Goal: Book appointment/travel/reservation

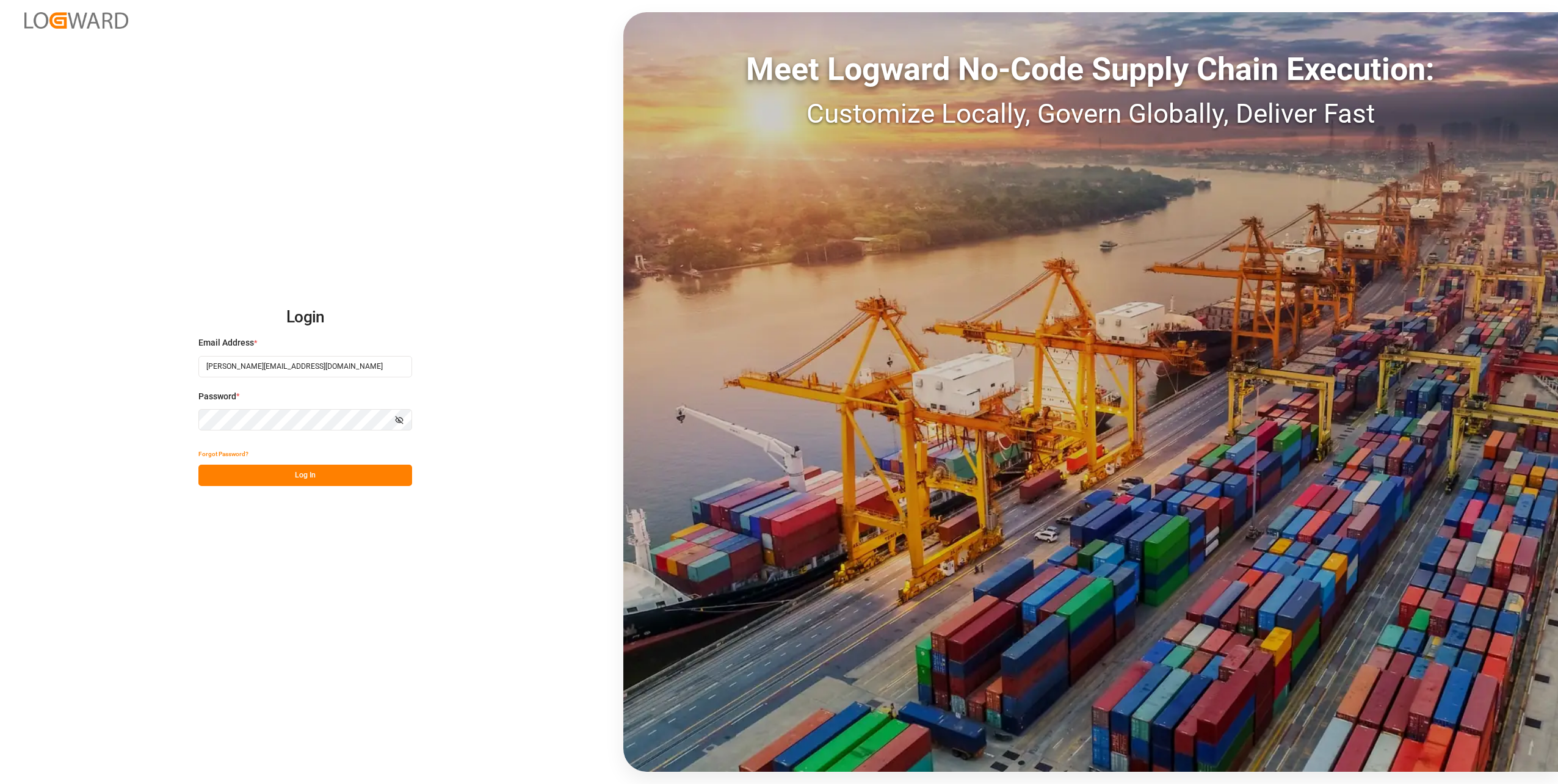
click at [279, 470] on button "Log In" at bounding box center [304, 475] width 213 height 21
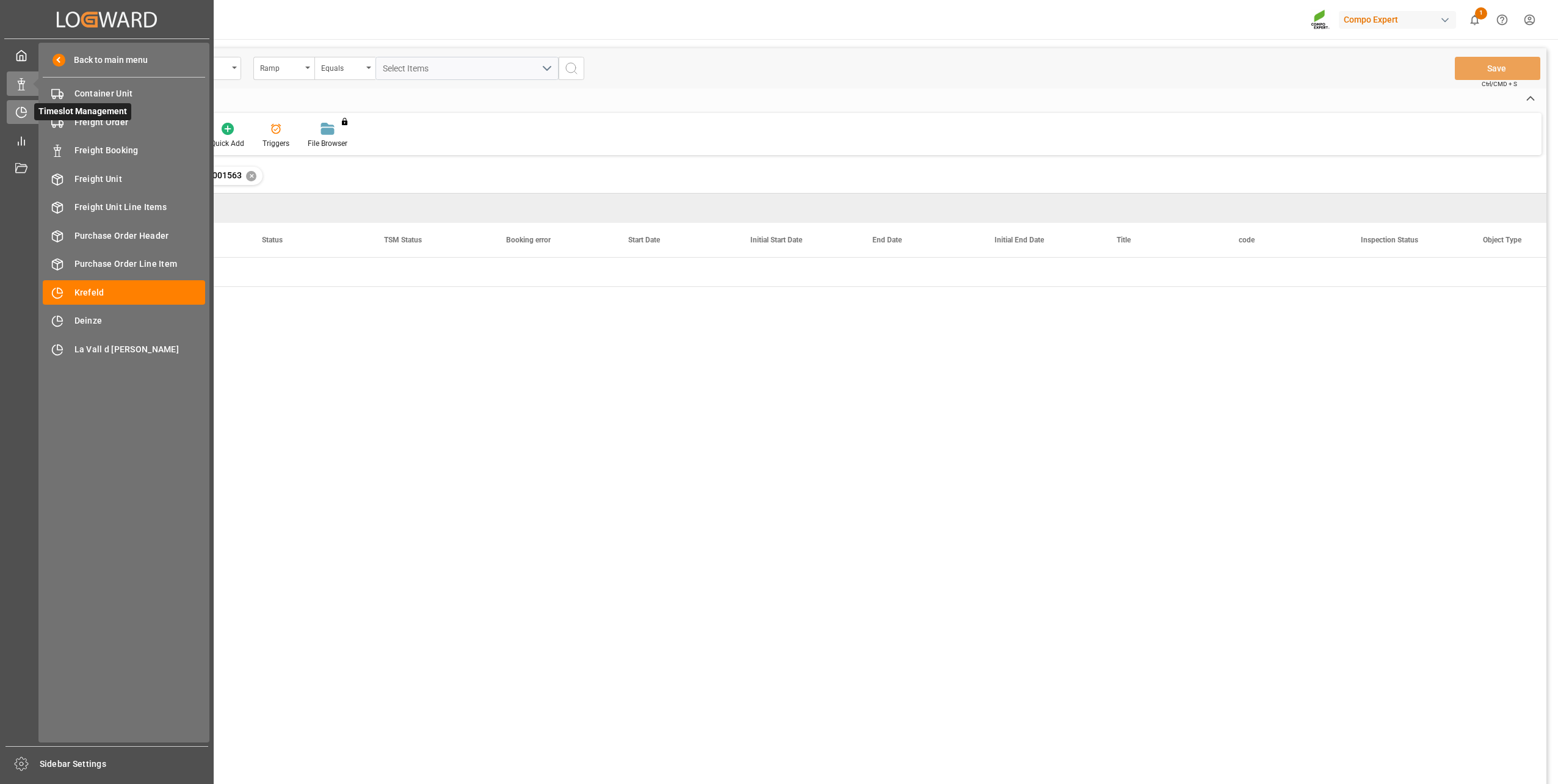
click at [22, 117] on icon at bounding box center [21, 112] width 9 height 9
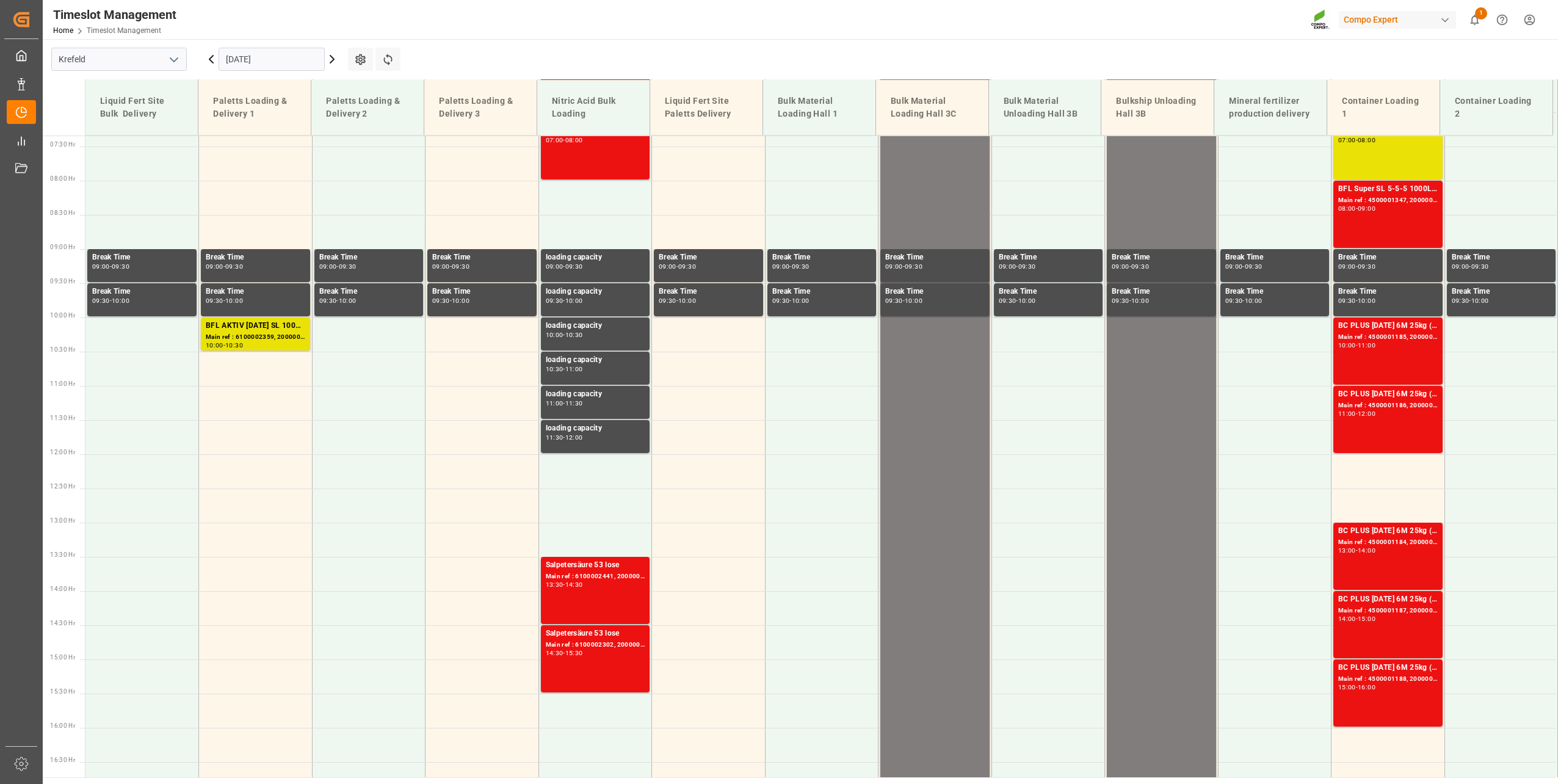
scroll to position [757, 0]
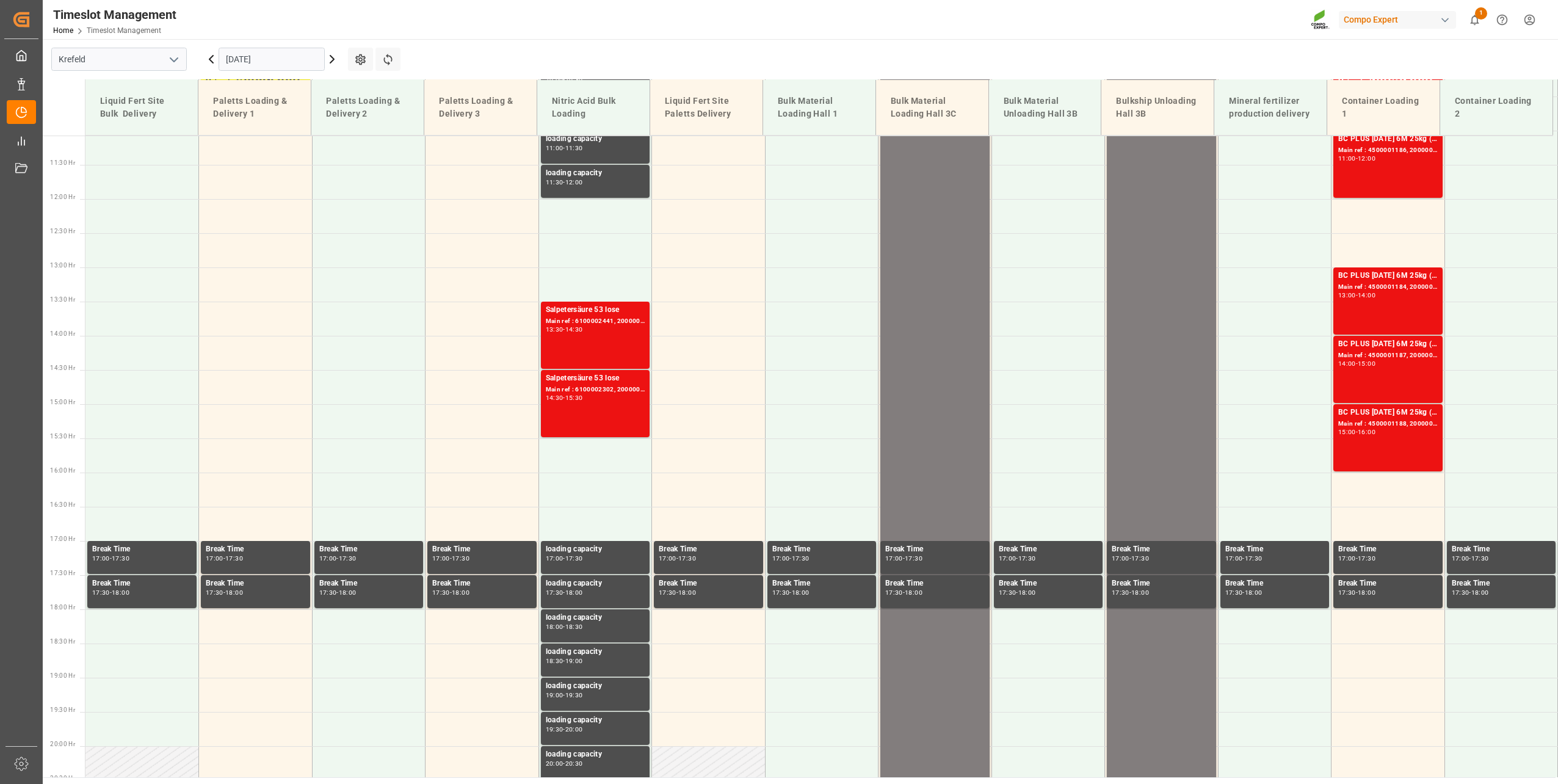
click at [265, 66] on input "[DATE]" at bounding box center [272, 59] width 106 height 23
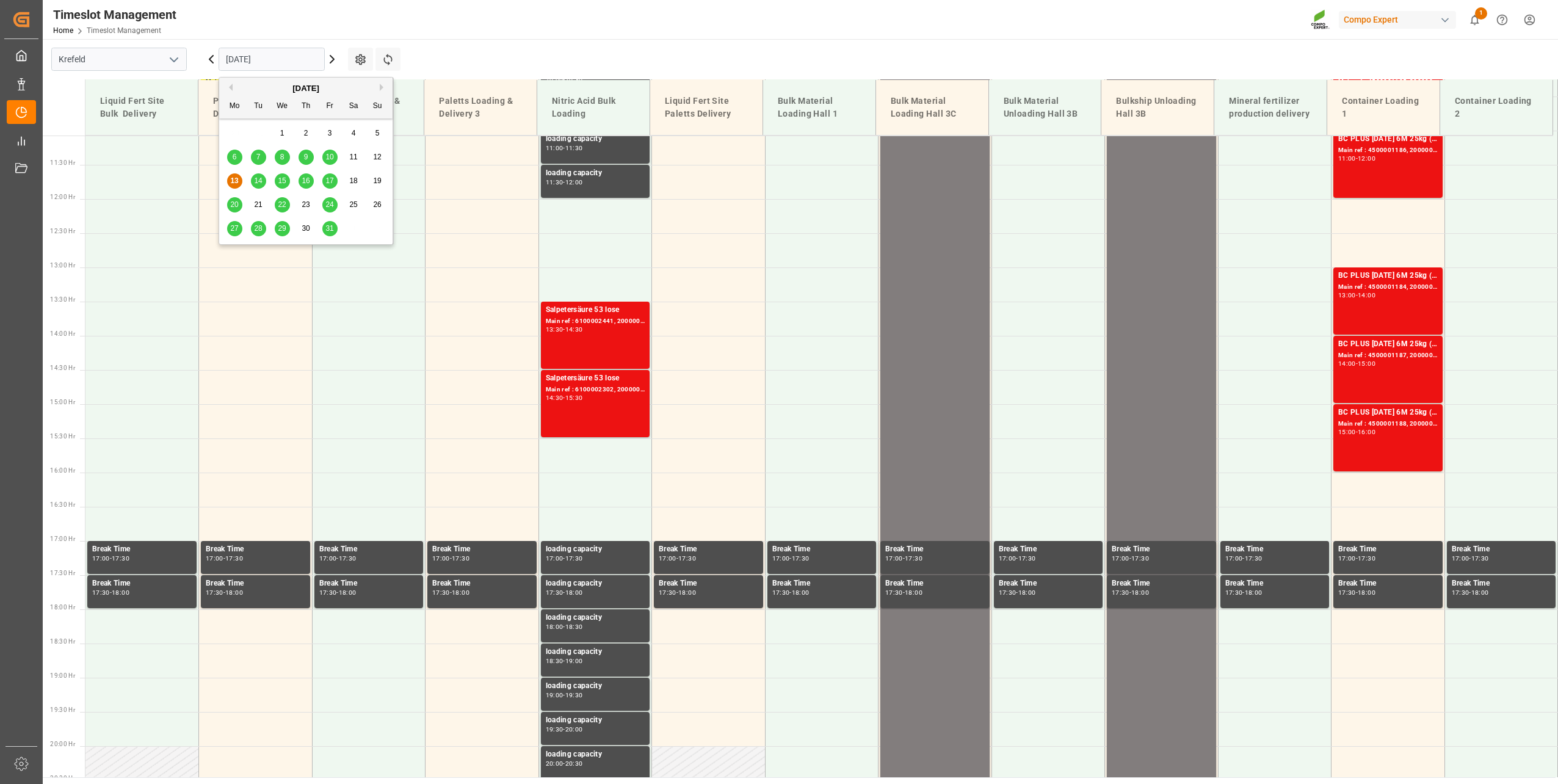
click at [255, 181] on span "14" at bounding box center [257, 181] width 8 height 9
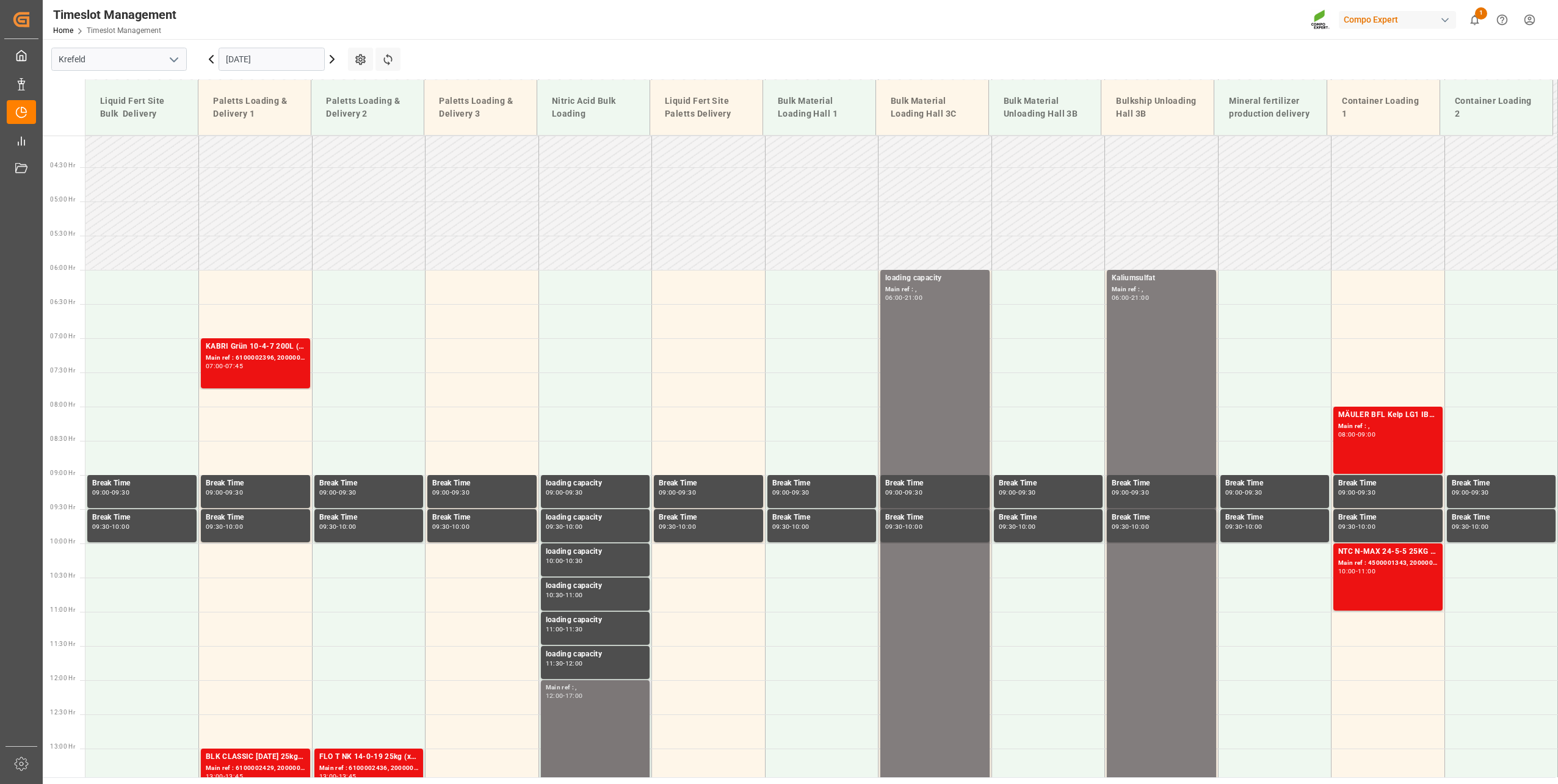
scroll to position [268, 0]
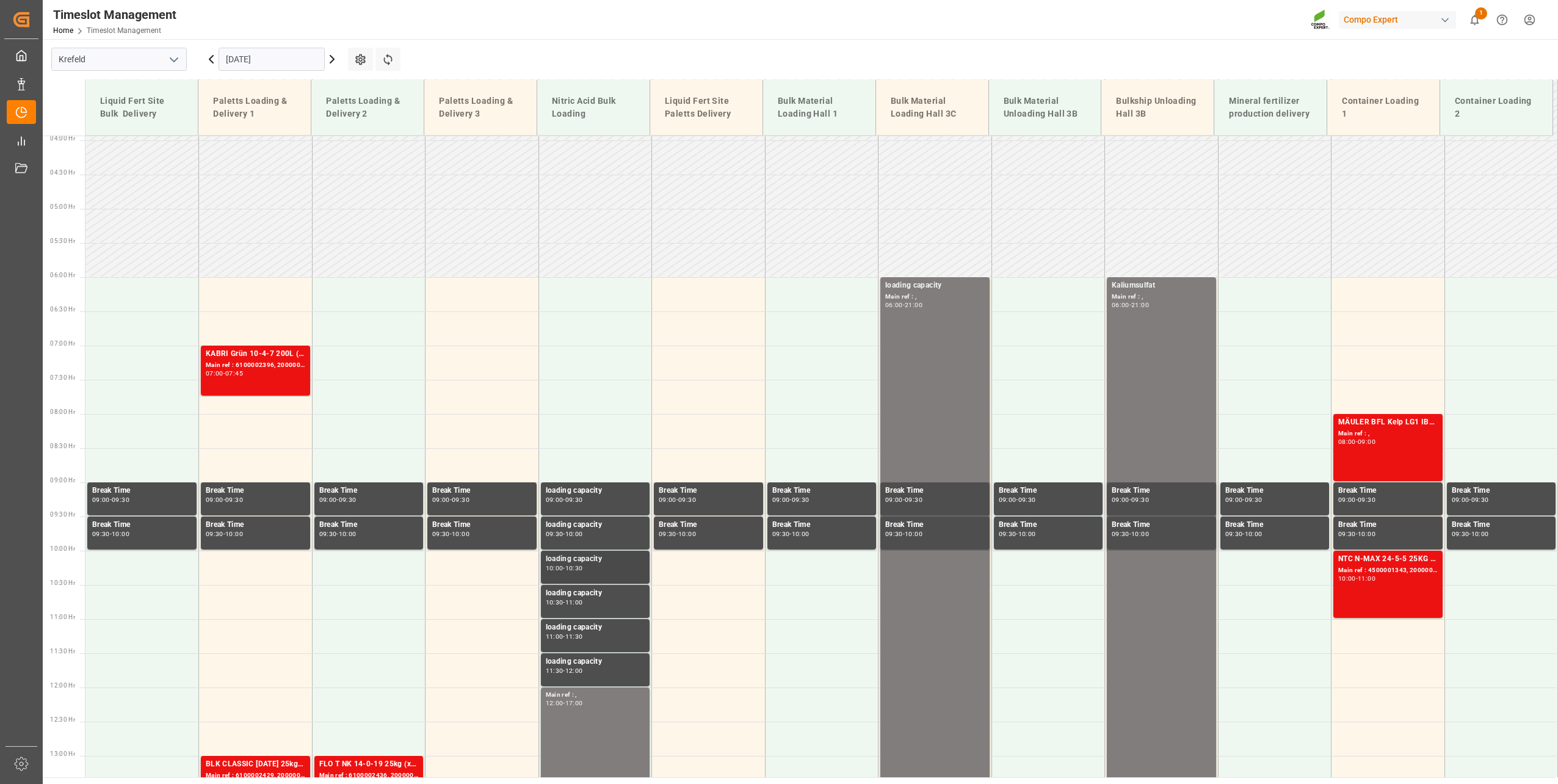
click at [583, 569] on div "10:30" at bounding box center [574, 568] width 18 height 5
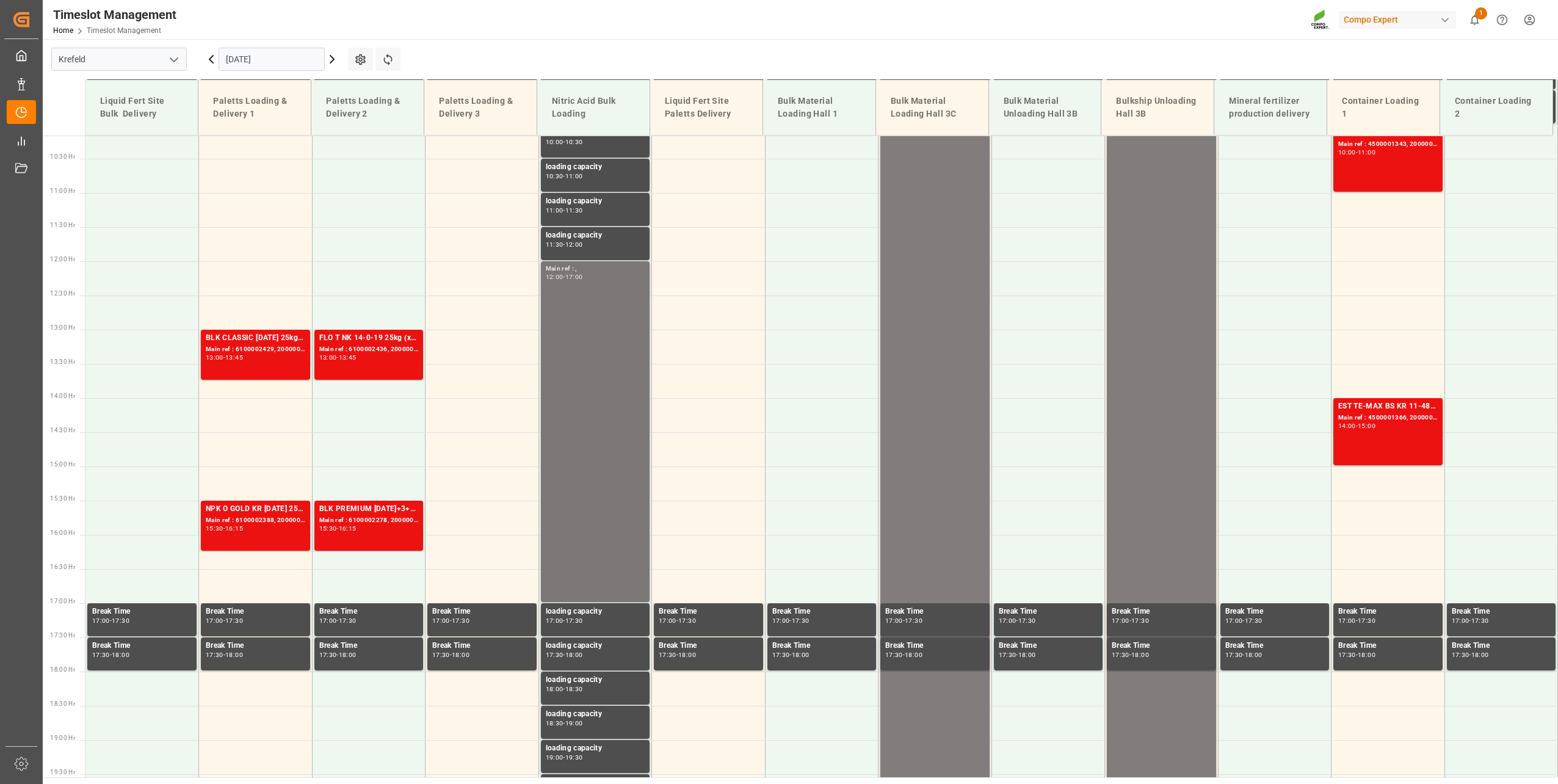
scroll to position [328, 0]
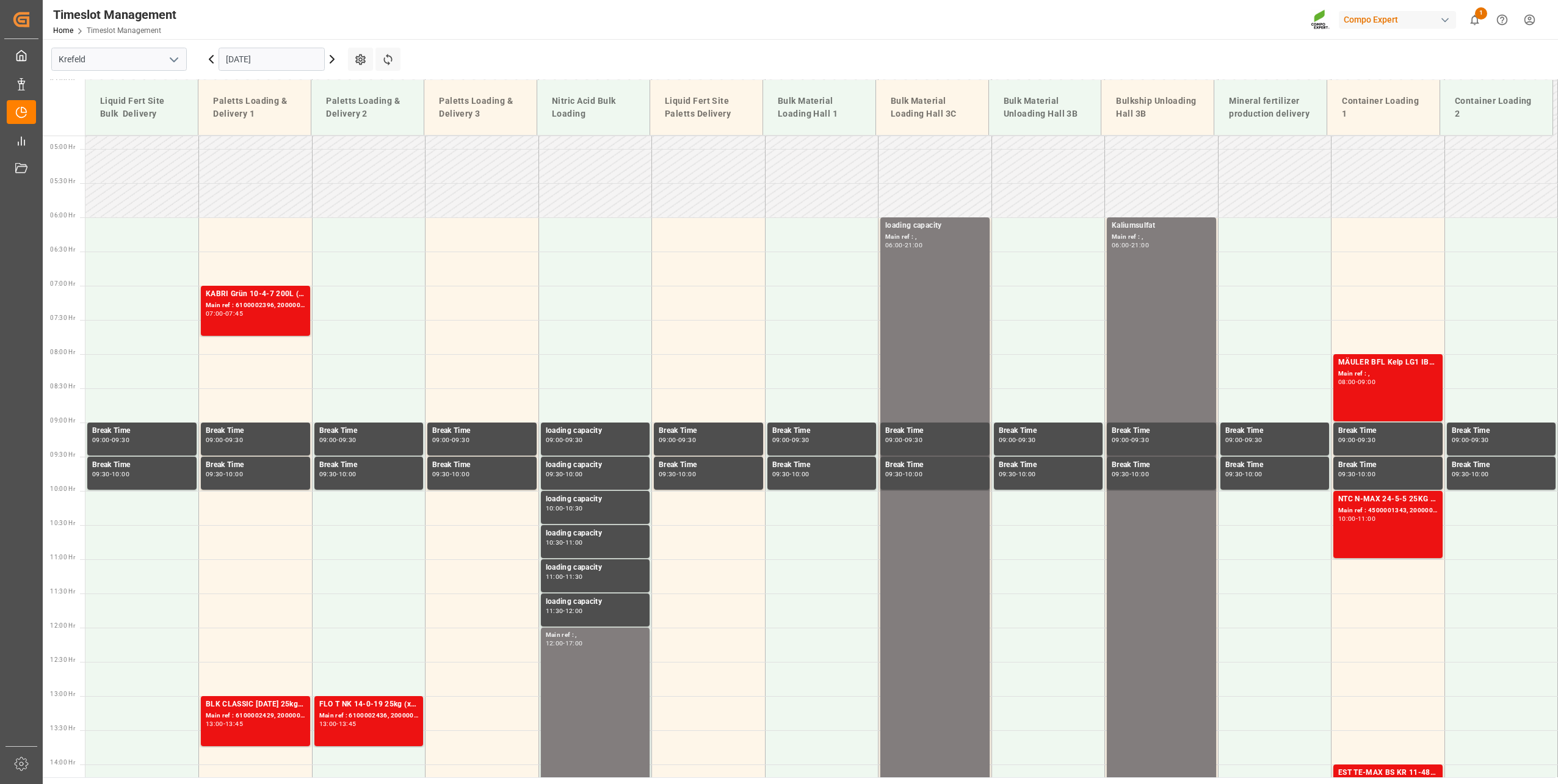
click at [260, 56] on input "[DATE]" at bounding box center [272, 59] width 106 height 23
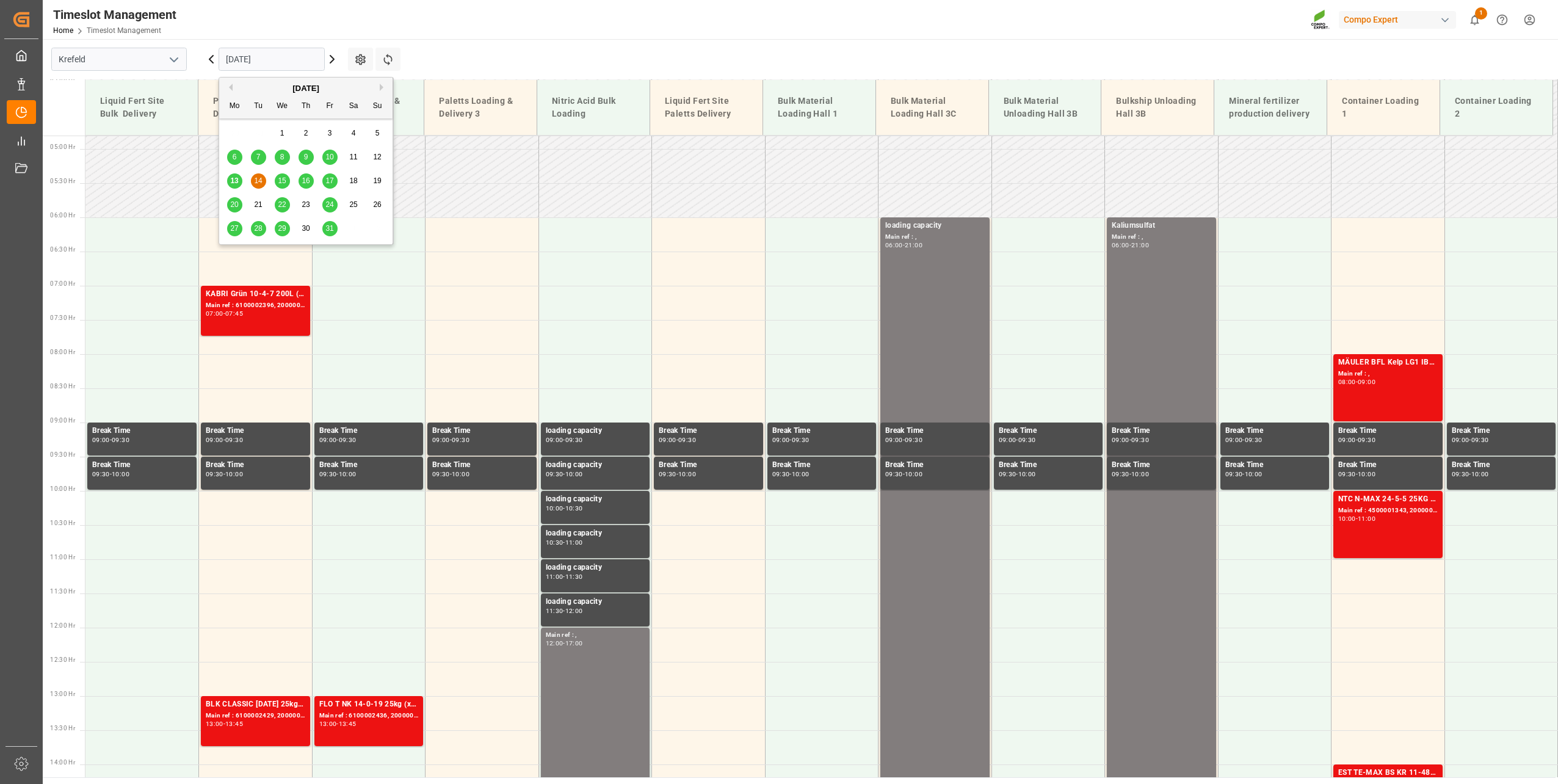
click at [334, 202] on div "24" at bounding box center [330, 205] width 15 height 15
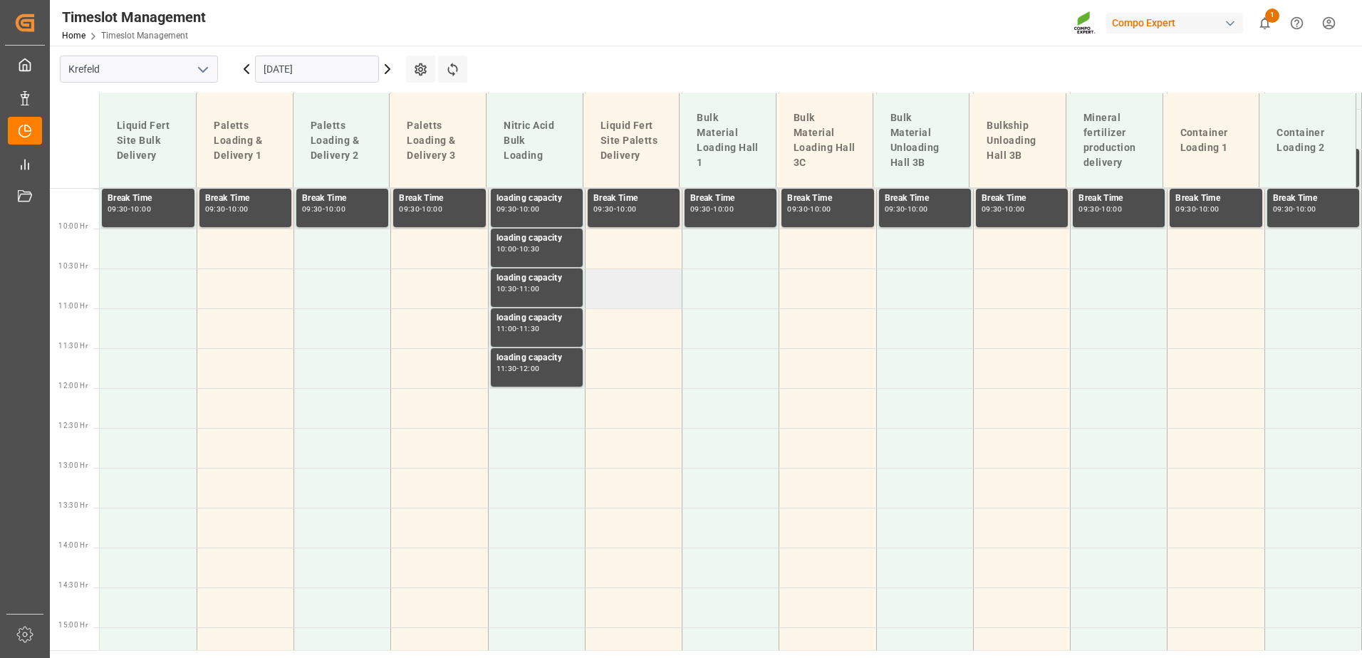
scroll to position [670, 0]
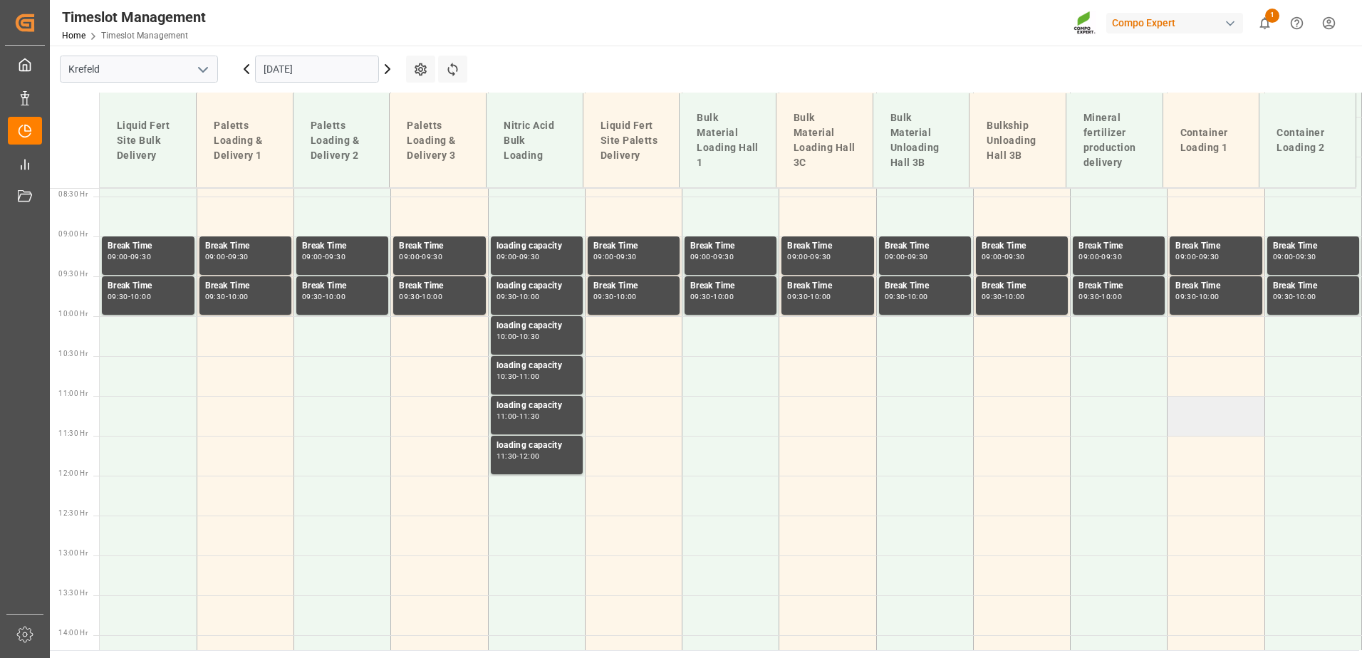
click at [1177, 415] on td at bounding box center [1215, 416] width 97 height 40
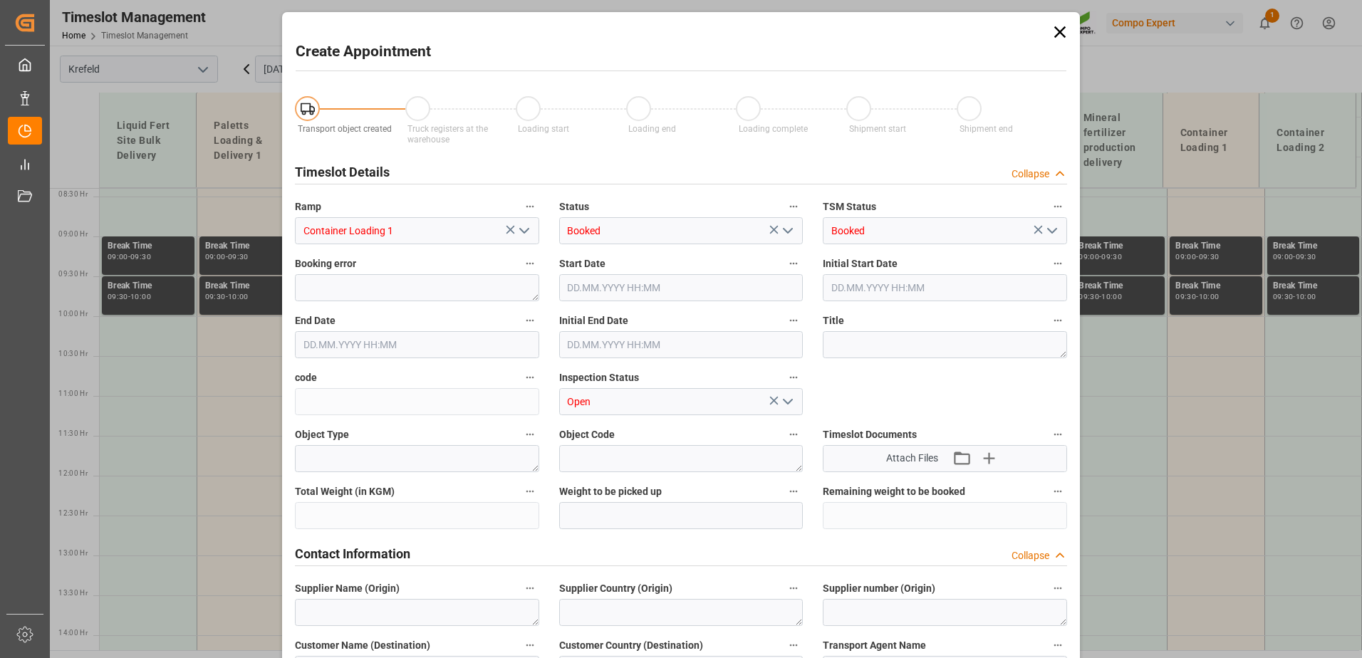
type input "[DATE] 11:00"
type input "[DATE] 11:30"
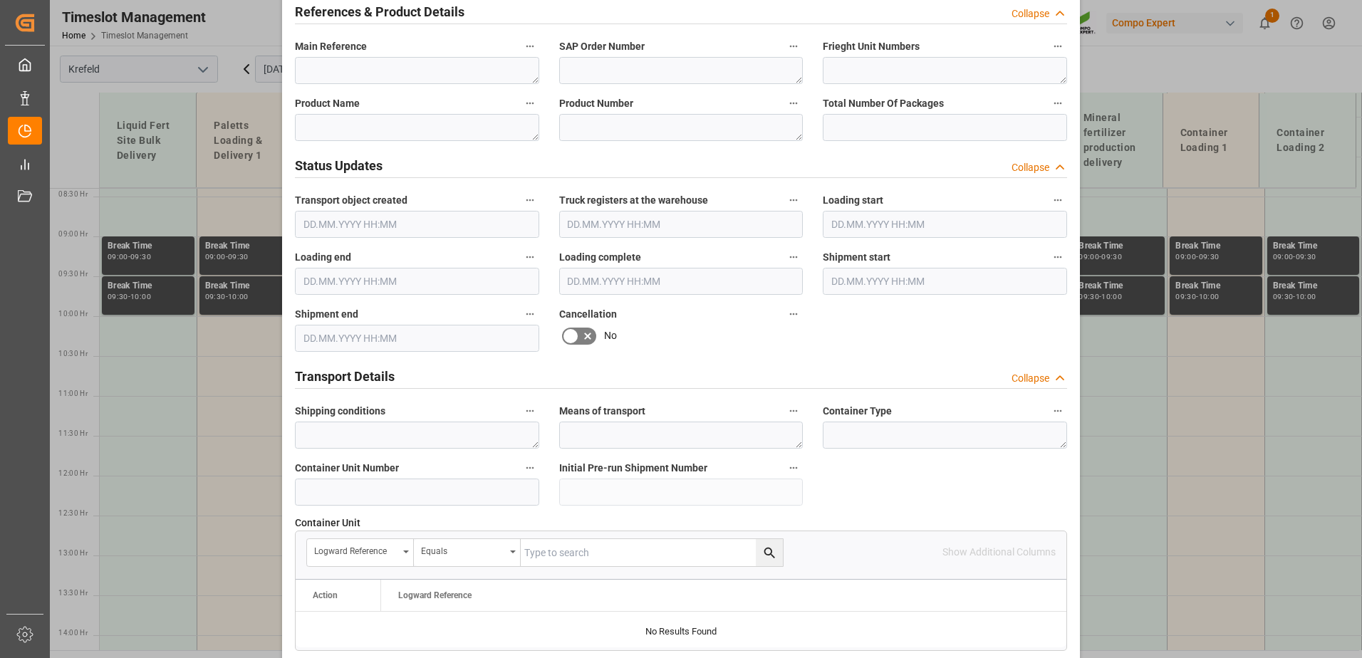
scroll to position [783, 0]
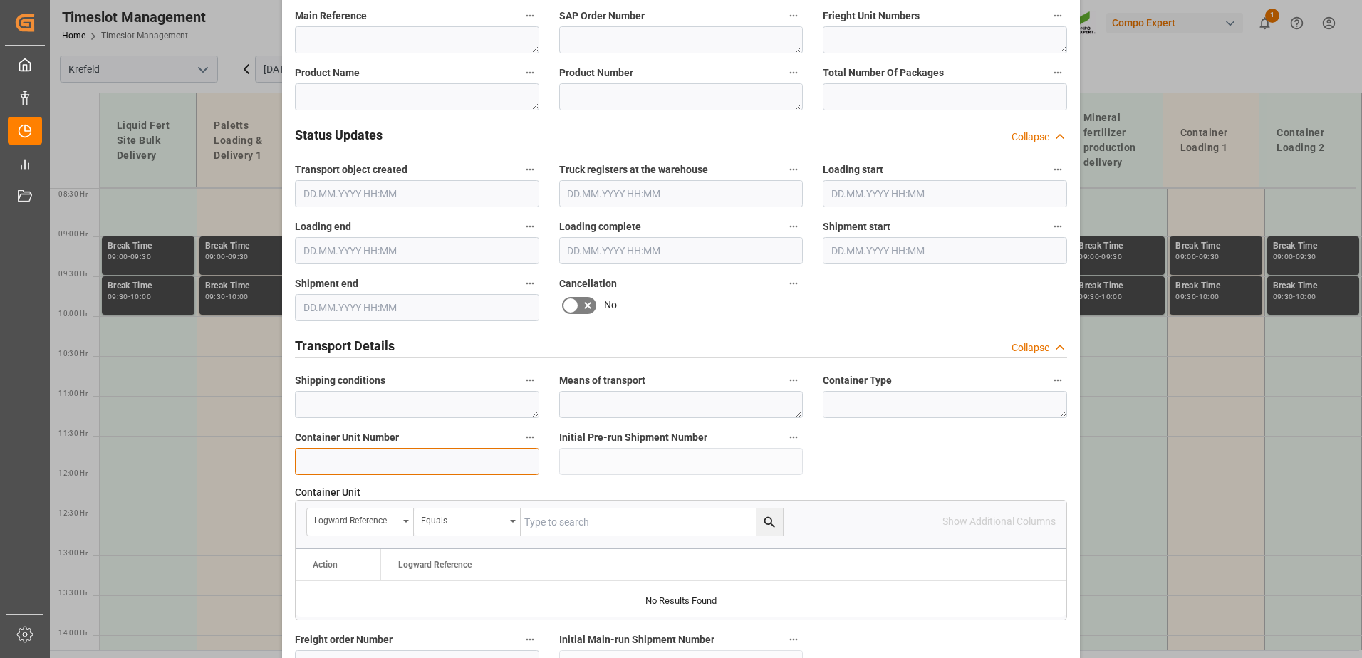
click at [490, 464] on input at bounding box center [417, 461] width 244 height 27
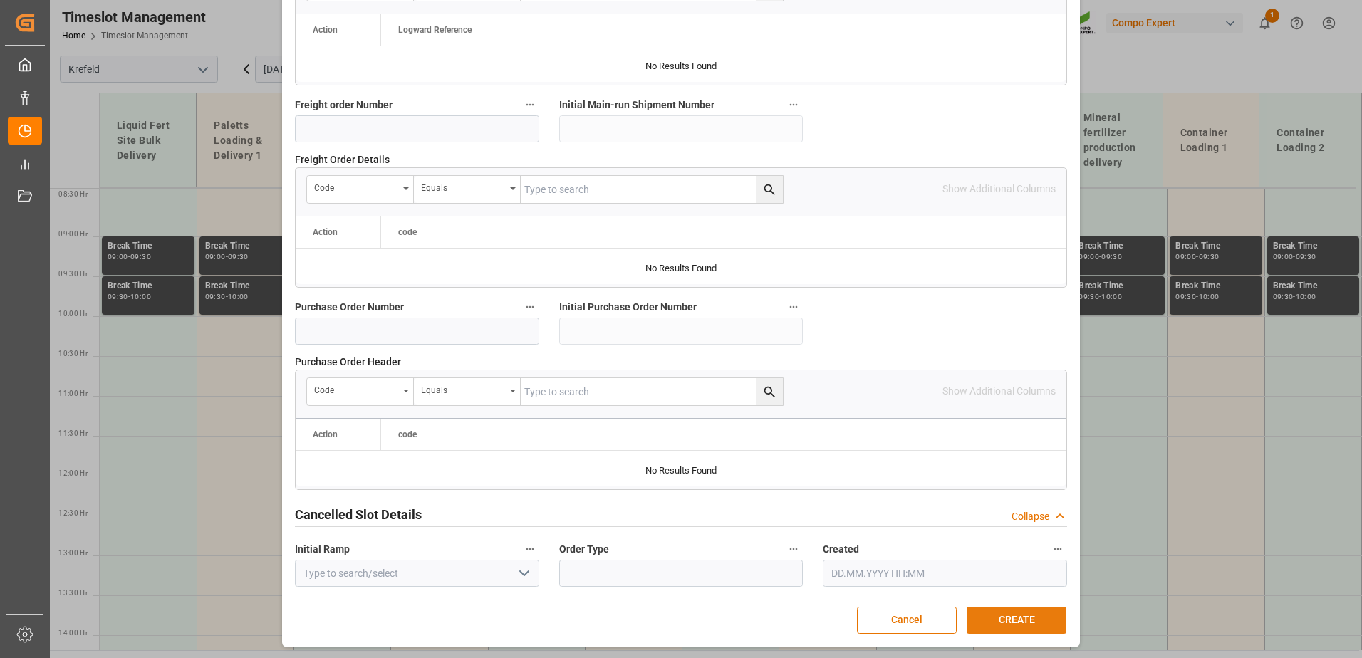
type input "4500001052"
click at [1021, 623] on button "CREATE" at bounding box center [1017, 620] width 100 height 27
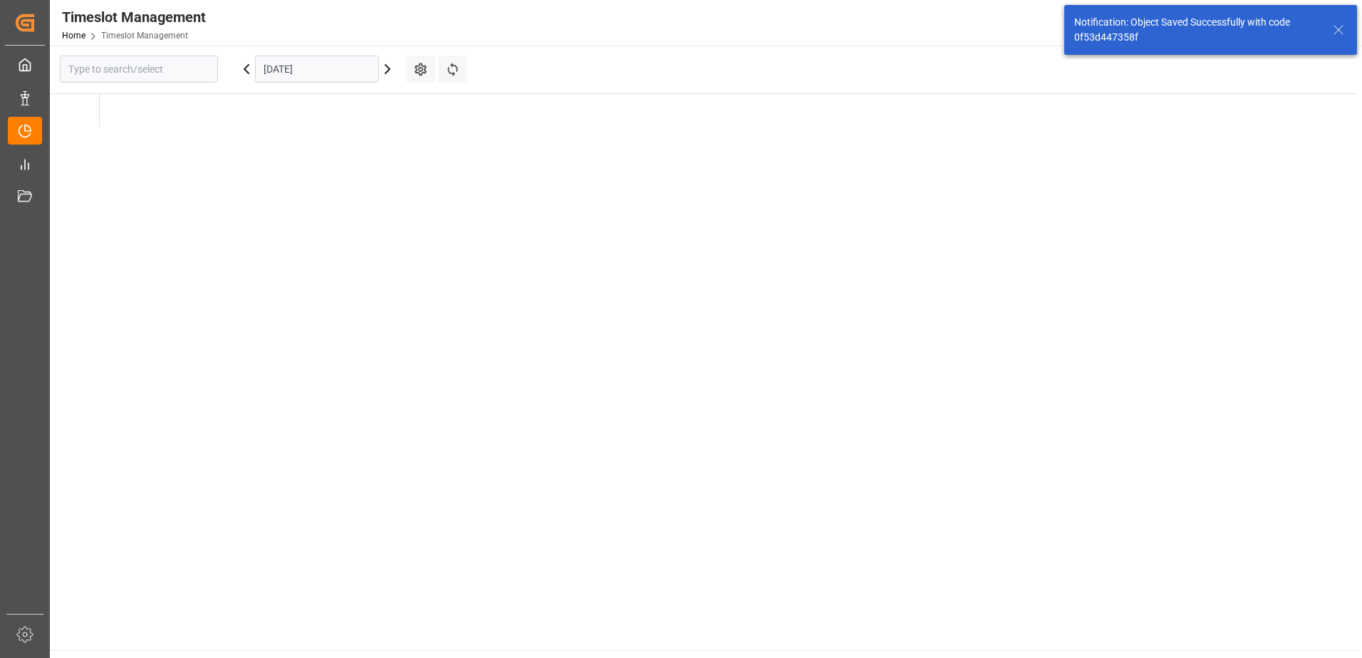
type input "Krefeld"
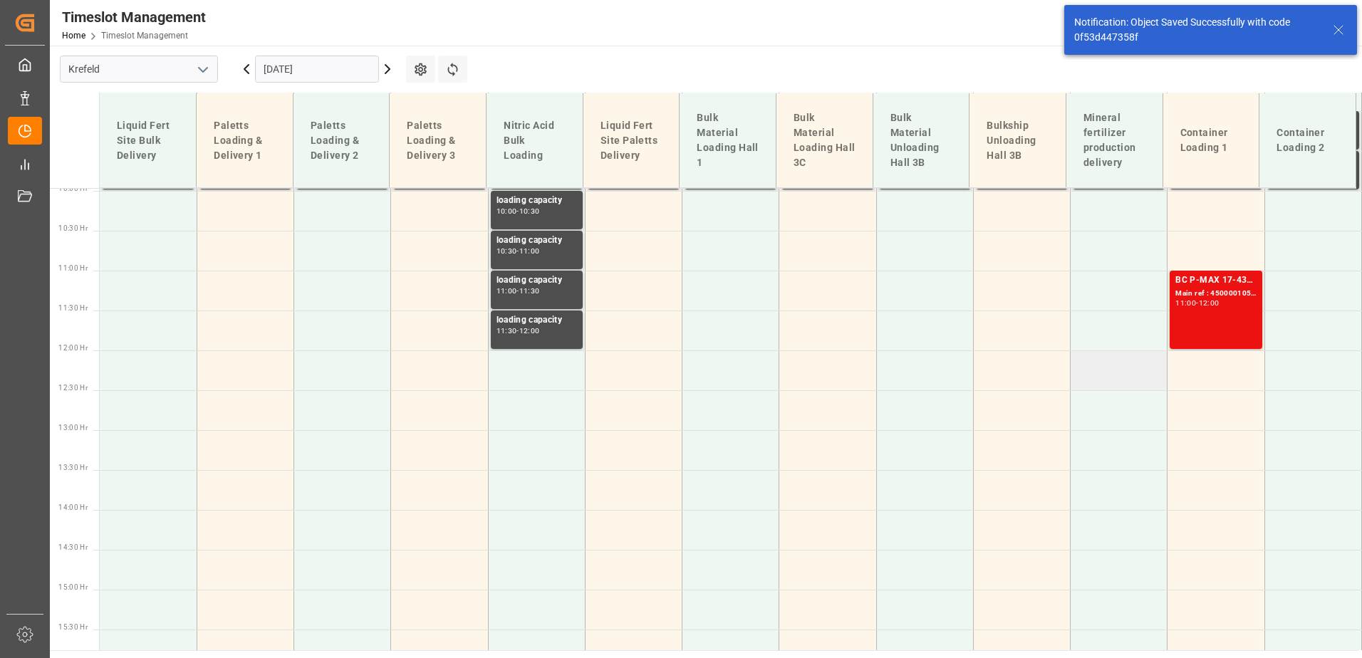
scroll to position [833, 0]
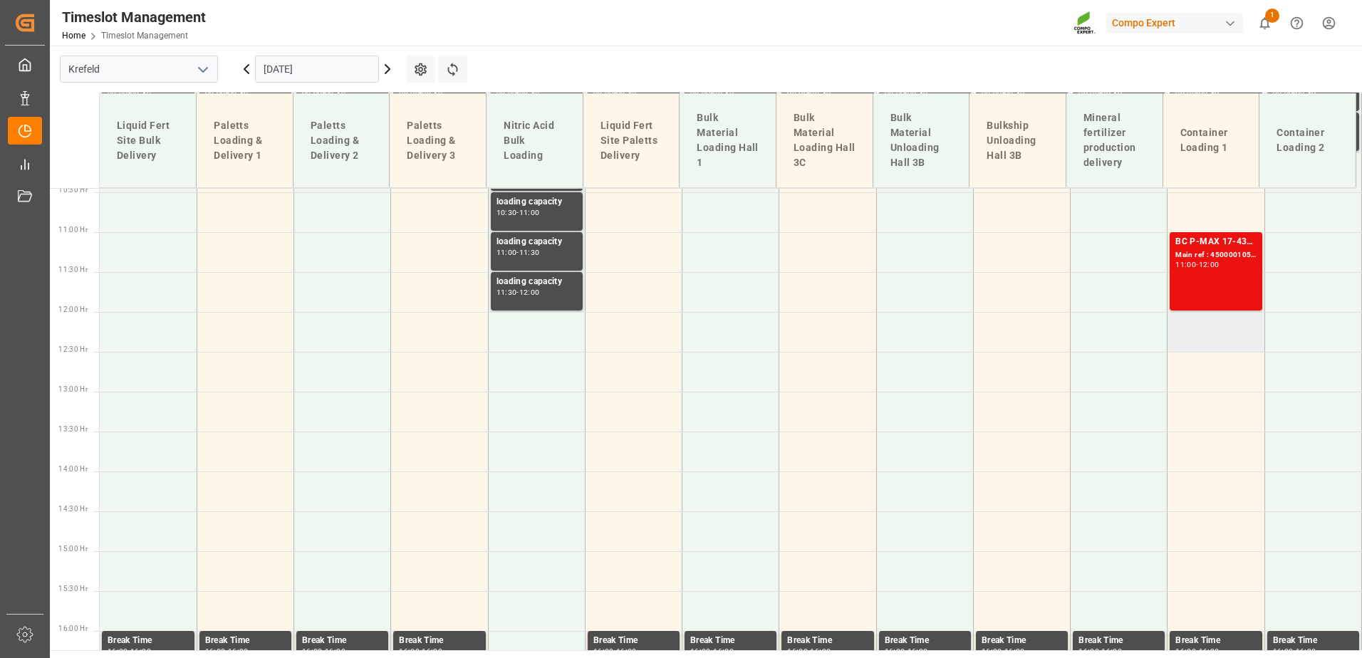
click at [1227, 330] on td at bounding box center [1215, 332] width 97 height 40
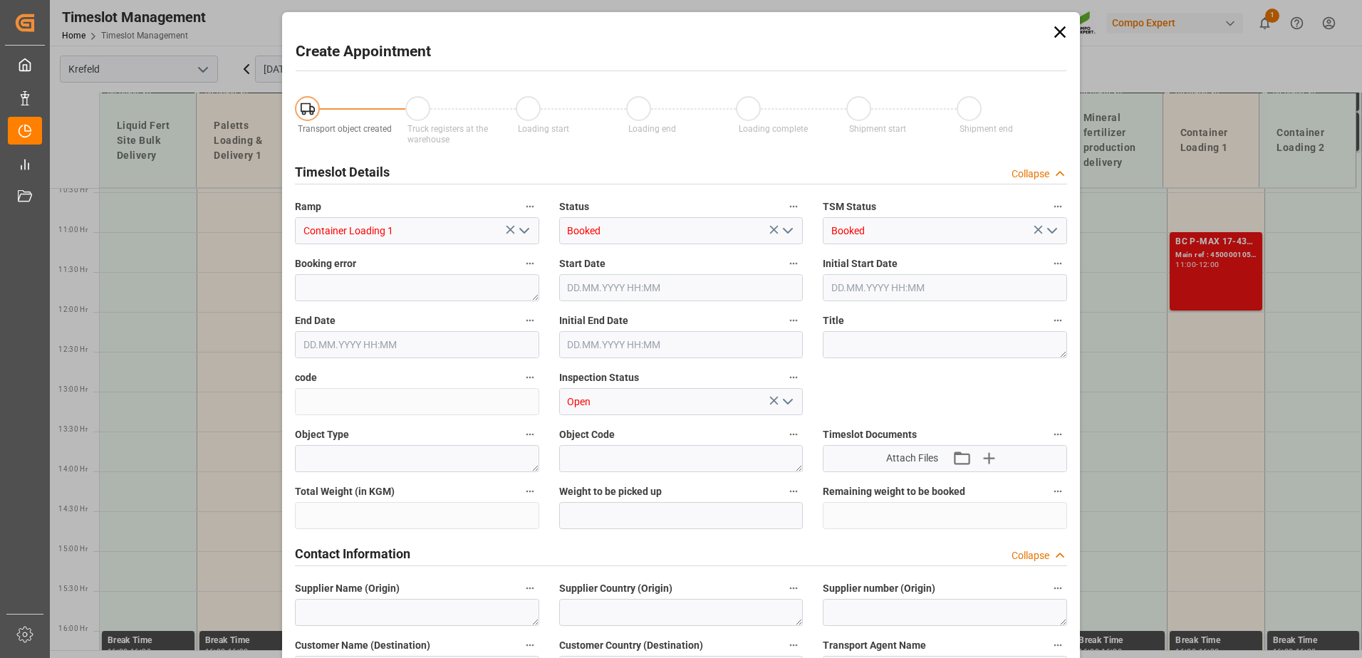
type input "[DATE] 12:00"
type input "[DATE] 12:30"
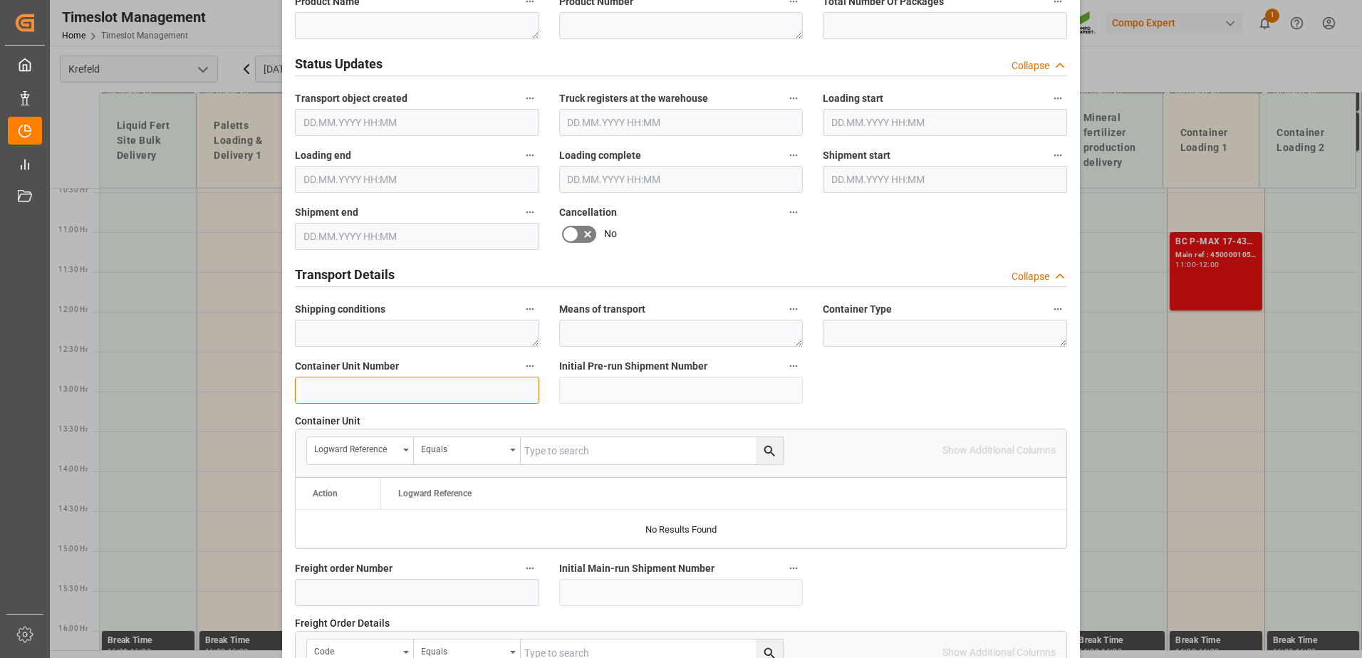
click at [370, 383] on input at bounding box center [417, 390] width 244 height 27
paste input "4500001052"
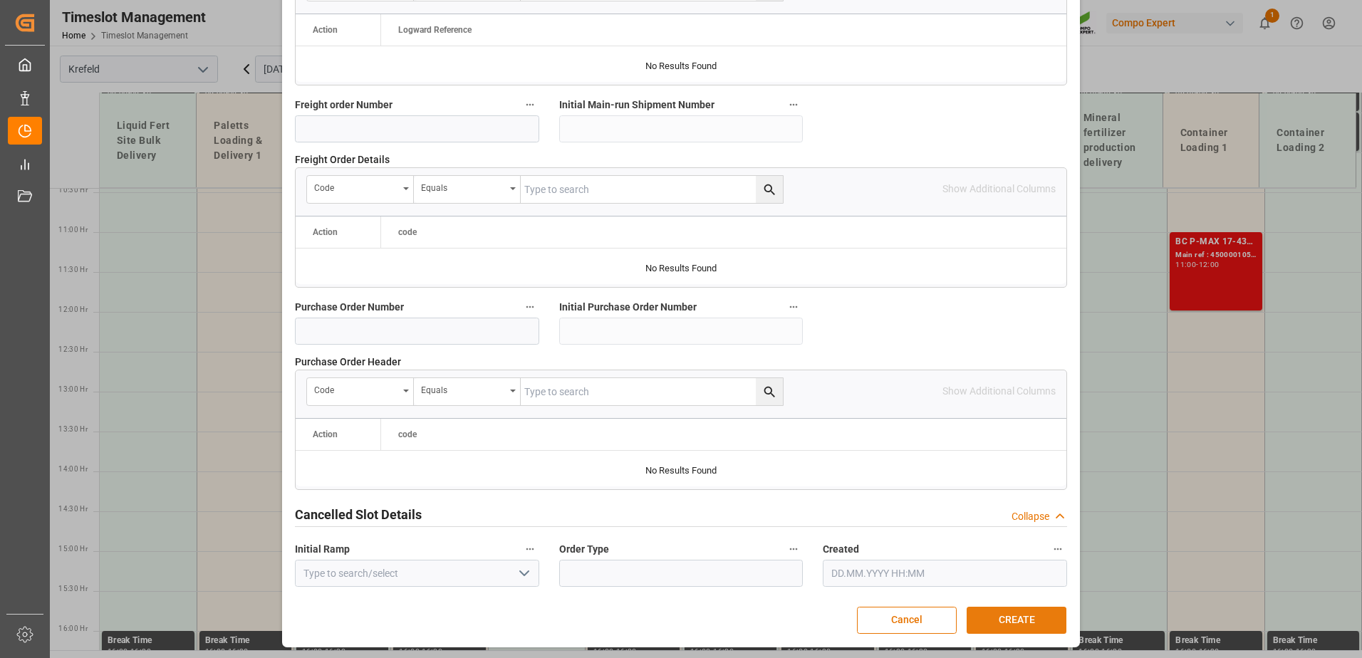
type input "4500001053"
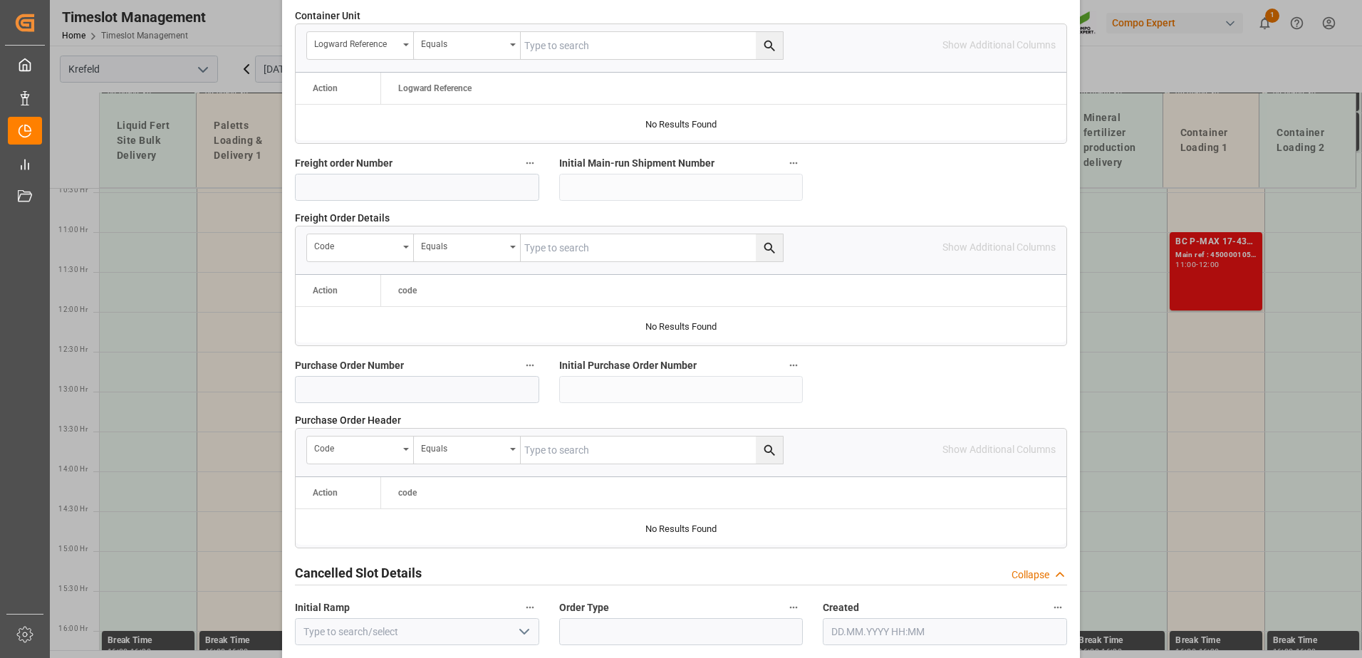
scroll to position [1318, 0]
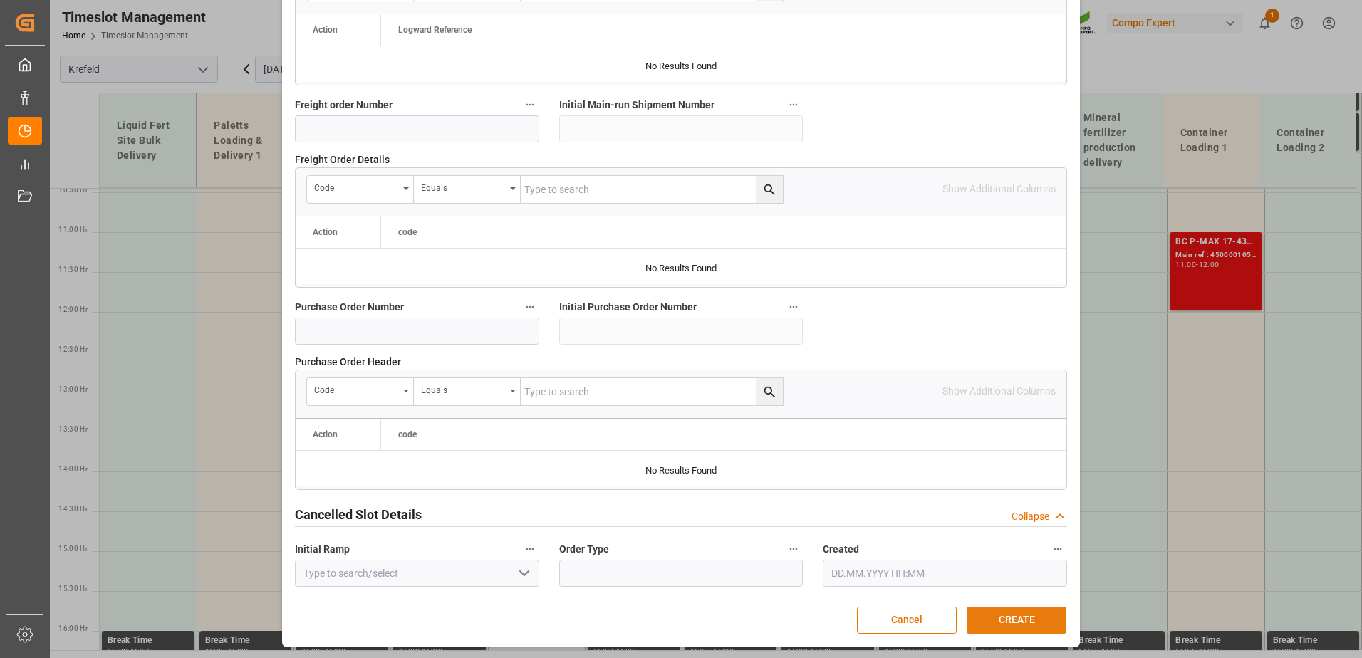
click at [1011, 614] on button "CREATE" at bounding box center [1017, 620] width 100 height 27
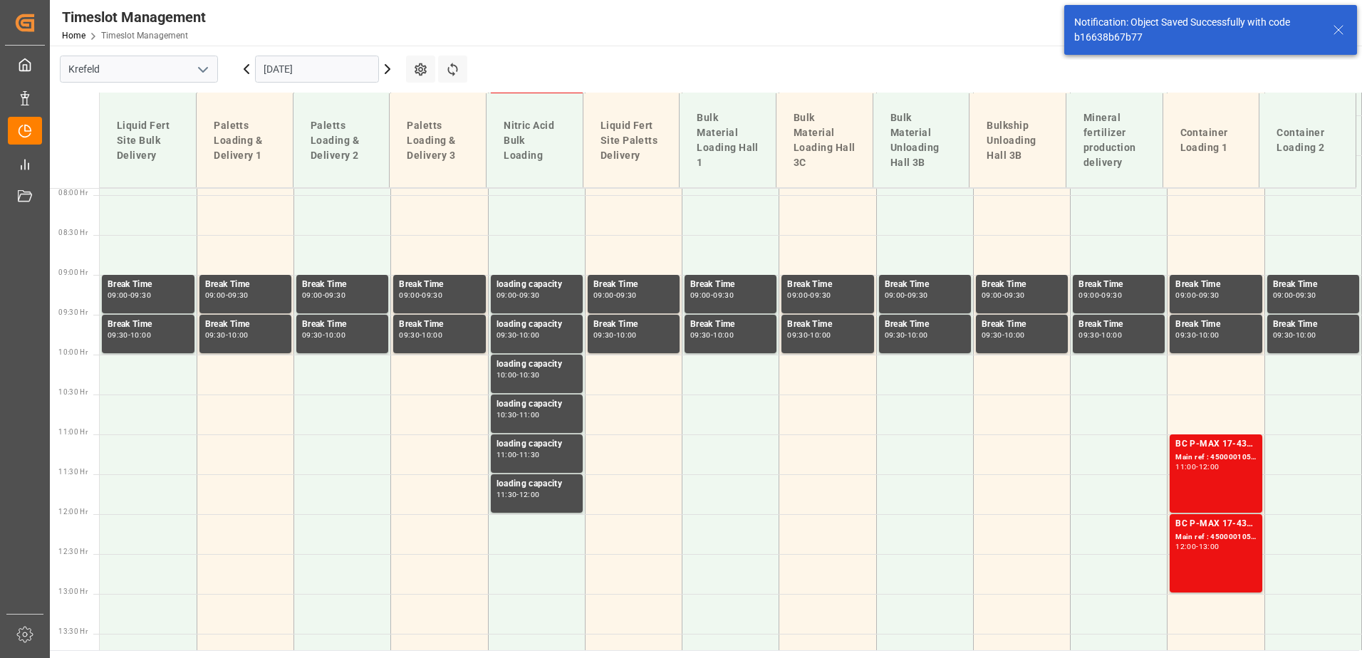
scroll to position [913, 0]
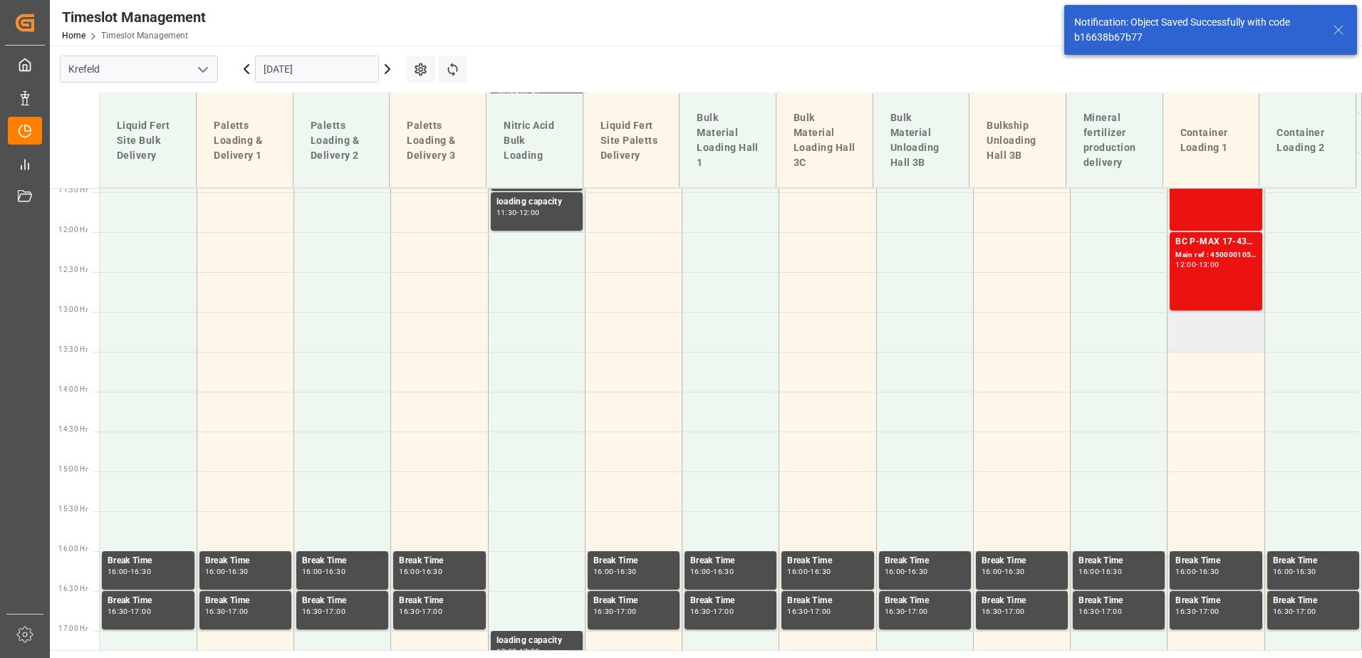
click at [1199, 324] on td at bounding box center [1215, 332] width 97 height 40
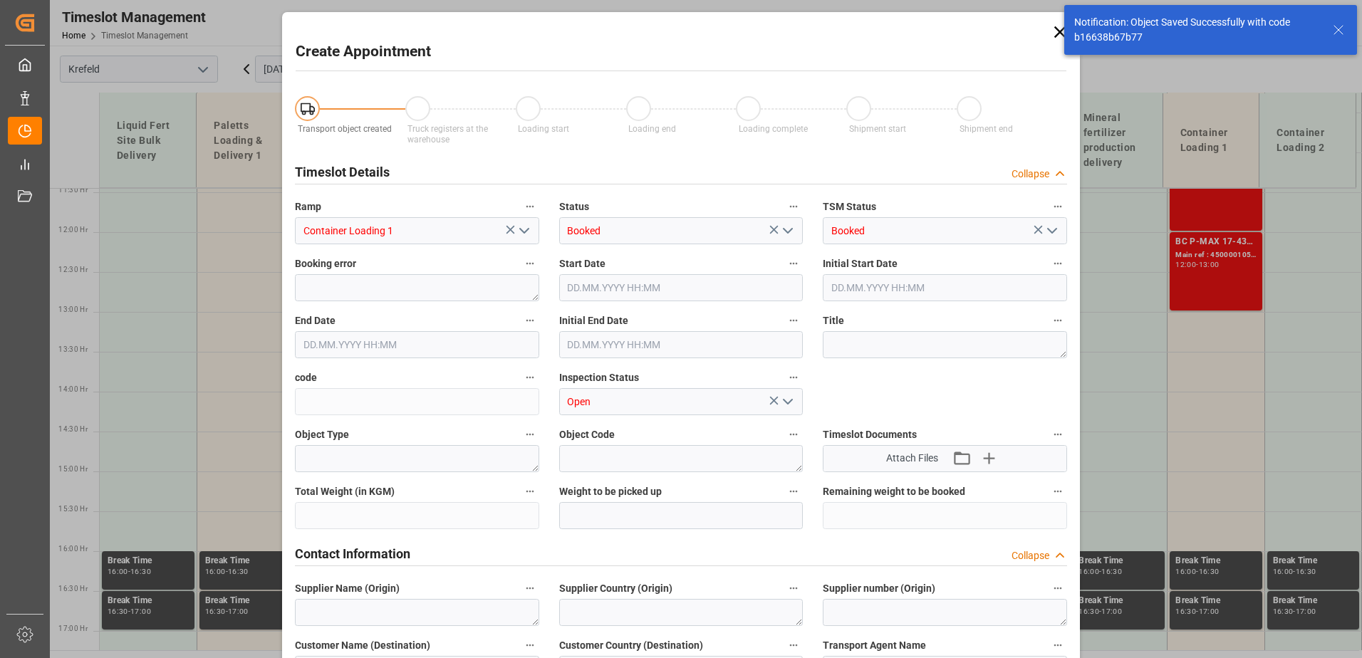
type input "[DATE] 13:00"
type input "[DATE] 13:30"
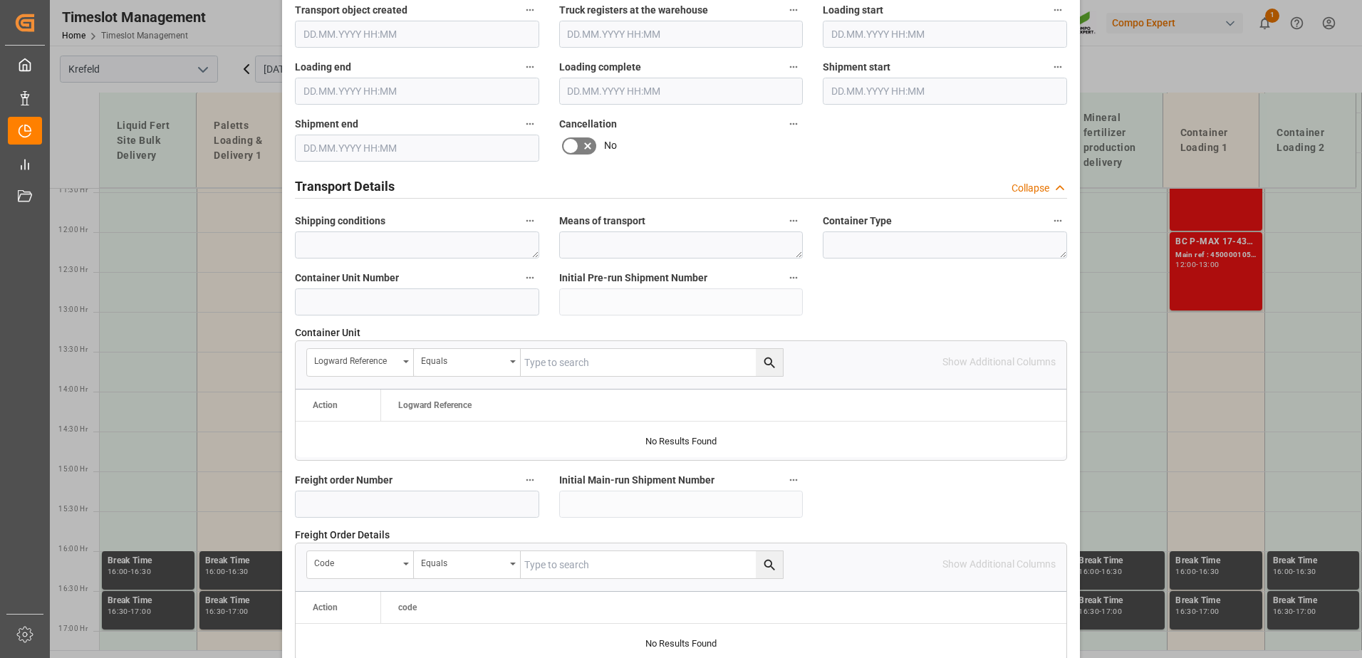
scroll to position [1318, 0]
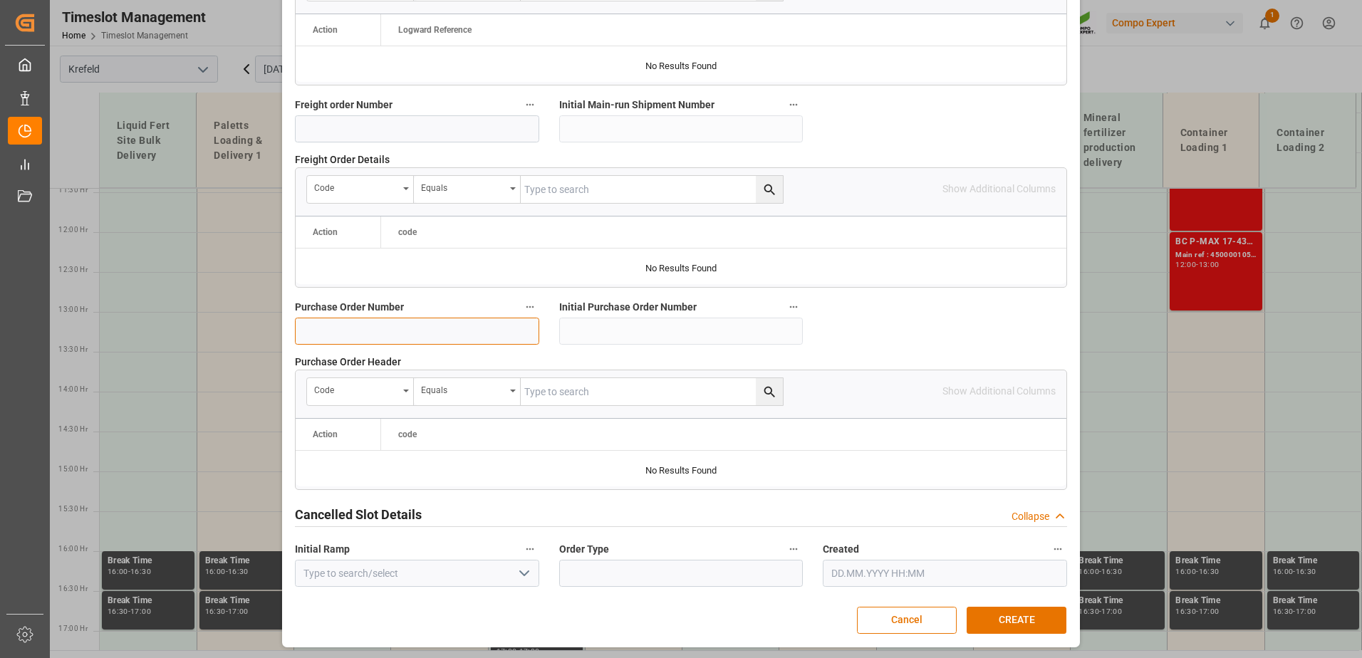
click at [436, 328] on input at bounding box center [417, 331] width 244 height 27
paste input "4500001052"
type input "4500001054"
click at [1000, 611] on button "CREATE" at bounding box center [1017, 620] width 100 height 27
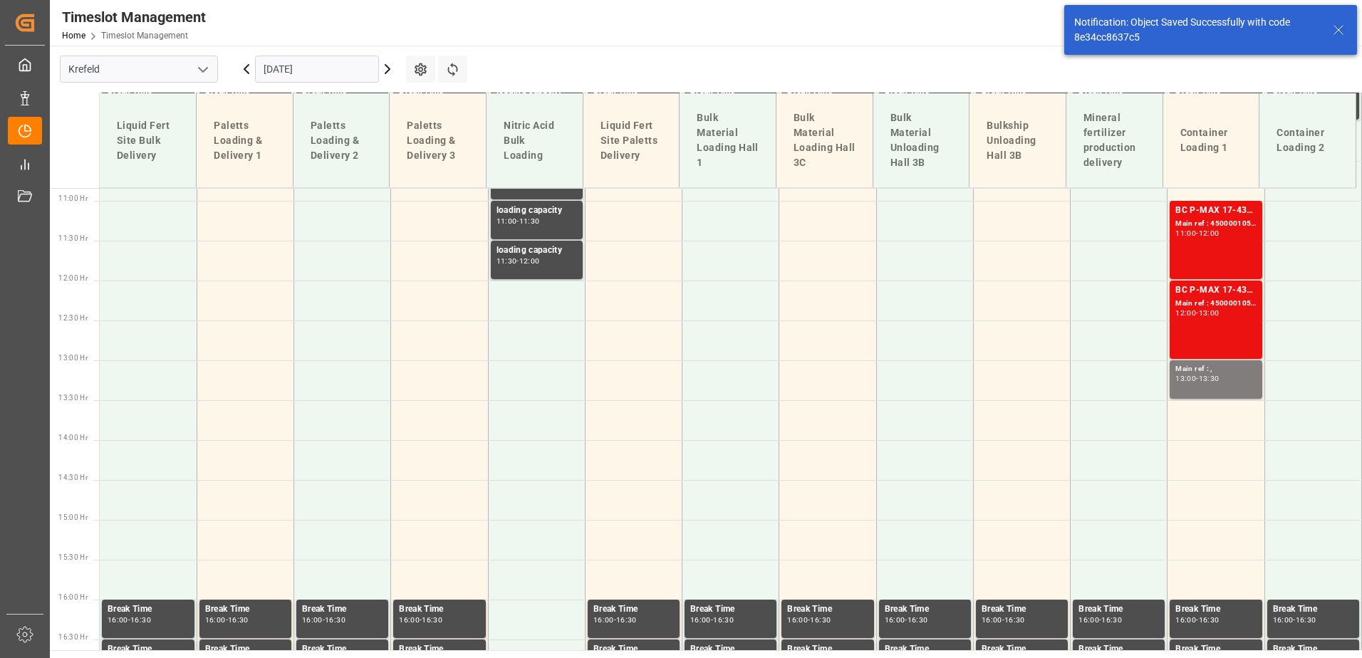
scroll to position [993, 0]
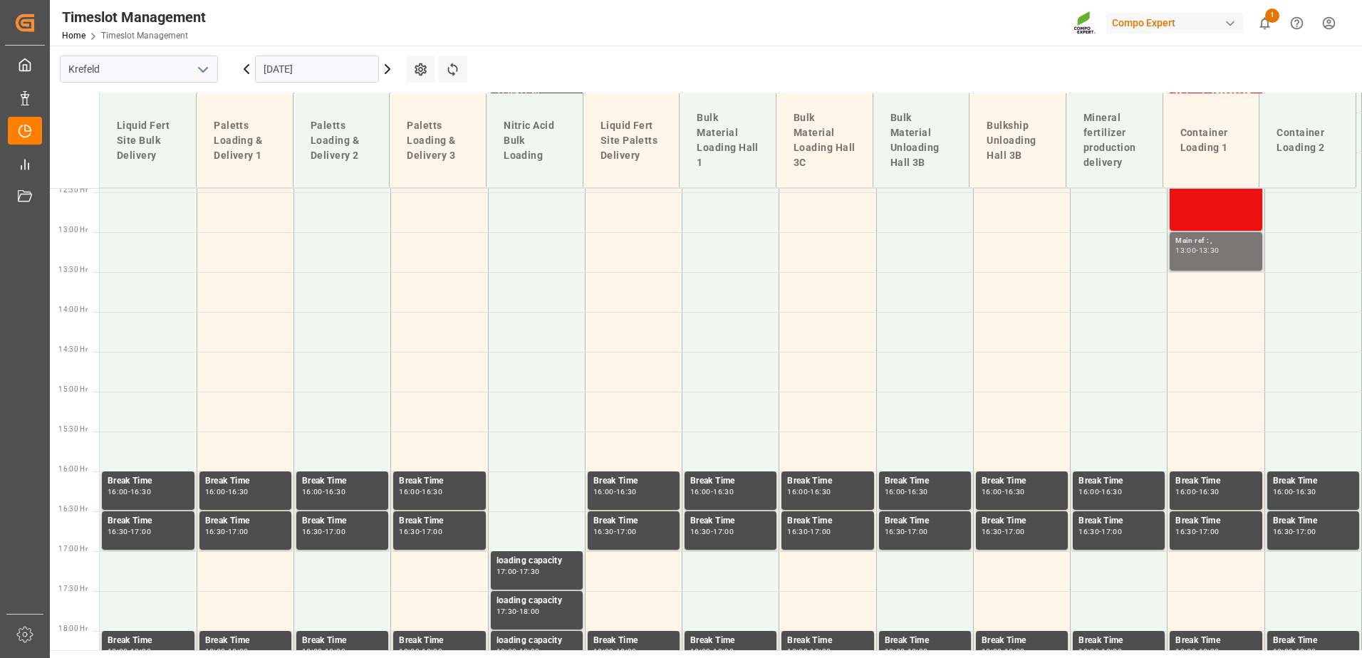
click at [1229, 251] on div "13:00 - 13:30" at bounding box center [1215, 251] width 80 height 8
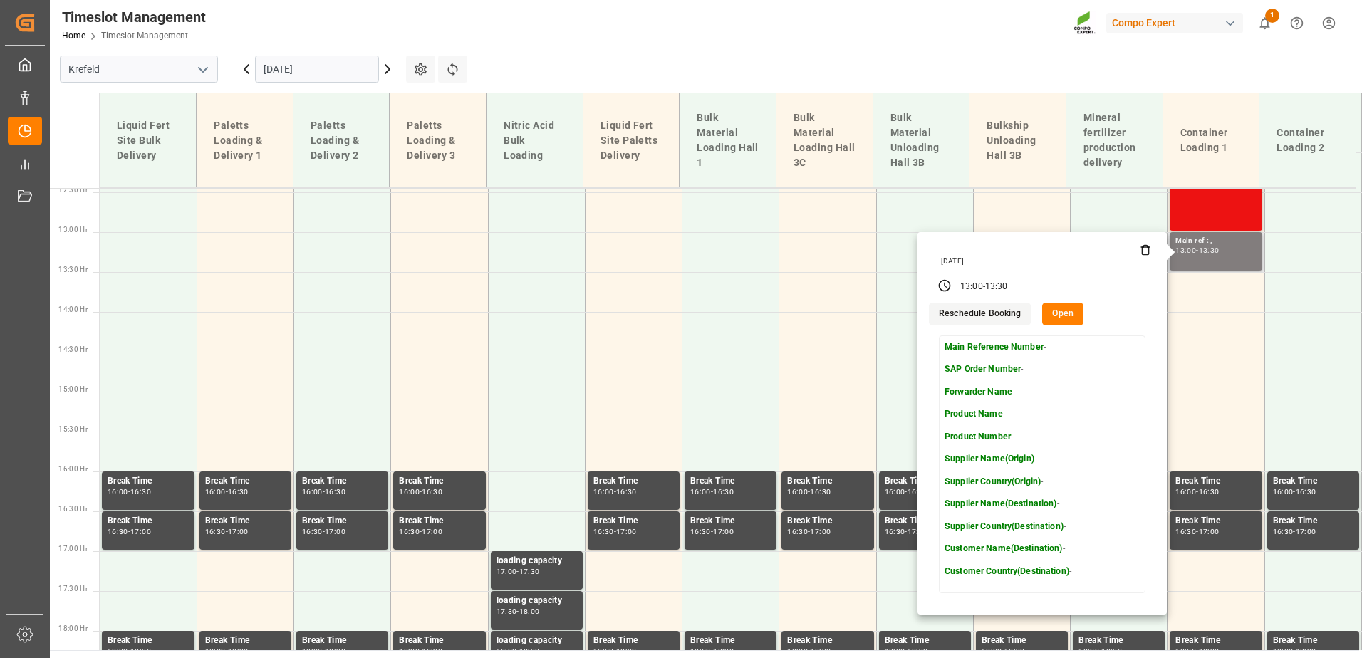
click at [1057, 313] on button "Open" at bounding box center [1062, 314] width 41 height 23
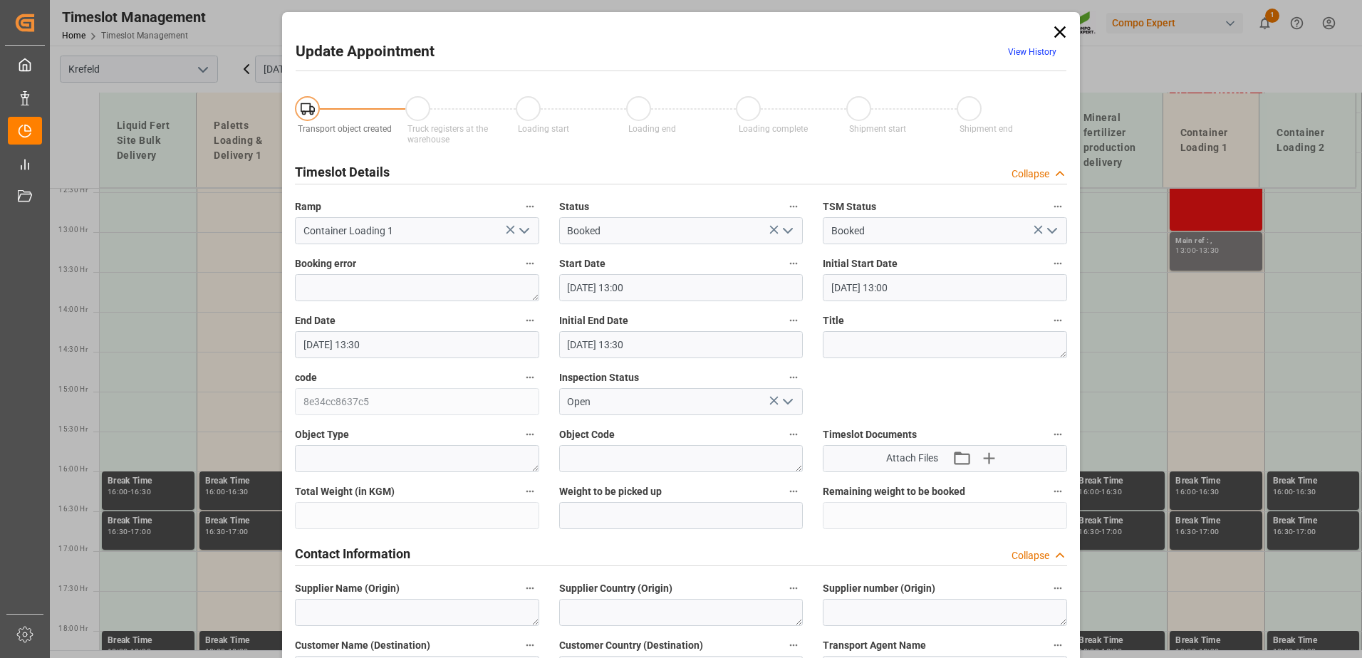
type input "[DATE] 13:00"
type input "[DATE] 13:30"
type input "[DATE] 10:04"
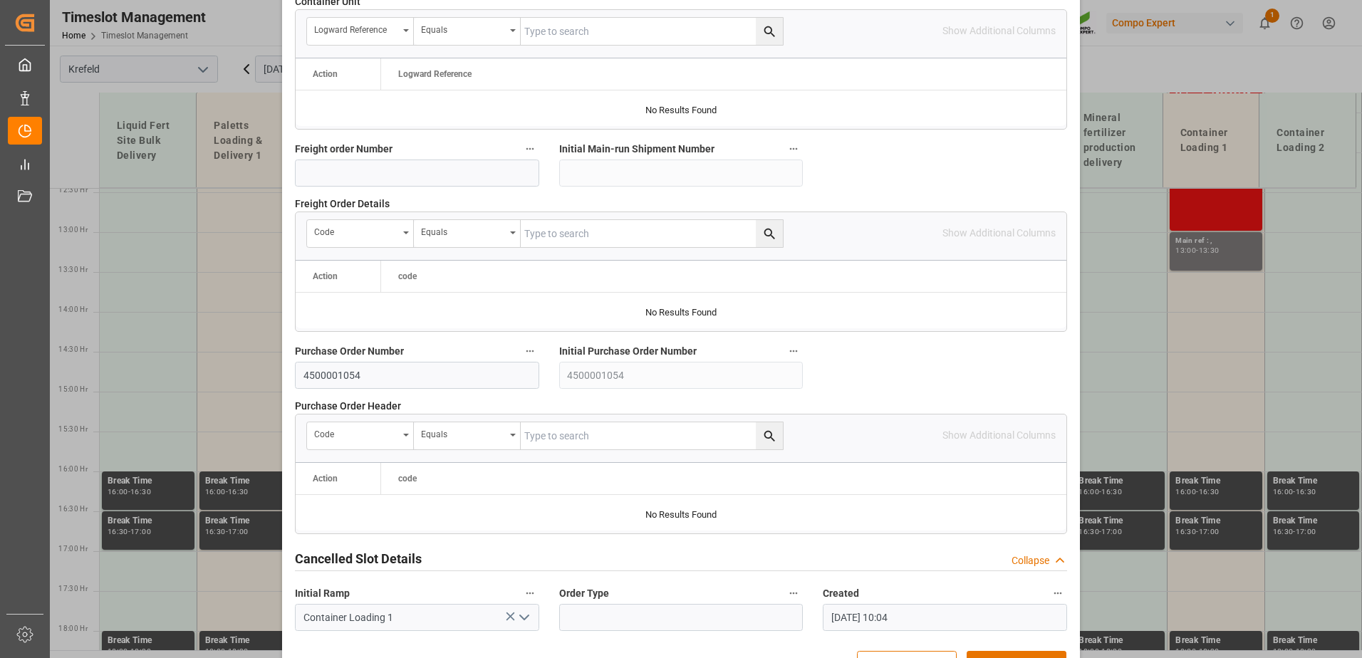
scroll to position [1282, 0]
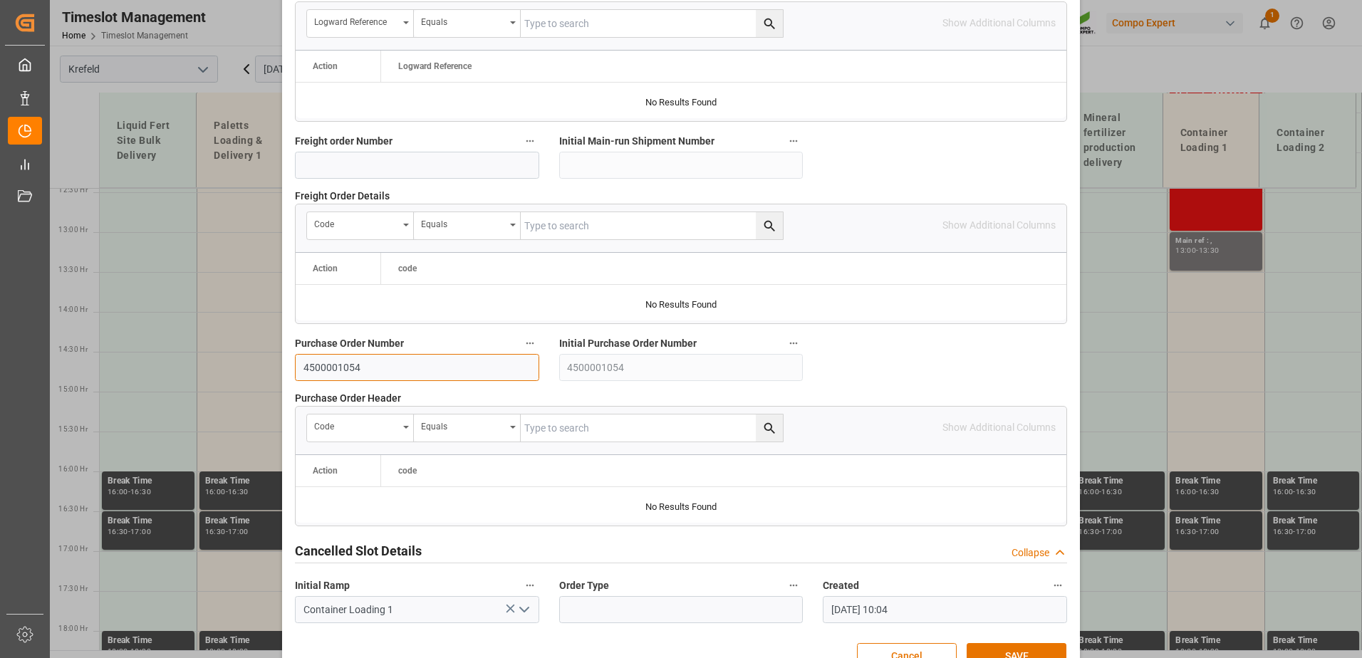
click at [390, 363] on input "4500001054" at bounding box center [417, 367] width 244 height 27
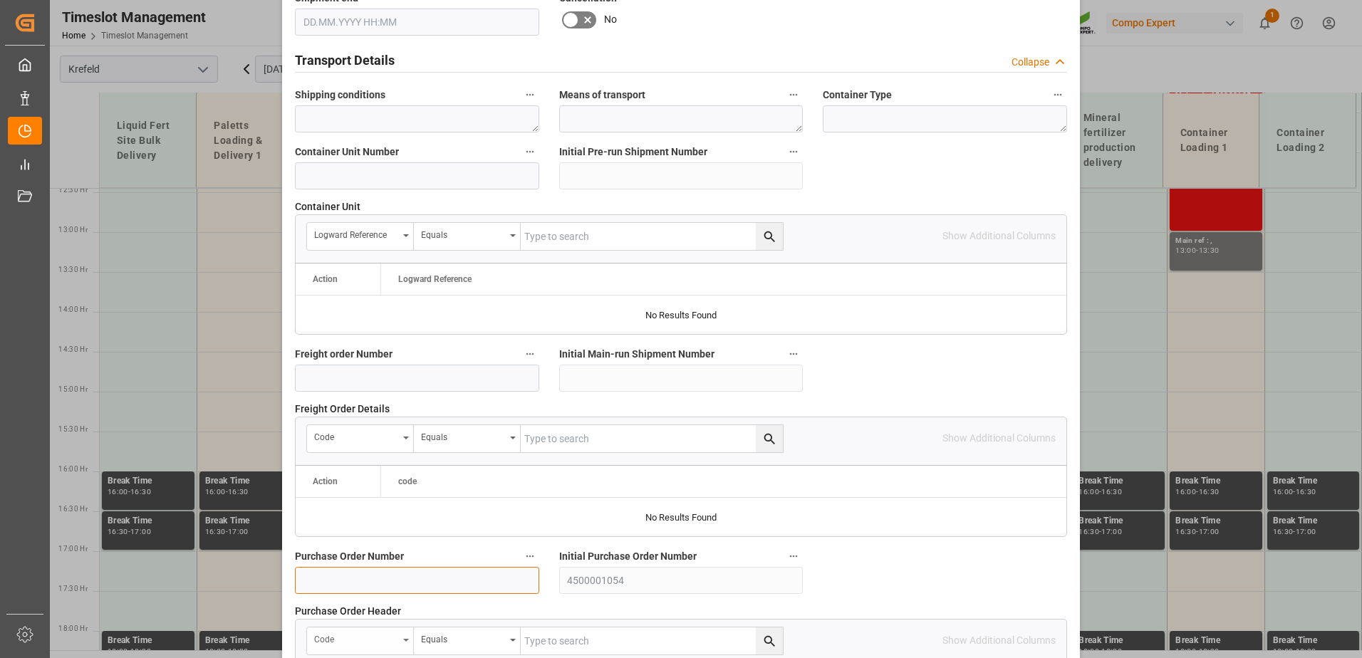
scroll to position [997, 0]
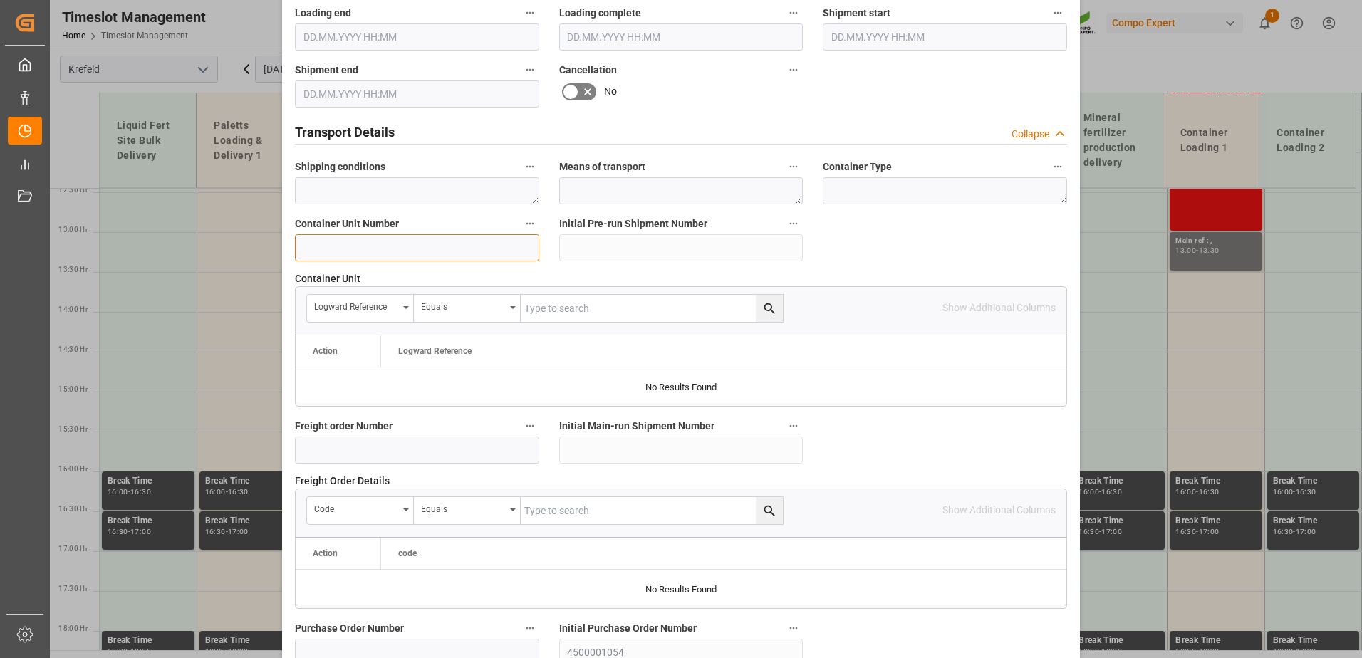
click at [459, 234] on input at bounding box center [417, 247] width 244 height 27
paste input "4500001054"
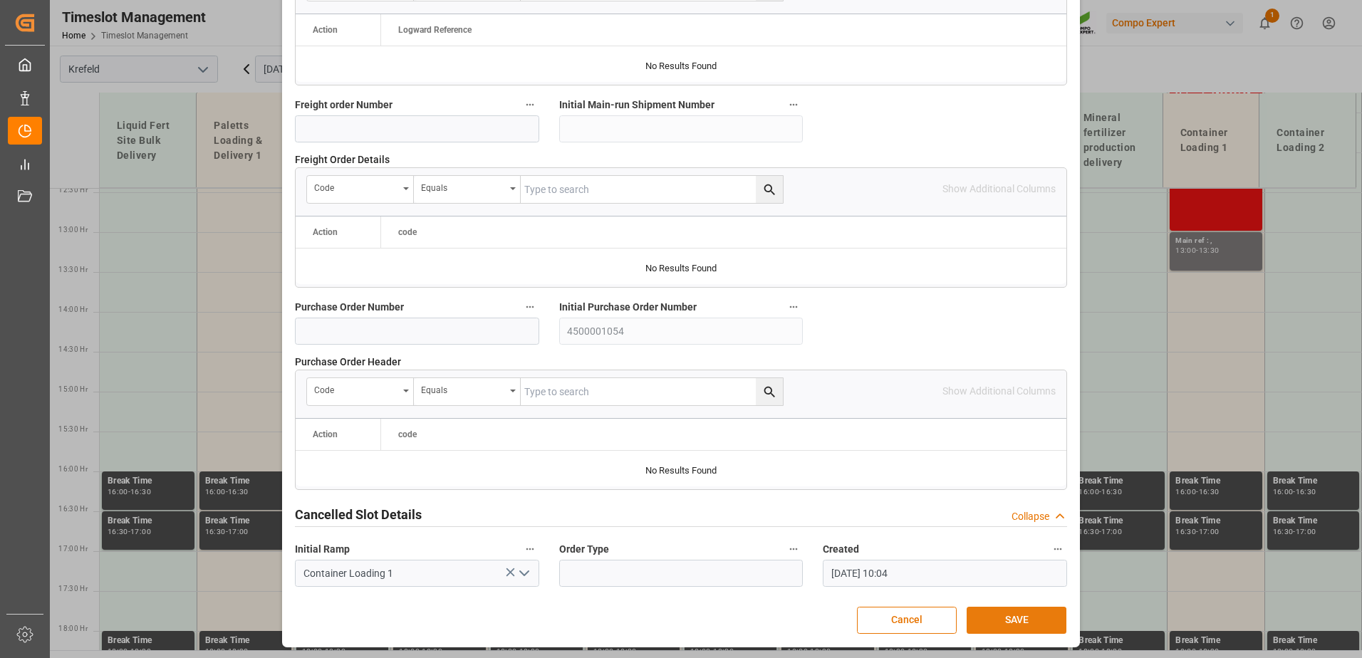
type input "4500001054"
click at [1026, 626] on button "SAVE" at bounding box center [1017, 620] width 100 height 27
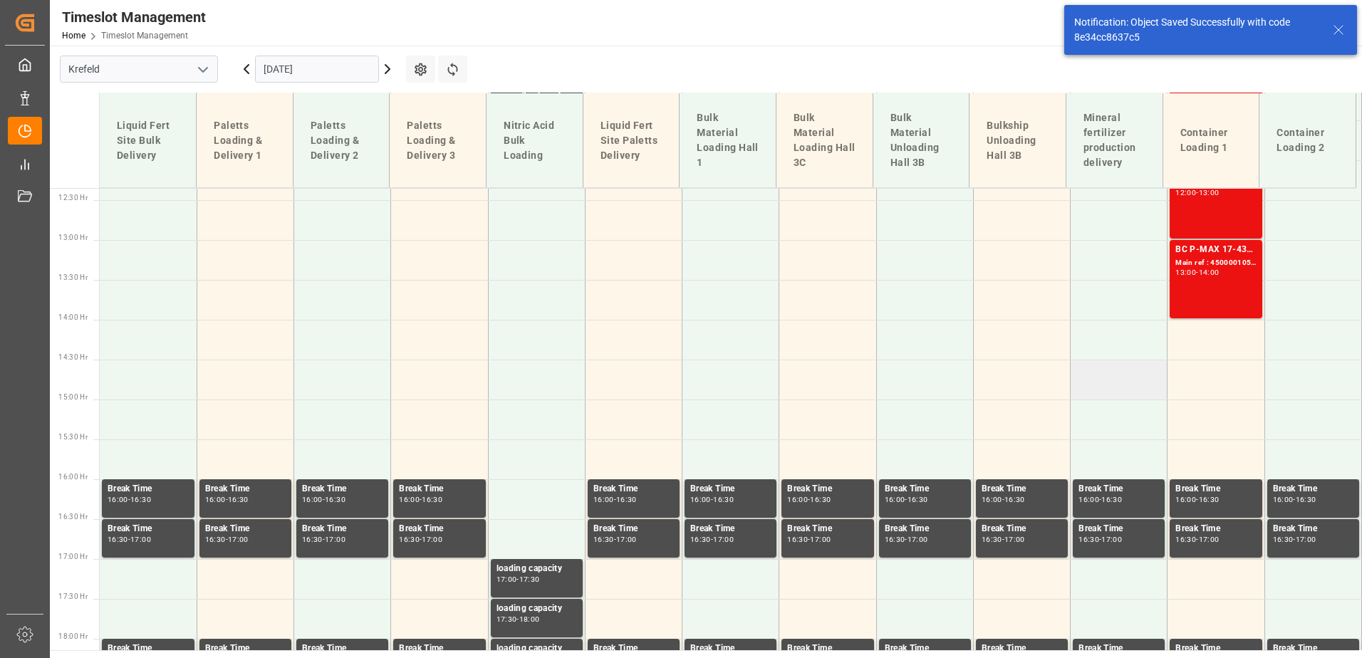
scroll to position [993, 0]
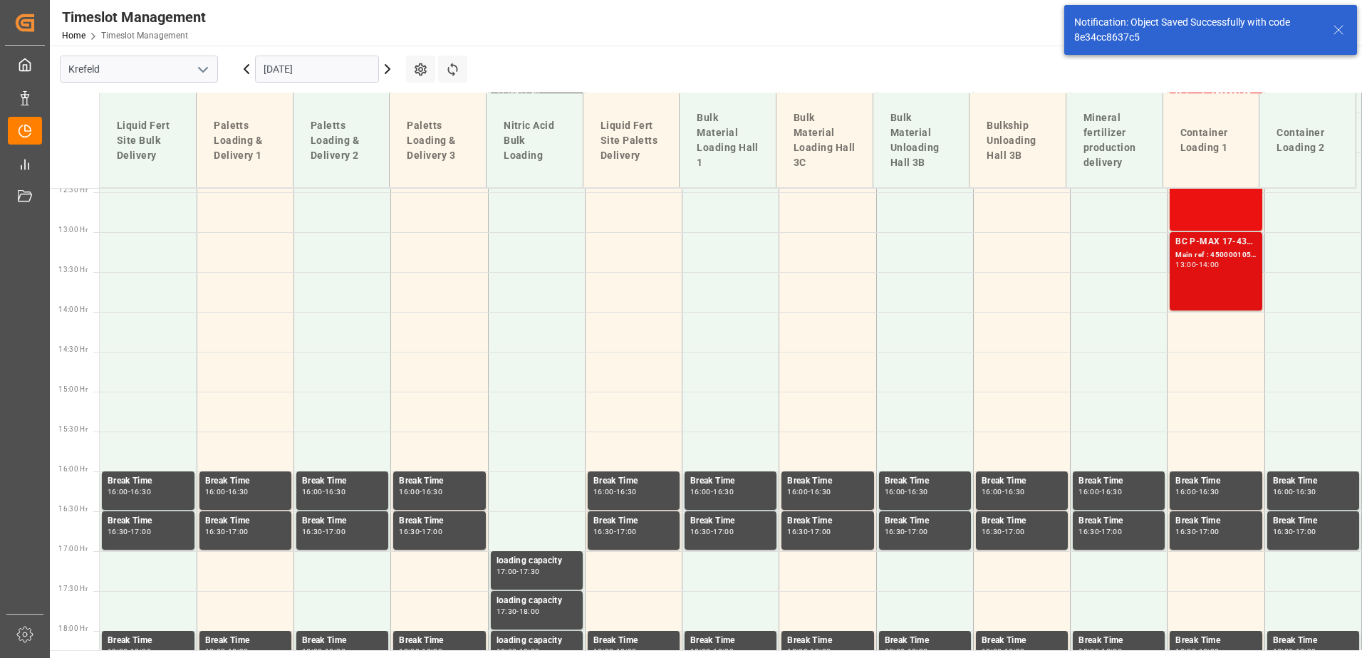
click at [1214, 276] on div "BC P-MAX 17-43-0 6M 25 KG (x42) WW Main ref : 4500001054, 2000000123 13:00 - 14…" at bounding box center [1215, 271] width 80 height 73
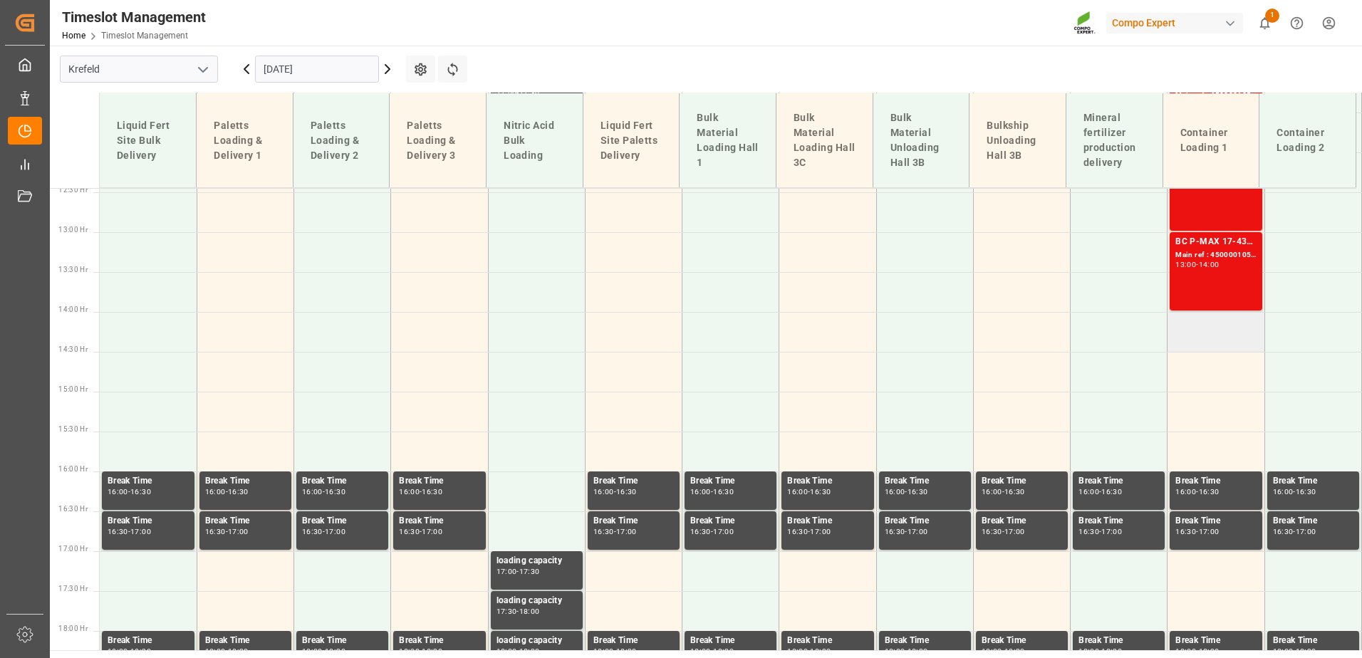
click at [1190, 335] on td at bounding box center [1215, 332] width 97 height 40
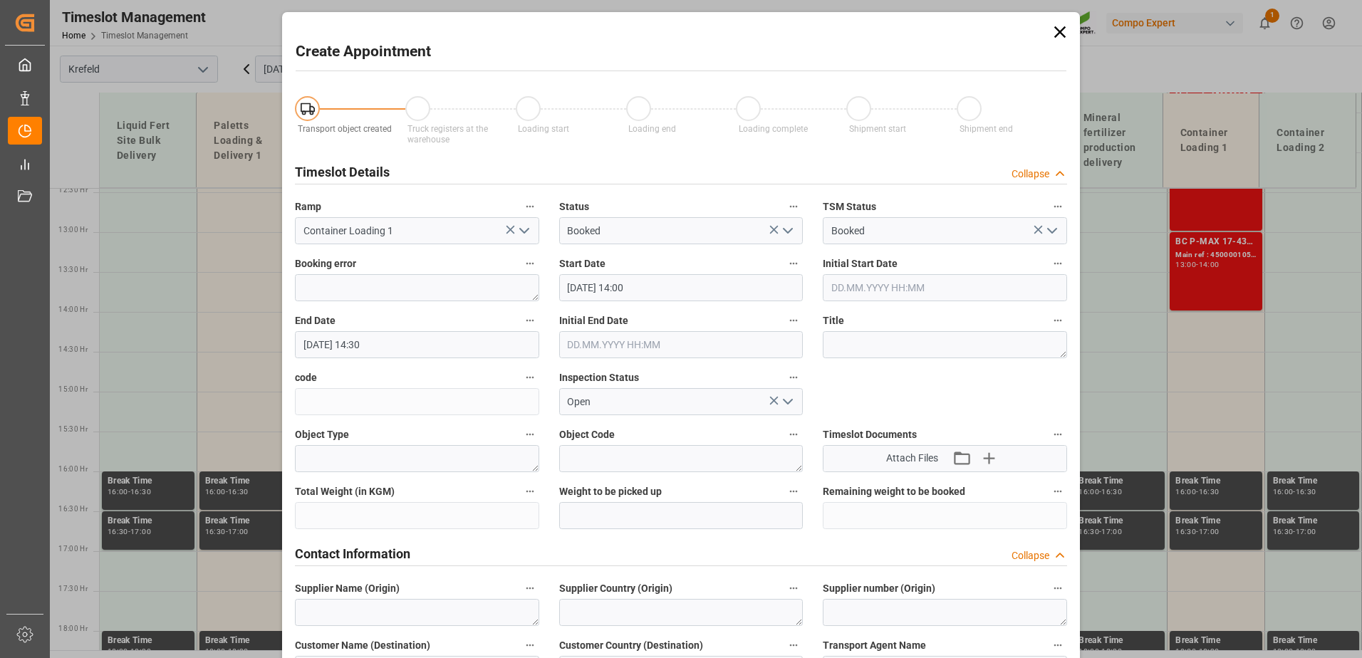
type input "[DATE] 14:00"
type input "[DATE] 14:30"
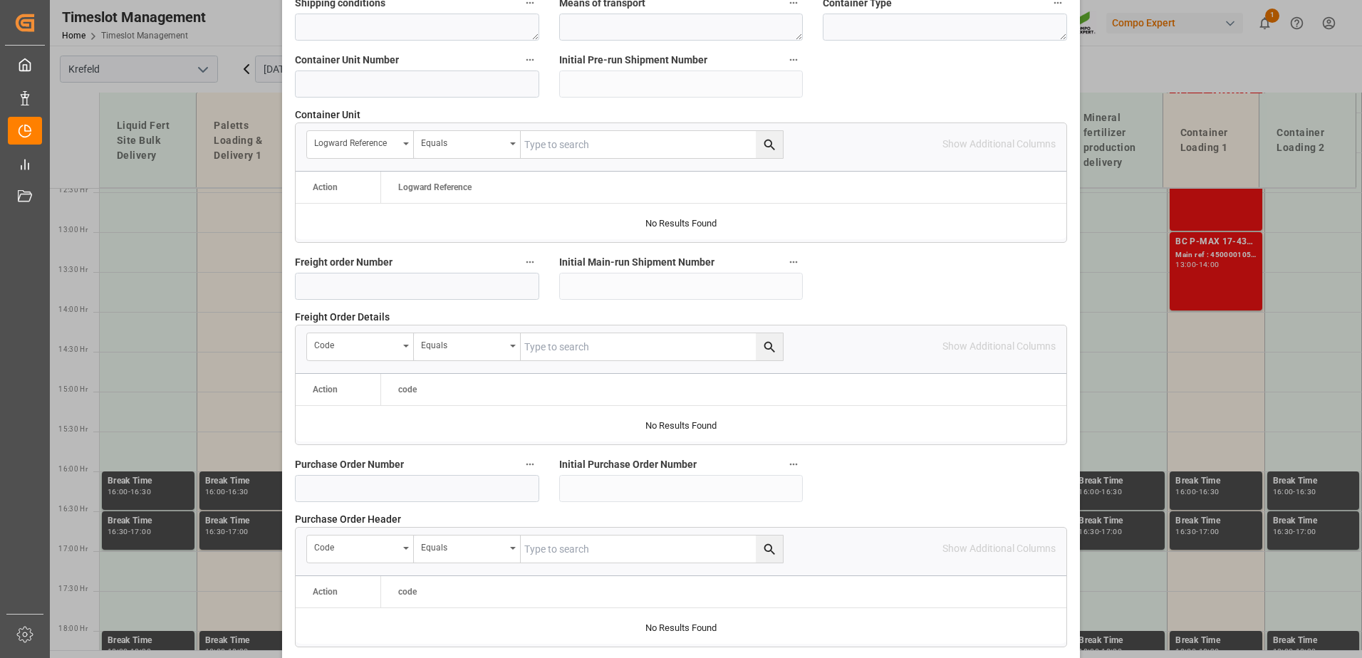
scroll to position [962, 0]
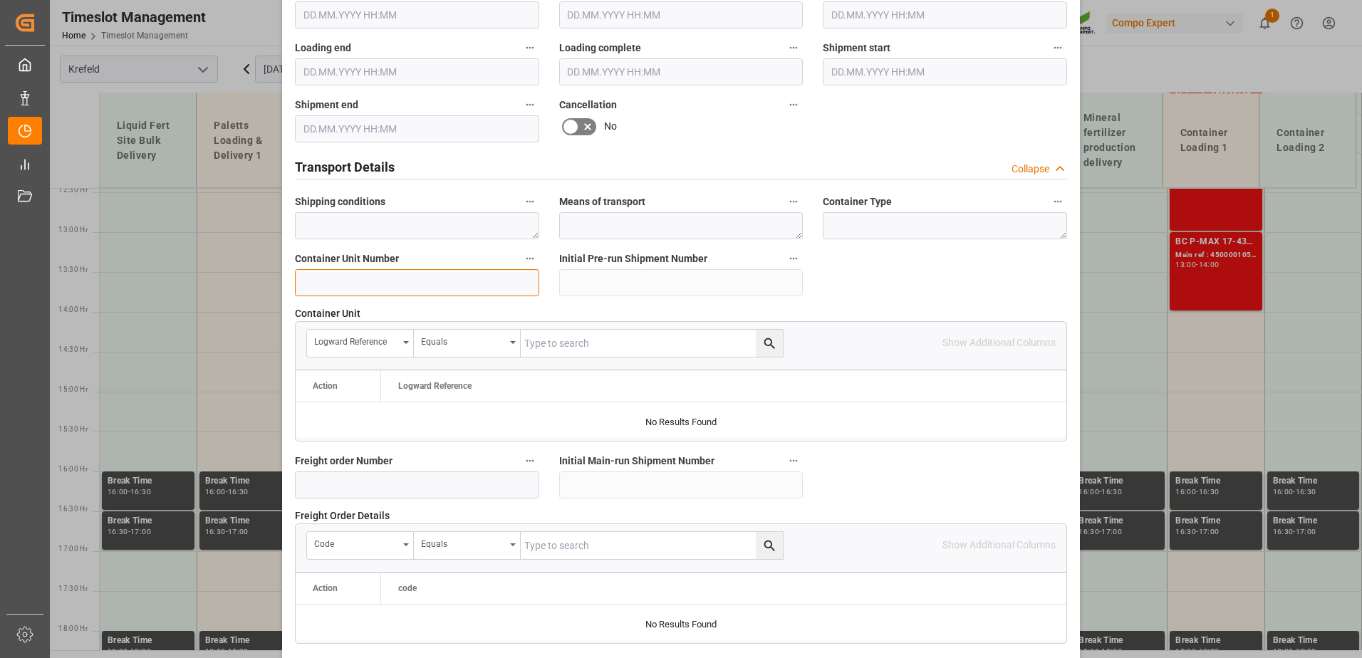
click at [451, 287] on input at bounding box center [417, 282] width 244 height 27
paste input "4500001054"
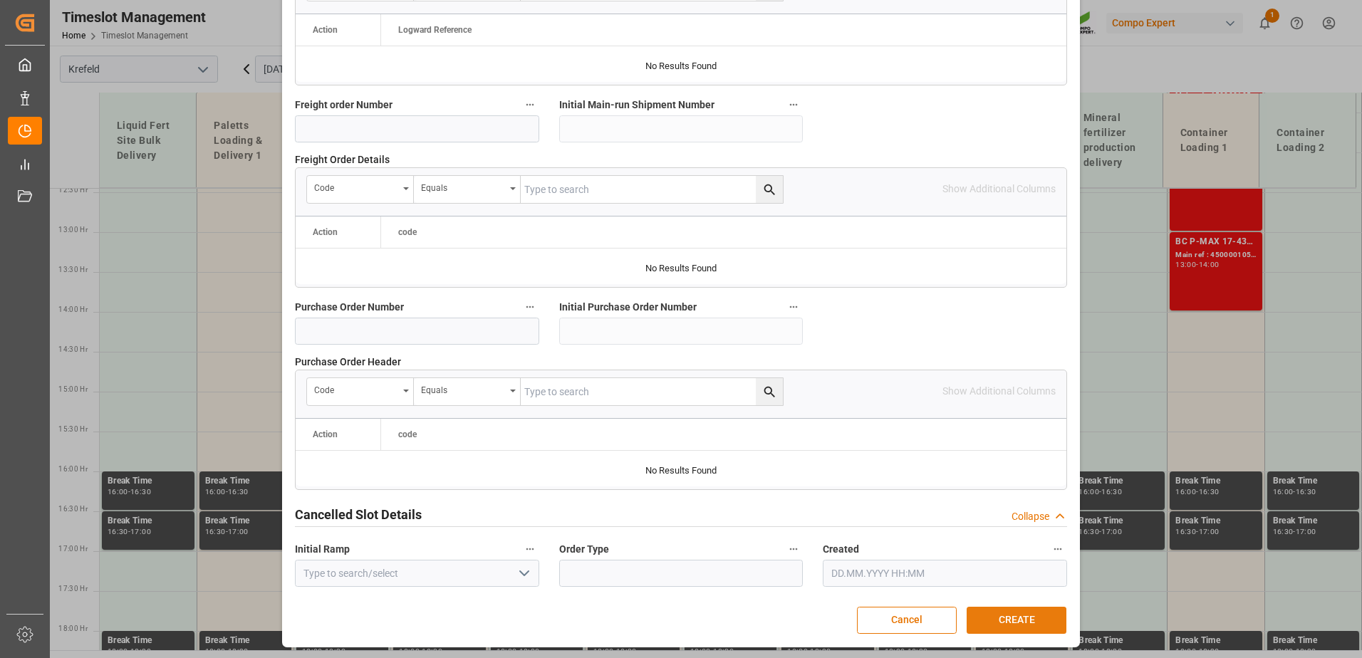
type input "4500001055"
click at [1038, 620] on button "CREATE" at bounding box center [1017, 620] width 100 height 27
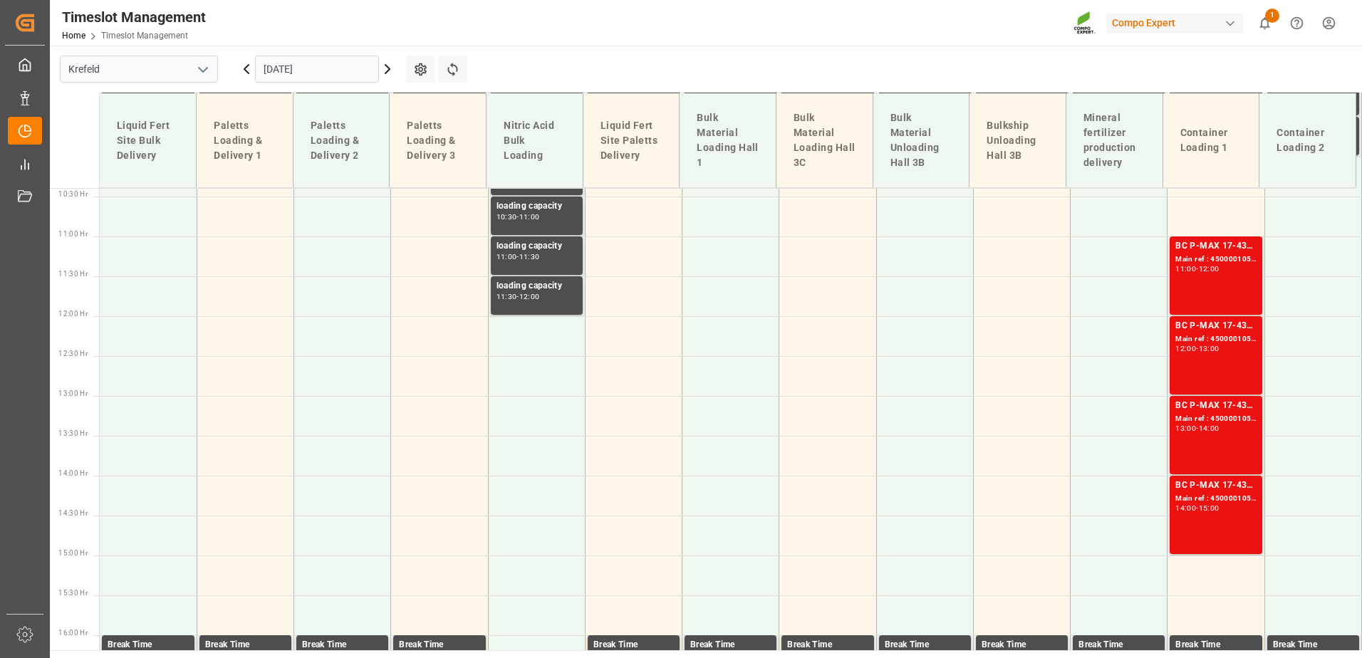
scroll to position [1073, 0]
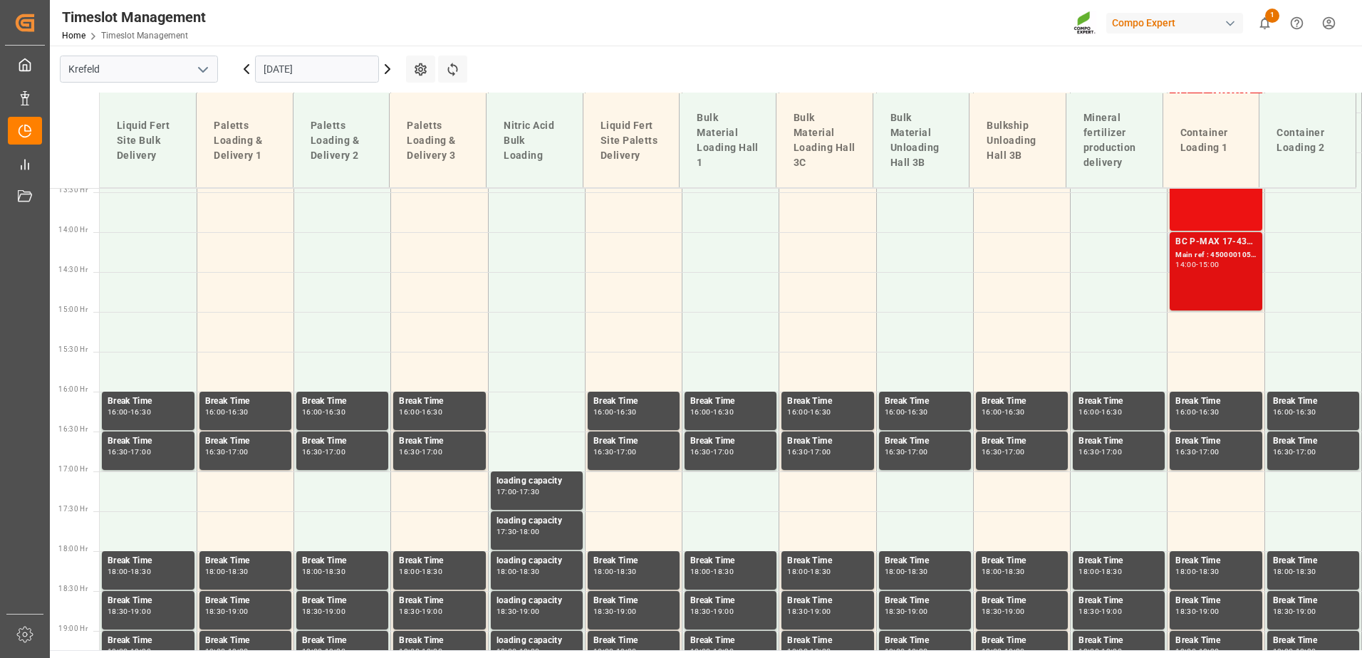
click at [1216, 283] on div "BC P-MAX 17-43-0 6M 25 KG (x42) WW Main ref : 4500001055, 2000000123 14:00 - 15…" at bounding box center [1215, 271] width 80 height 73
click at [1203, 327] on td at bounding box center [1215, 332] width 97 height 40
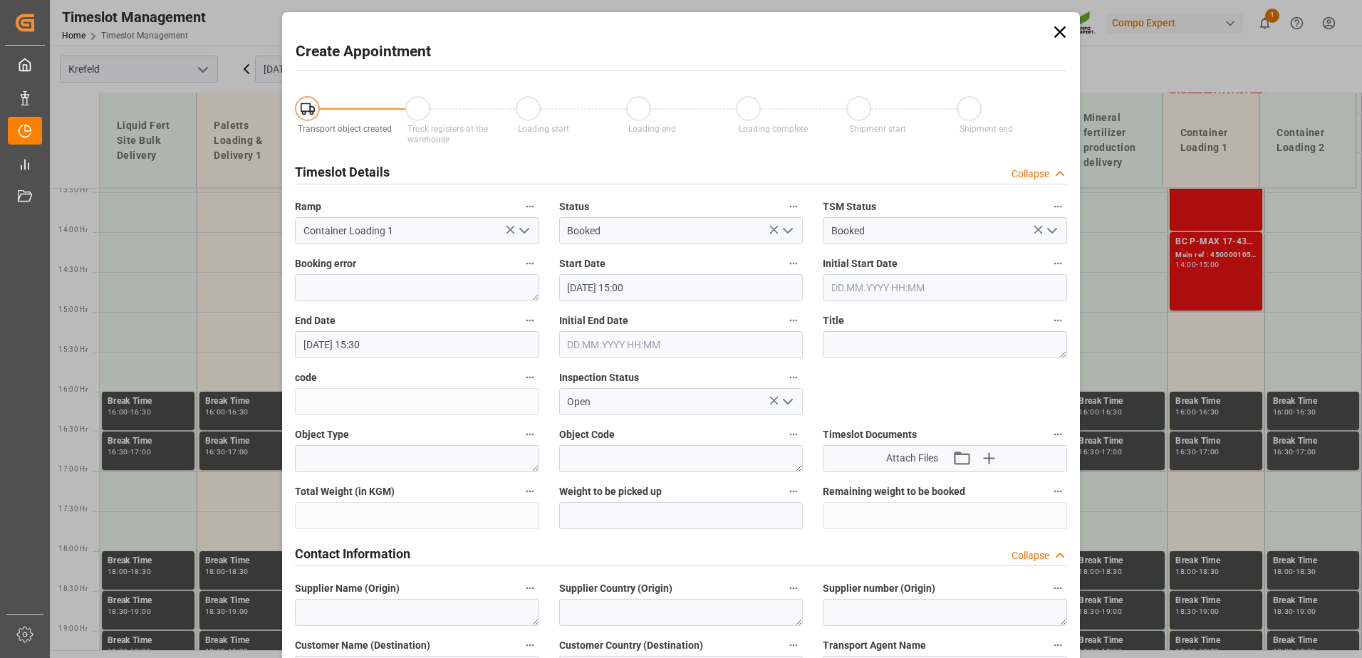
type input "[DATE] 15:00"
type input "[DATE] 15:30"
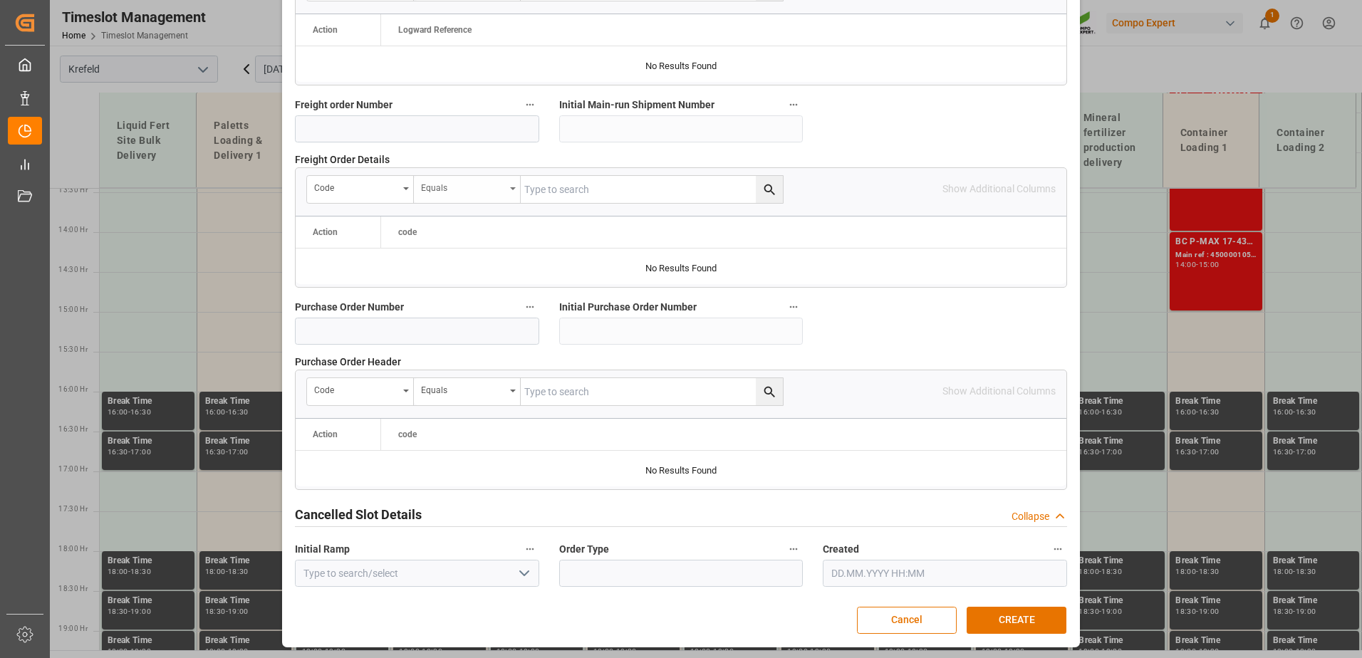
scroll to position [1033, 0]
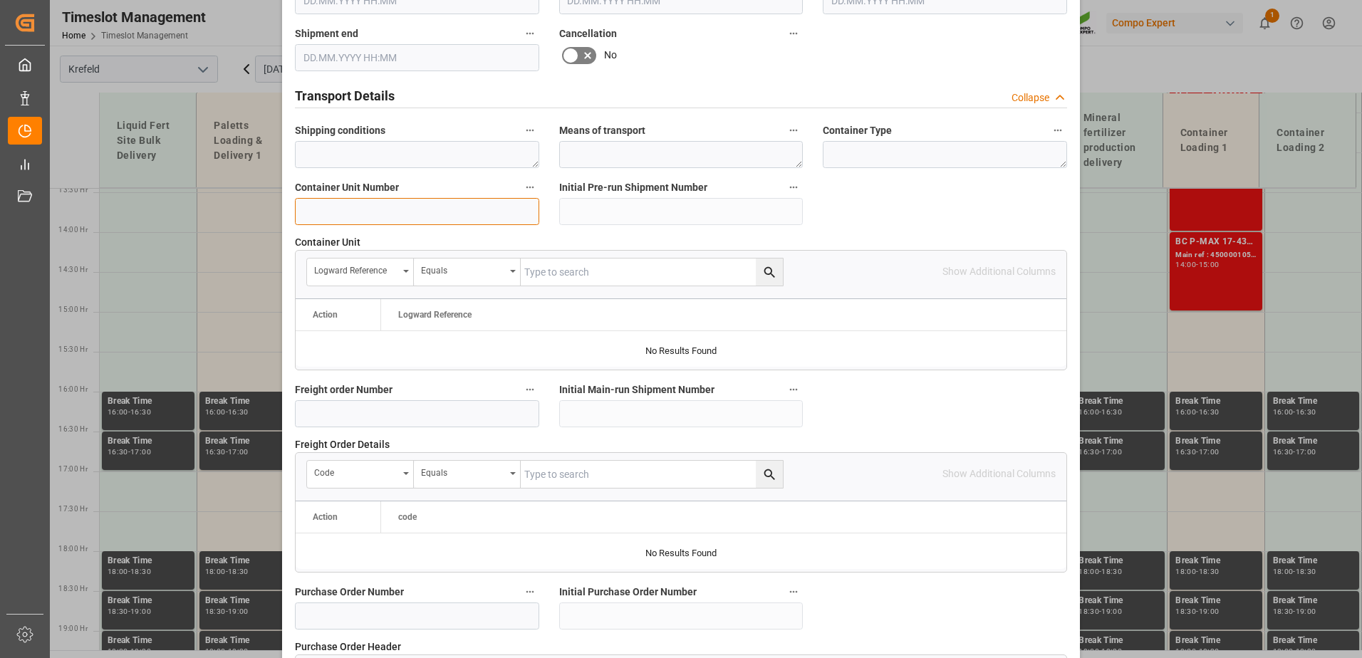
click at [425, 219] on input at bounding box center [417, 211] width 244 height 27
paste input "4500001054"
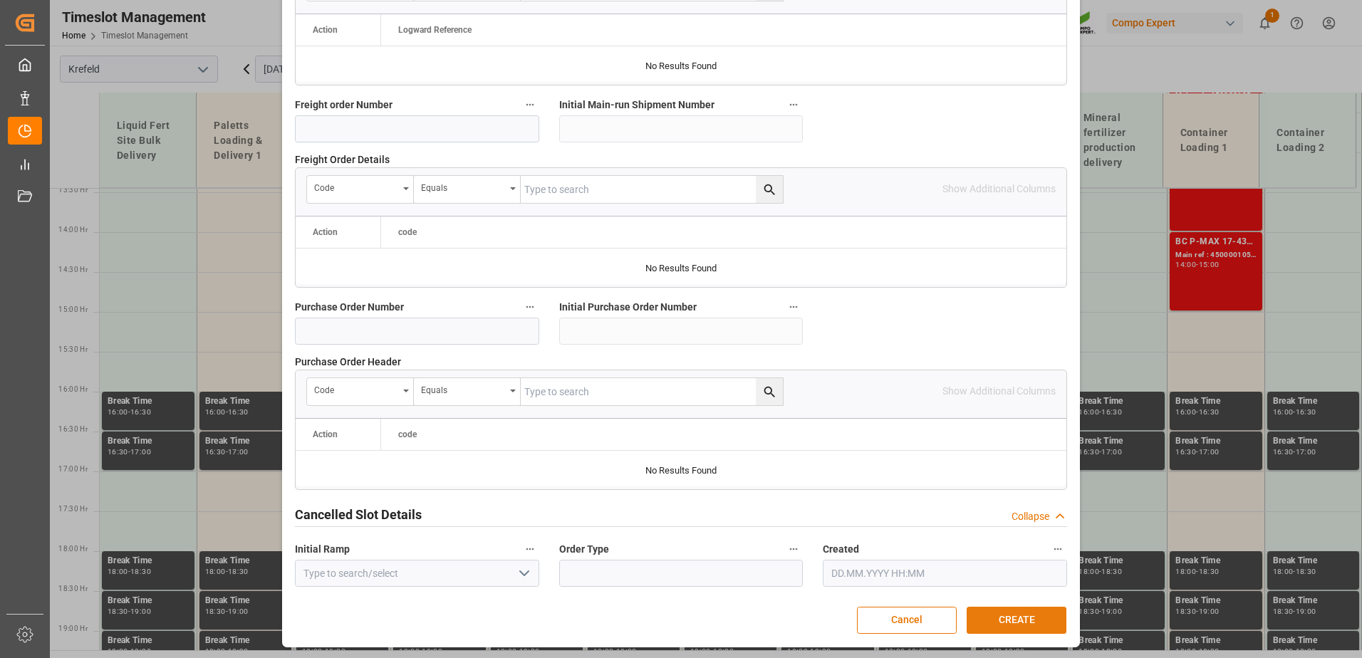
type input "4500001056"
click at [1029, 621] on button "CREATE" at bounding box center [1017, 620] width 100 height 27
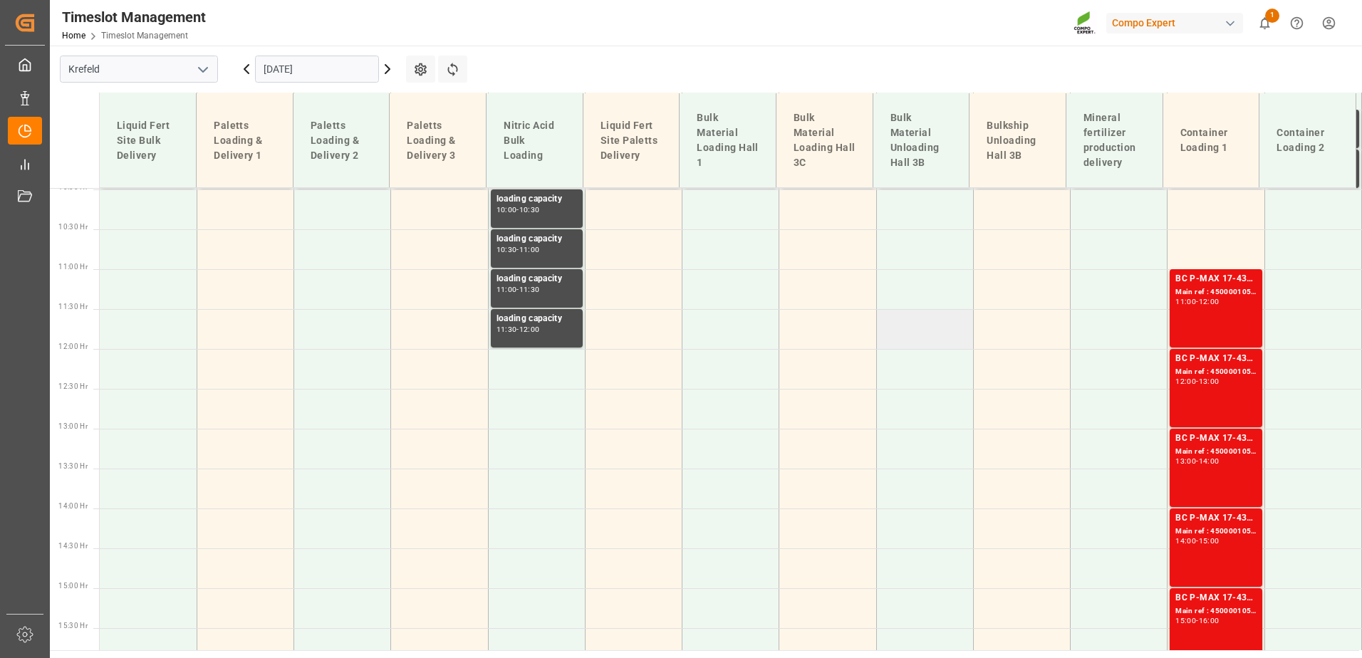
scroll to position [725, 0]
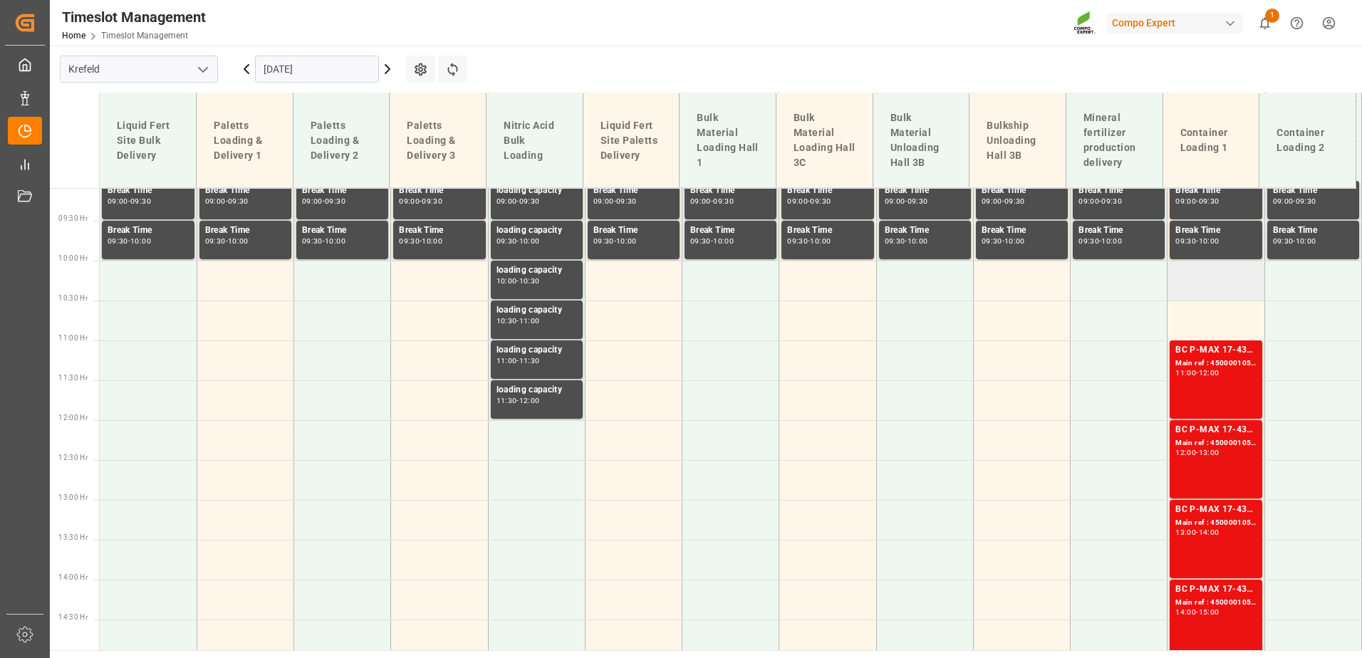
click at [1209, 286] on td at bounding box center [1215, 281] width 97 height 40
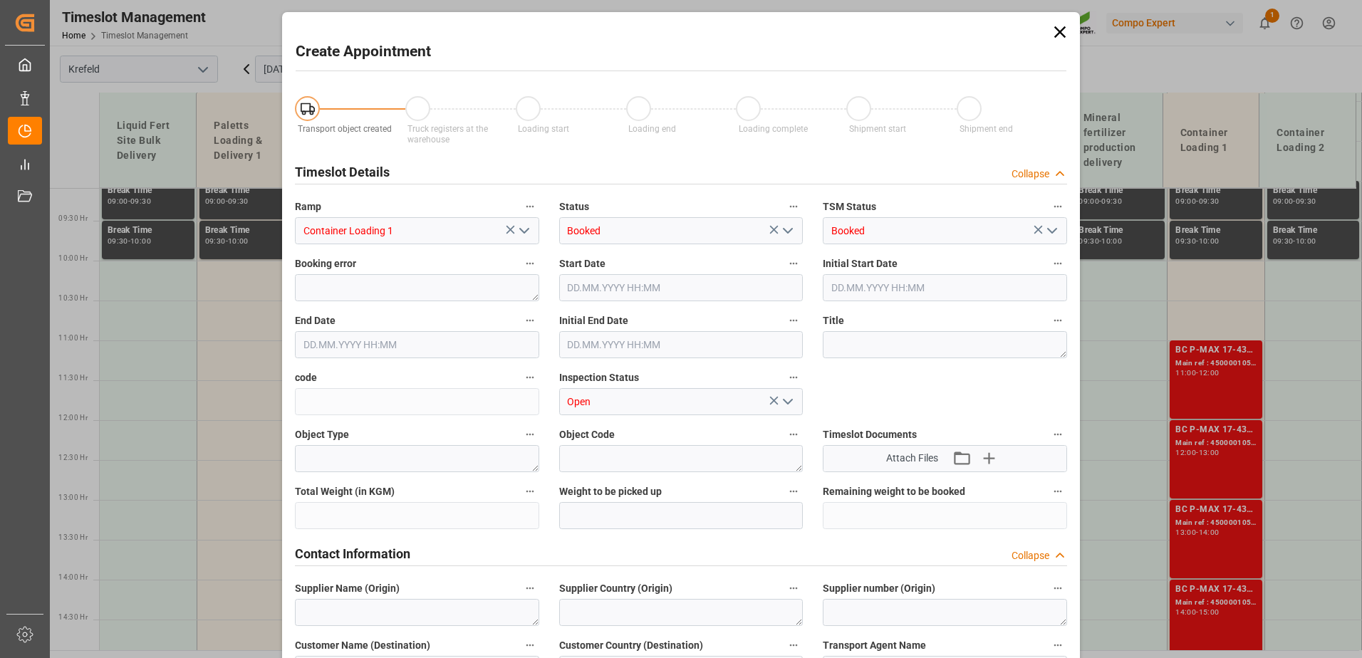
type input "[DATE] 10:00"
type input "[DATE] 10:30"
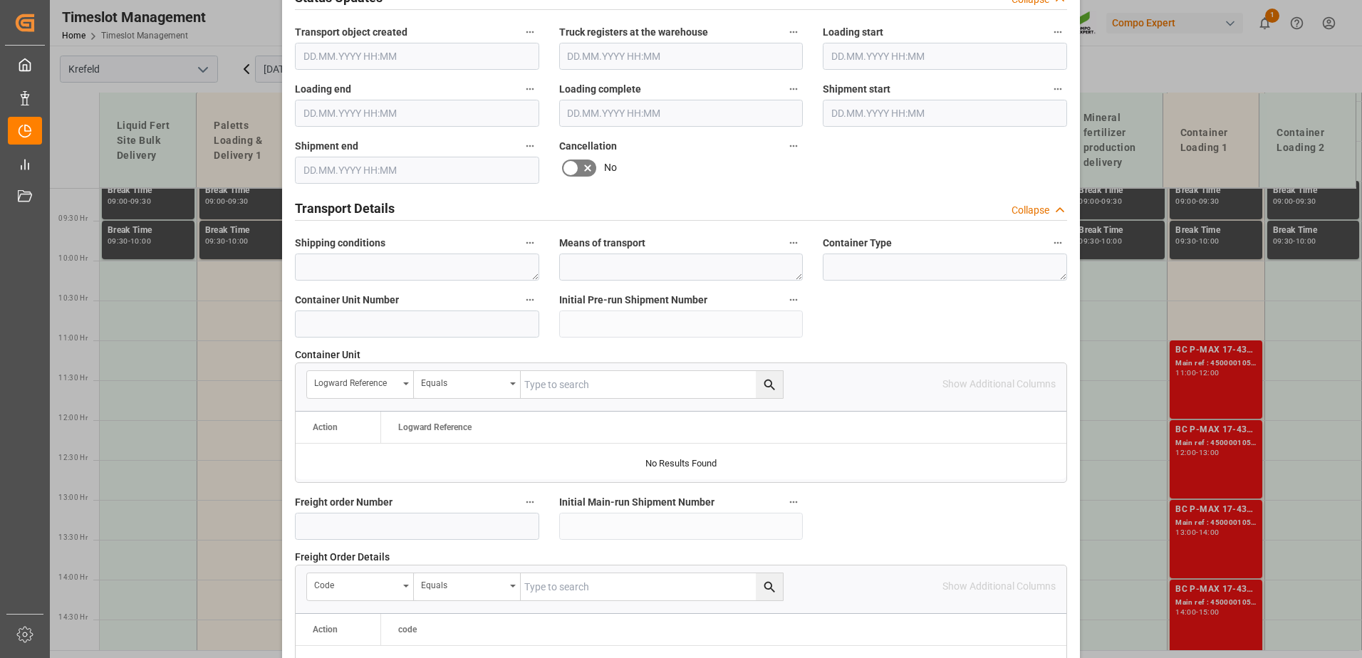
scroll to position [926, 0]
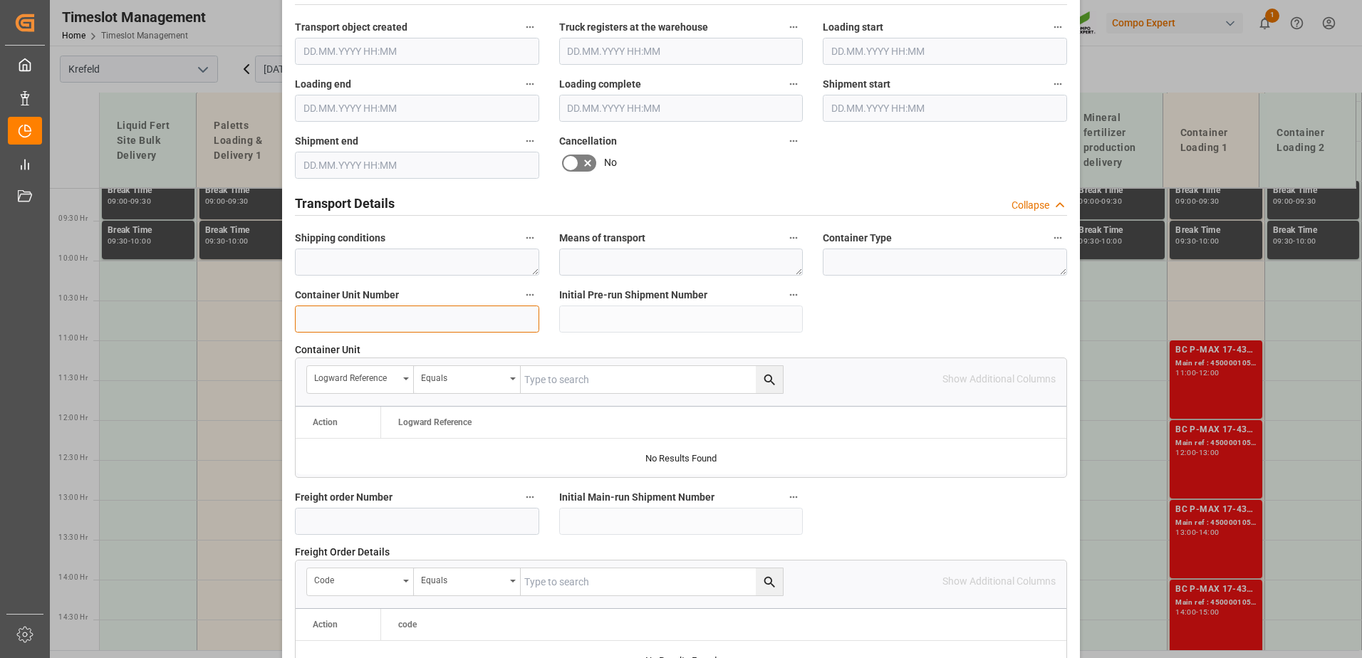
click at [392, 311] on input at bounding box center [417, 319] width 244 height 27
paste input "4500001054"
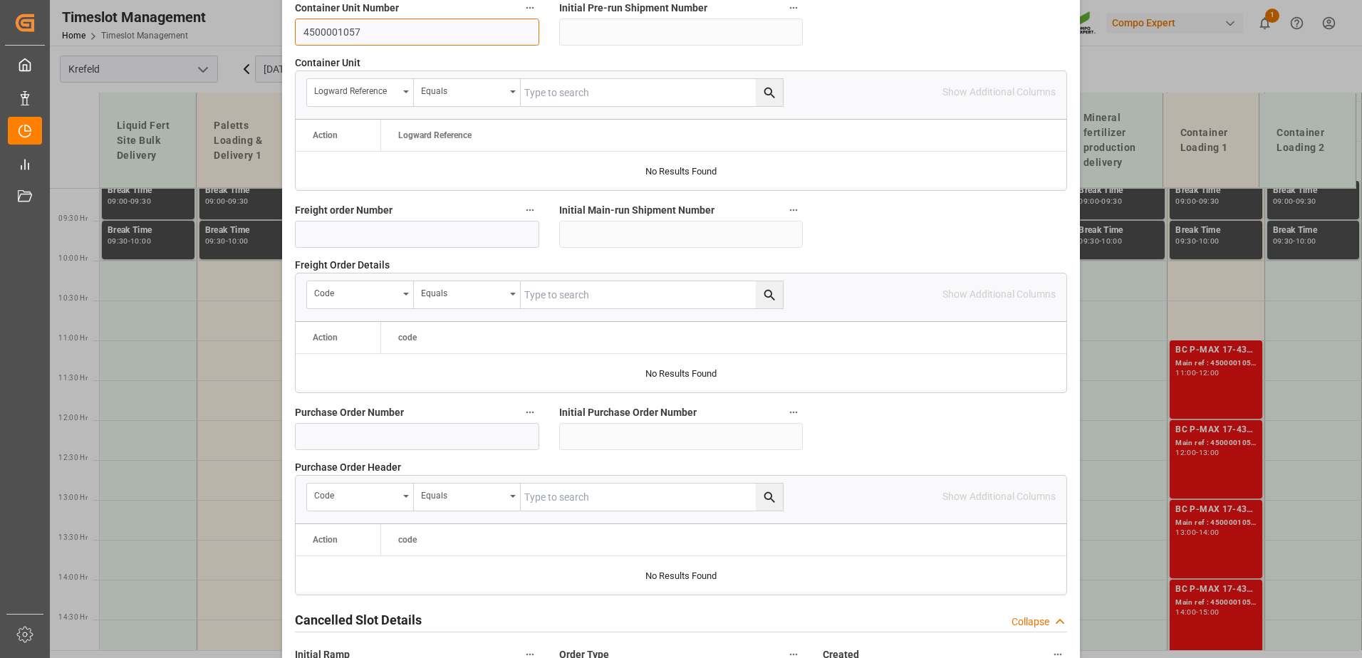
scroll to position [1318, 0]
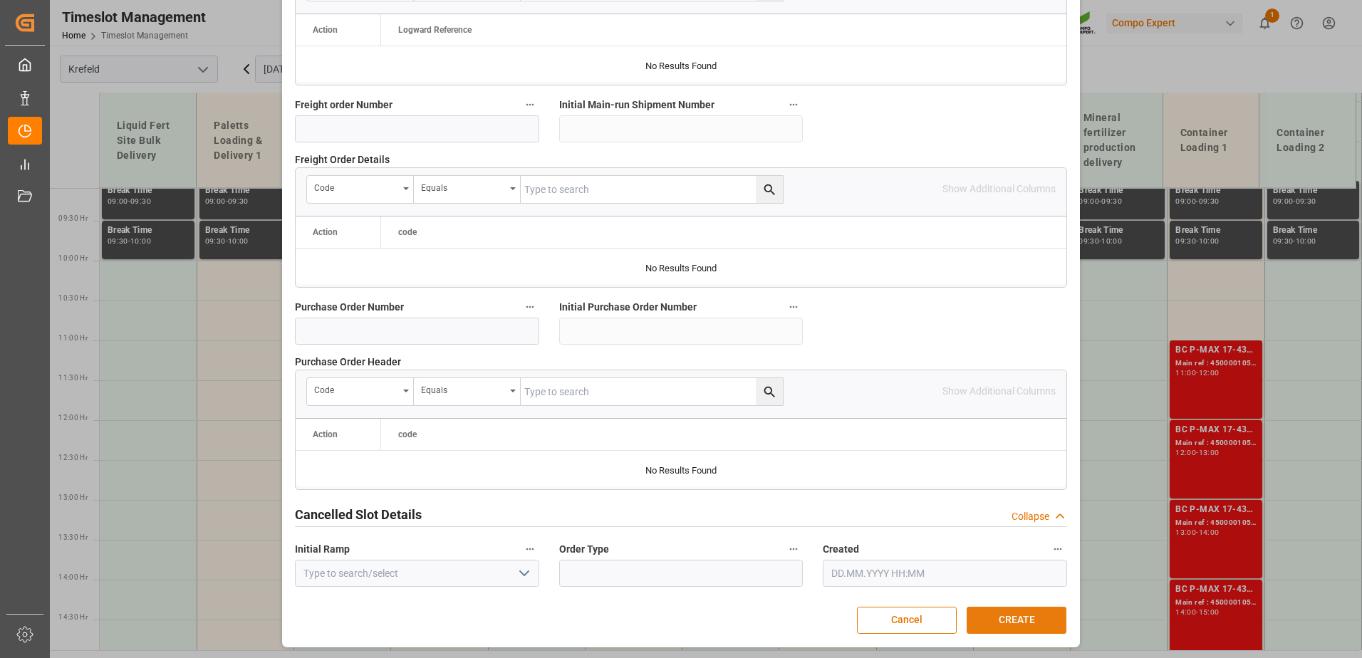
type input "4500001057"
click at [1019, 618] on button "CREATE" at bounding box center [1017, 620] width 100 height 27
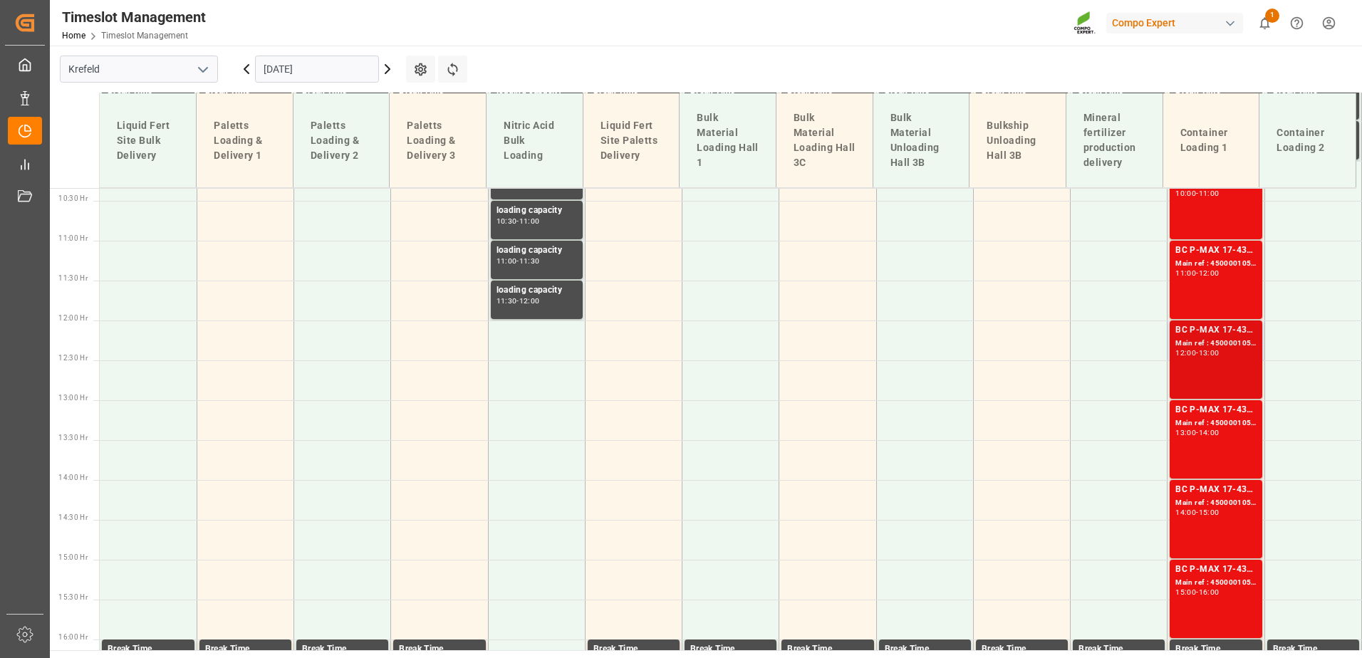
scroll to position [896, 0]
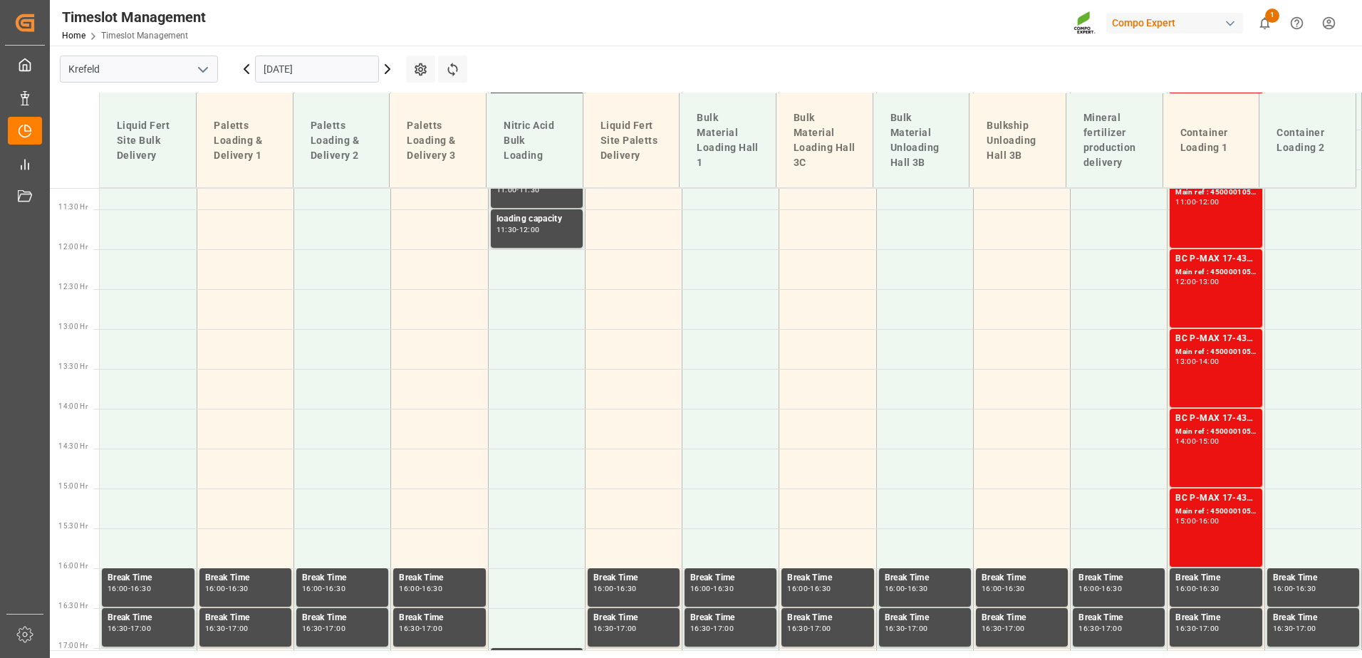
click at [341, 69] on input "[DATE]" at bounding box center [317, 69] width 124 height 27
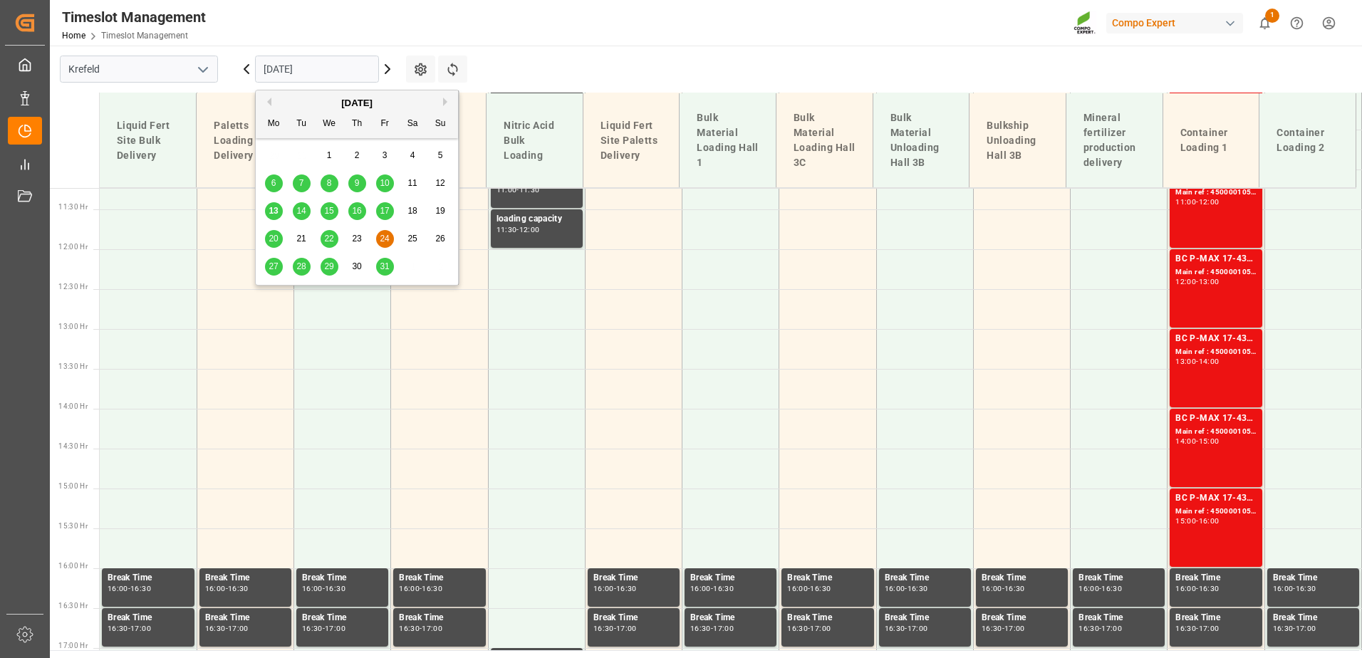
click at [301, 210] on span "14" at bounding box center [300, 211] width 9 height 10
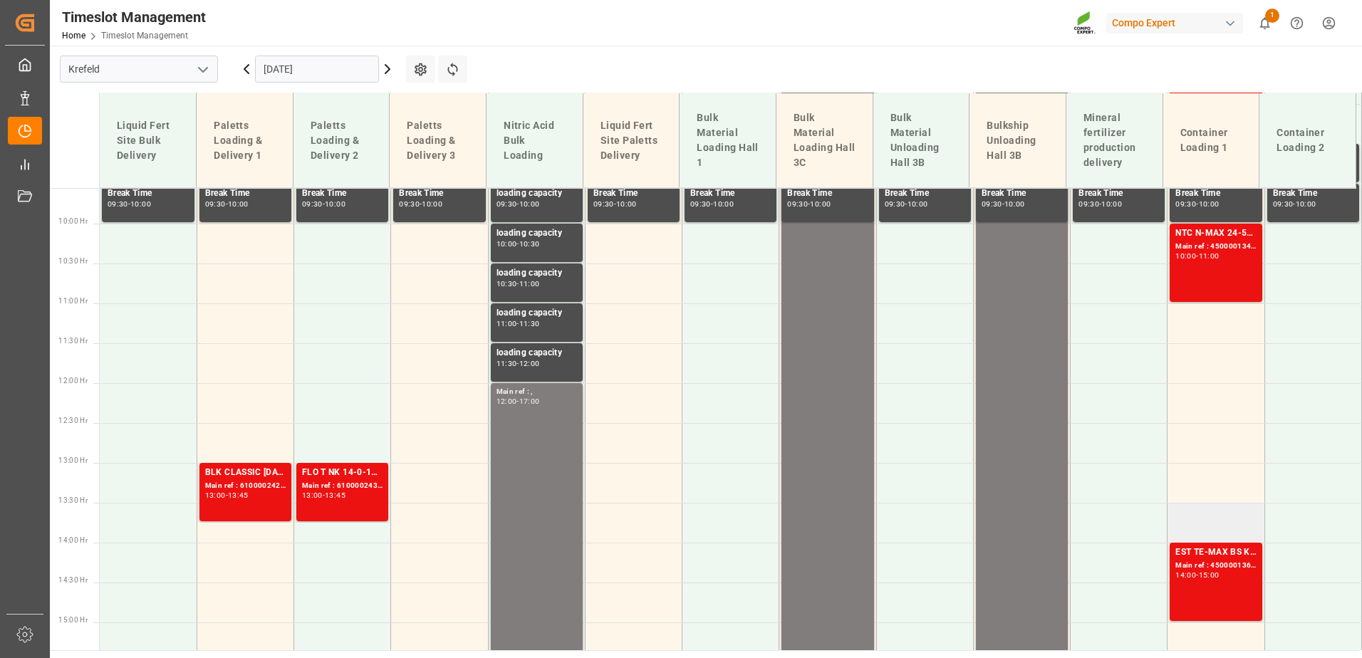
scroll to position [557, 0]
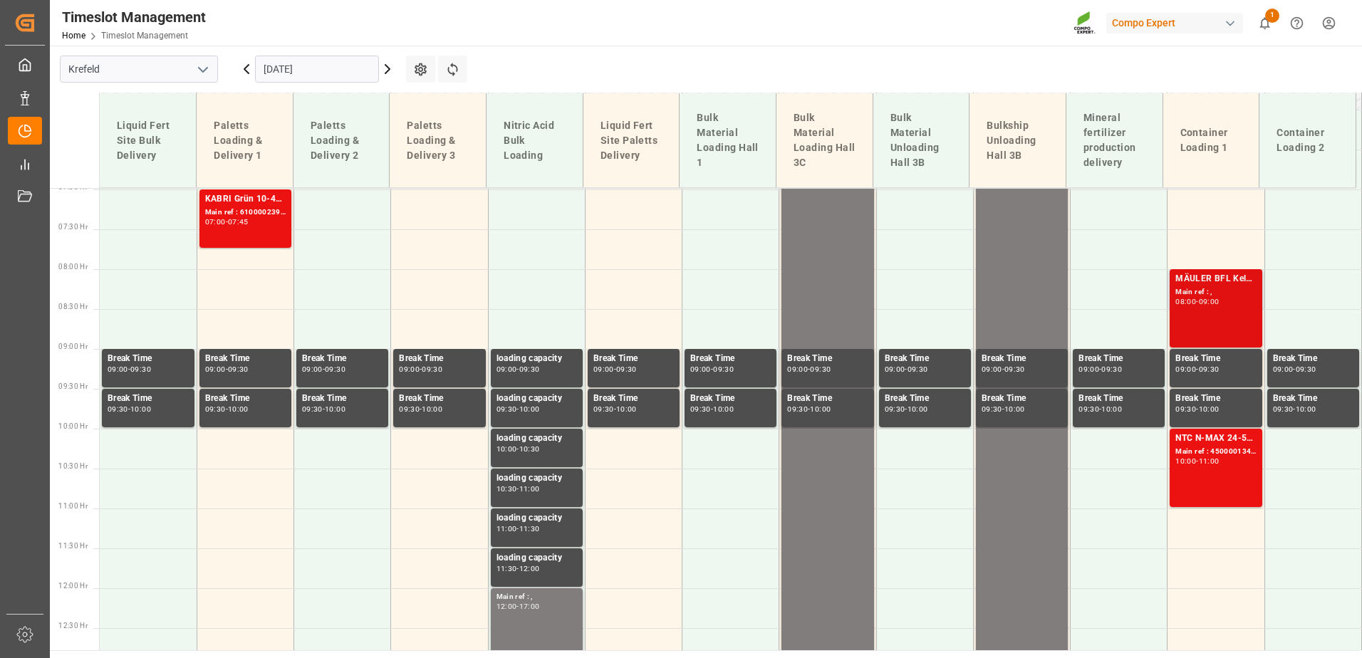
click at [1227, 321] on div "MÄULER BFL Kelp LG1 IBC 1000L (KRE) Main ref : , 08:00 - 09:00" at bounding box center [1215, 308] width 80 height 73
click at [1192, 452] on div "Main ref : 4500001343, 2000001681" at bounding box center [1215, 452] width 80 height 12
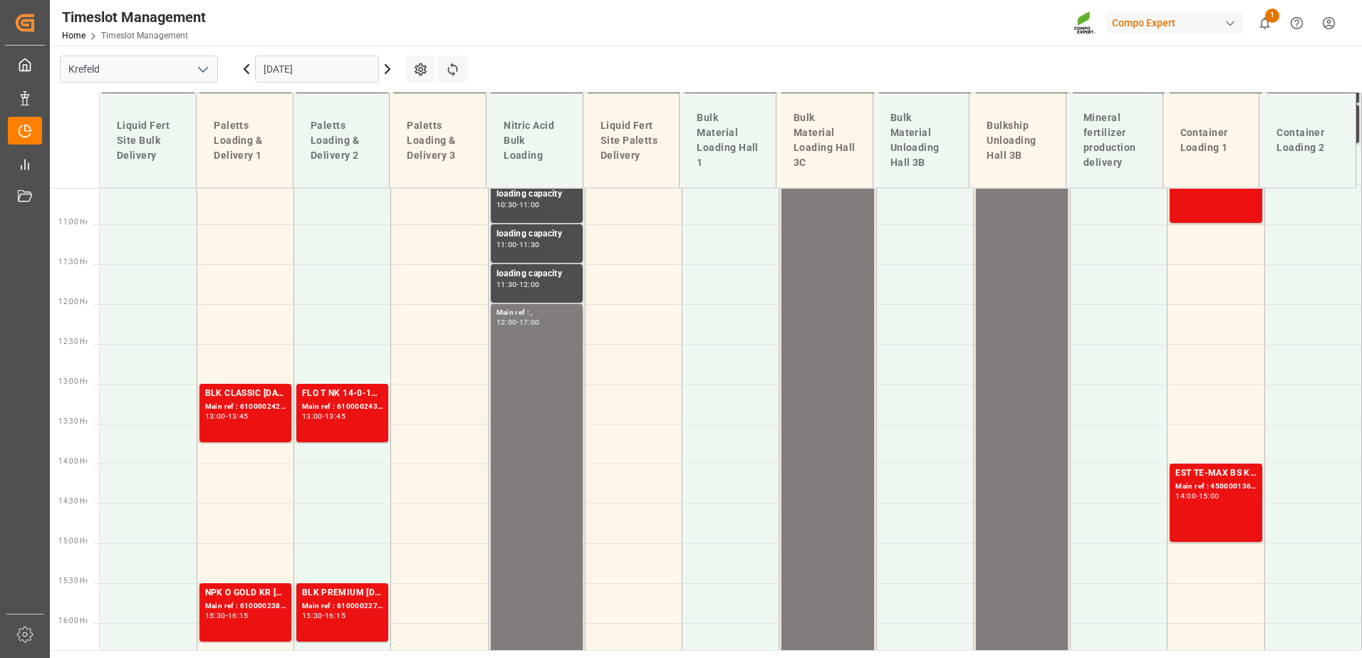
scroll to position [913, 0]
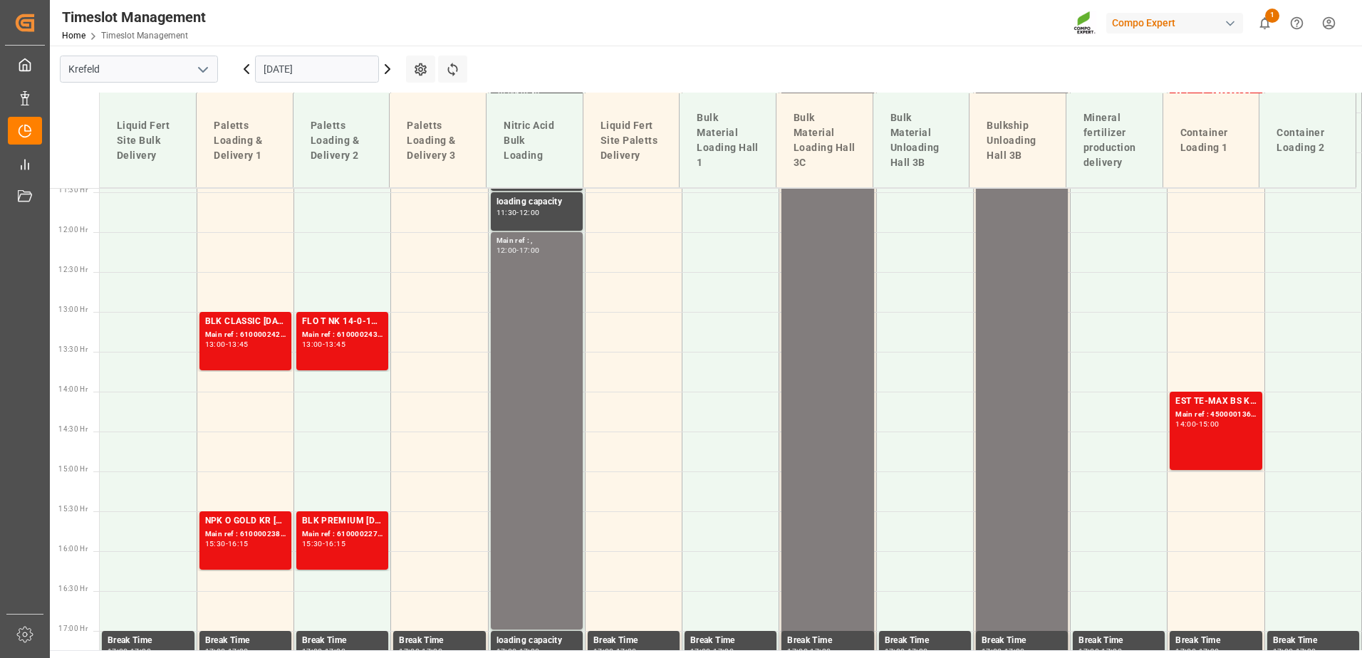
click at [335, 66] on input "[DATE]" at bounding box center [317, 69] width 124 height 27
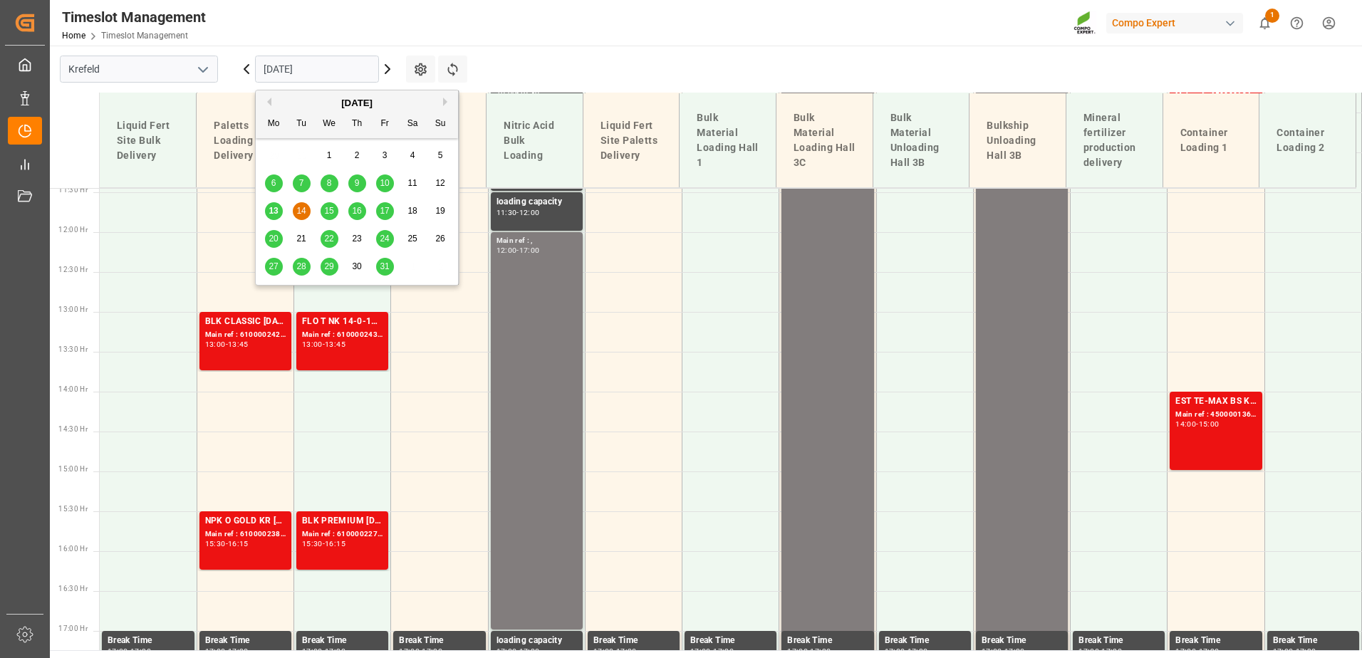
click at [276, 212] on span "13" at bounding box center [273, 211] width 9 height 10
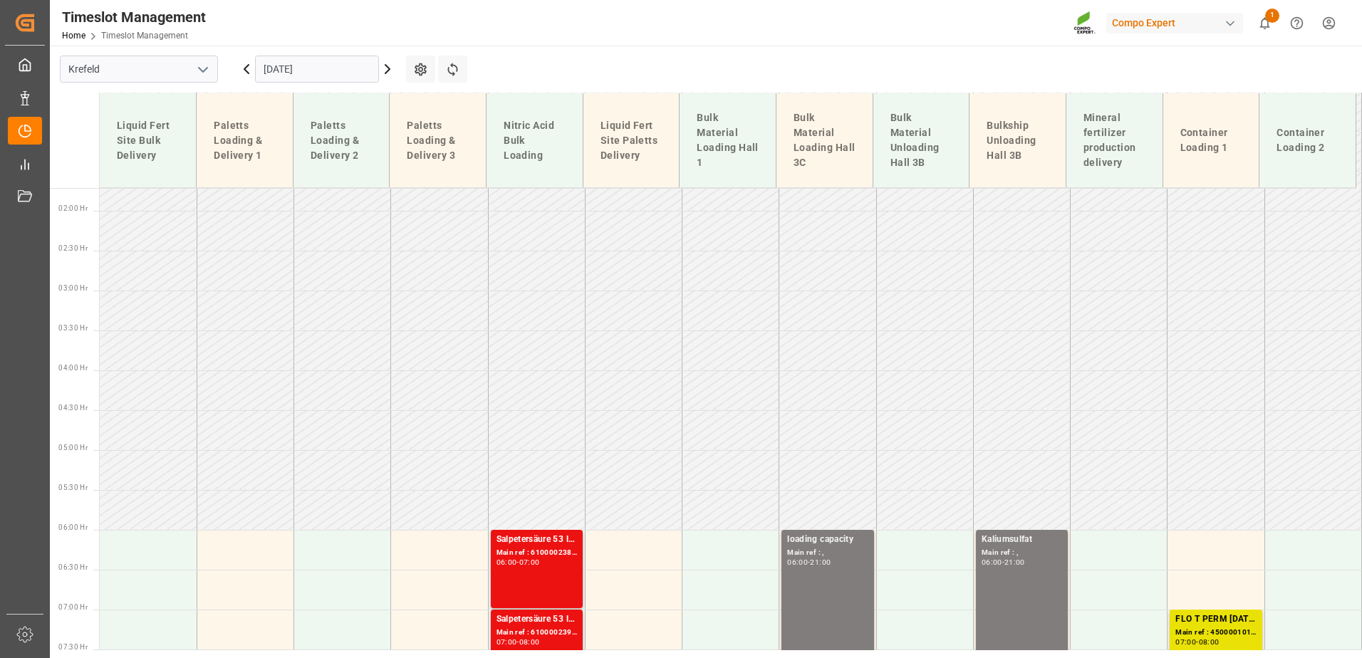
scroll to position [0, 0]
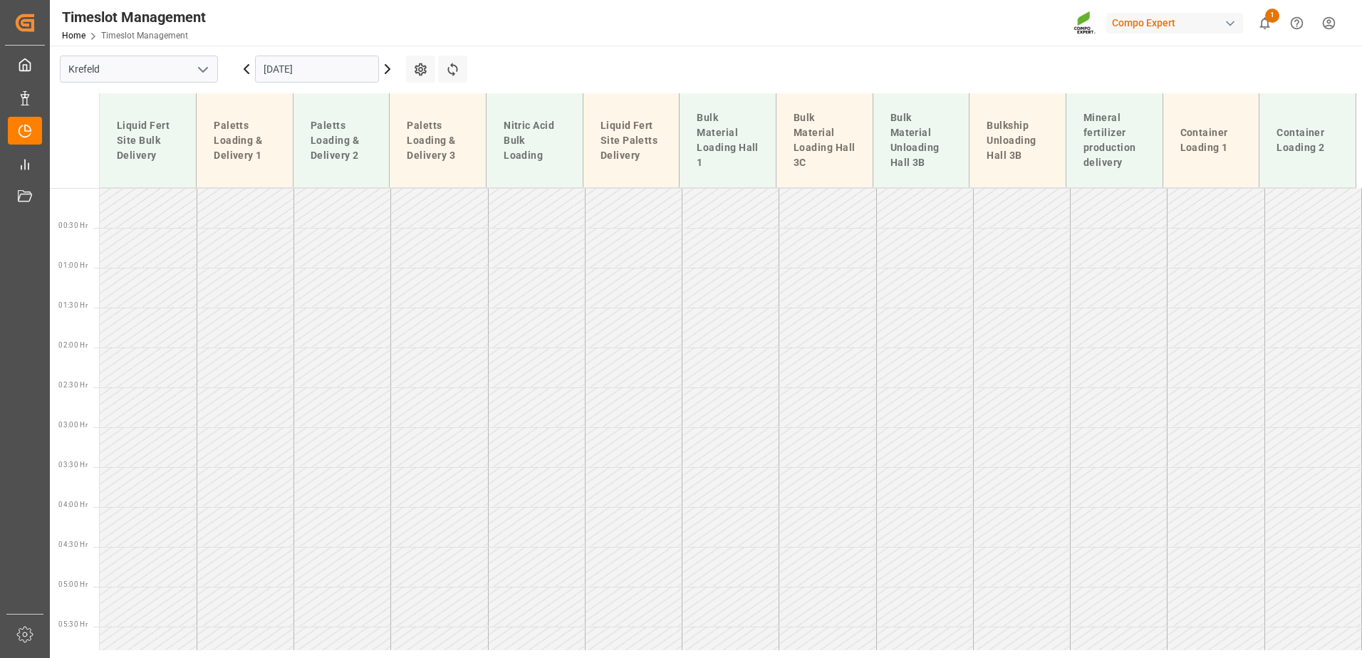
drag, startPoint x: 634, startPoint y: 338, endPoint x: 625, endPoint y: 218, distance: 120.0
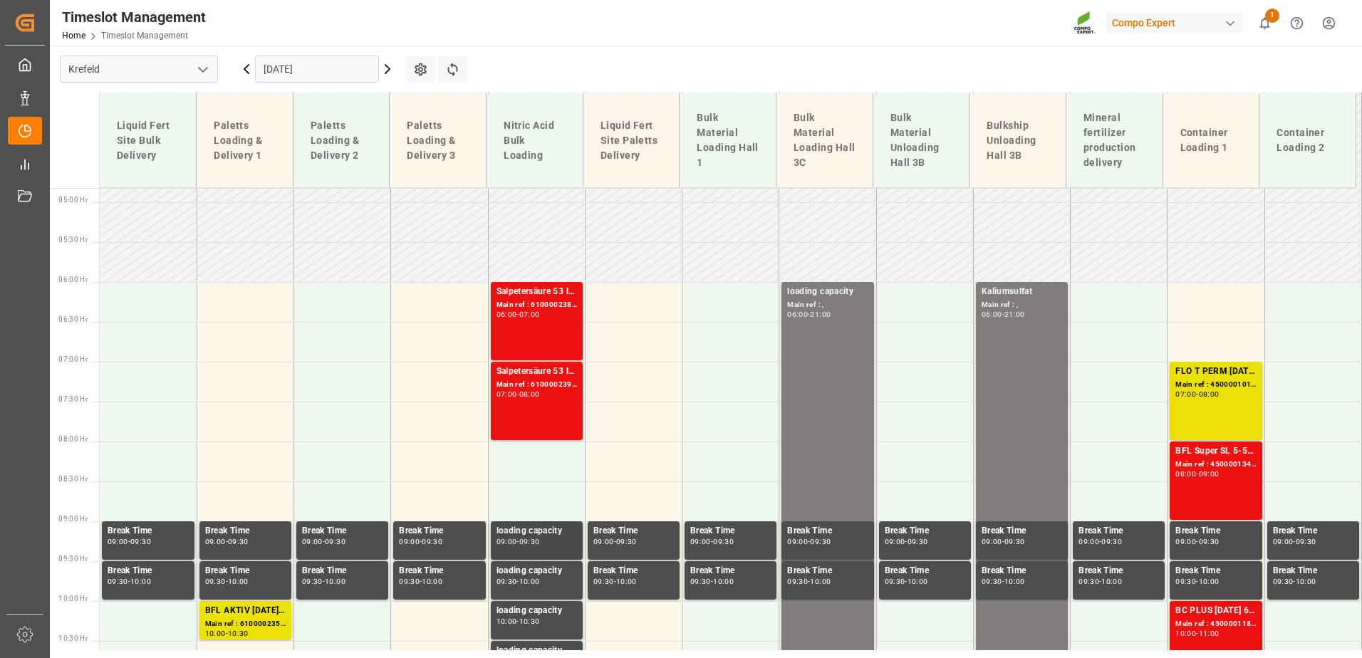
scroll to position [499, 0]
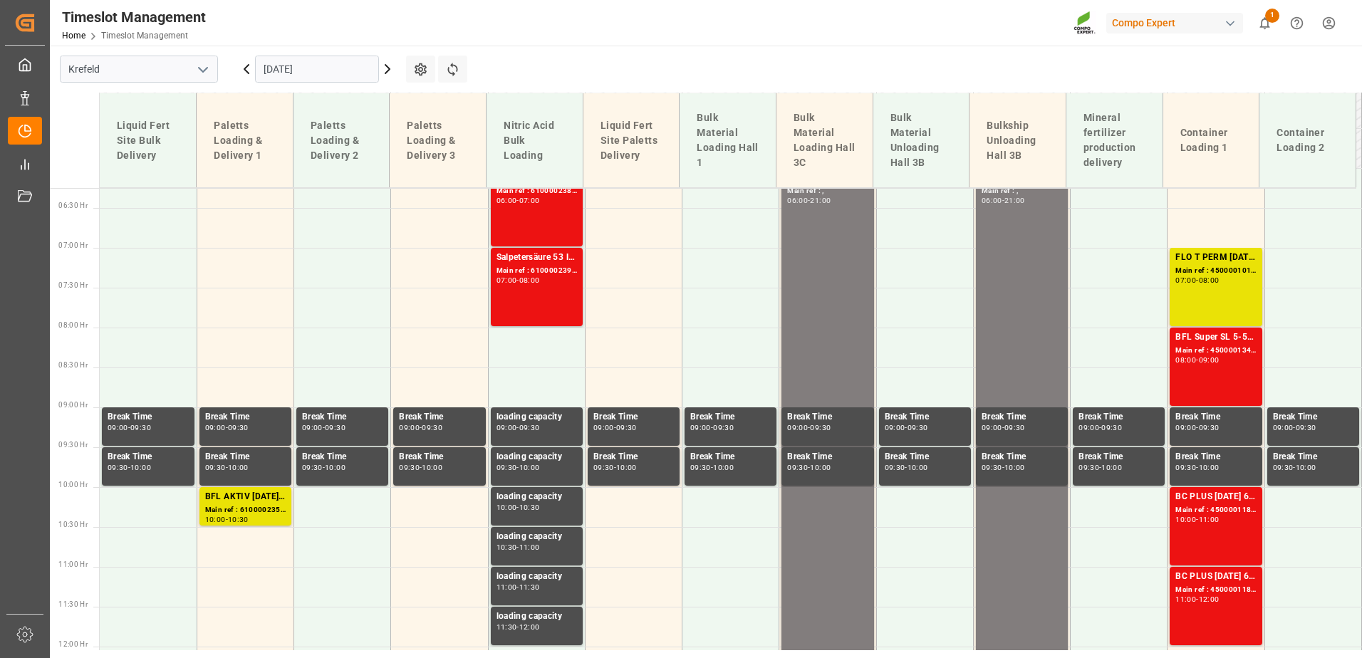
click at [389, 63] on icon at bounding box center [387, 69] width 17 height 17
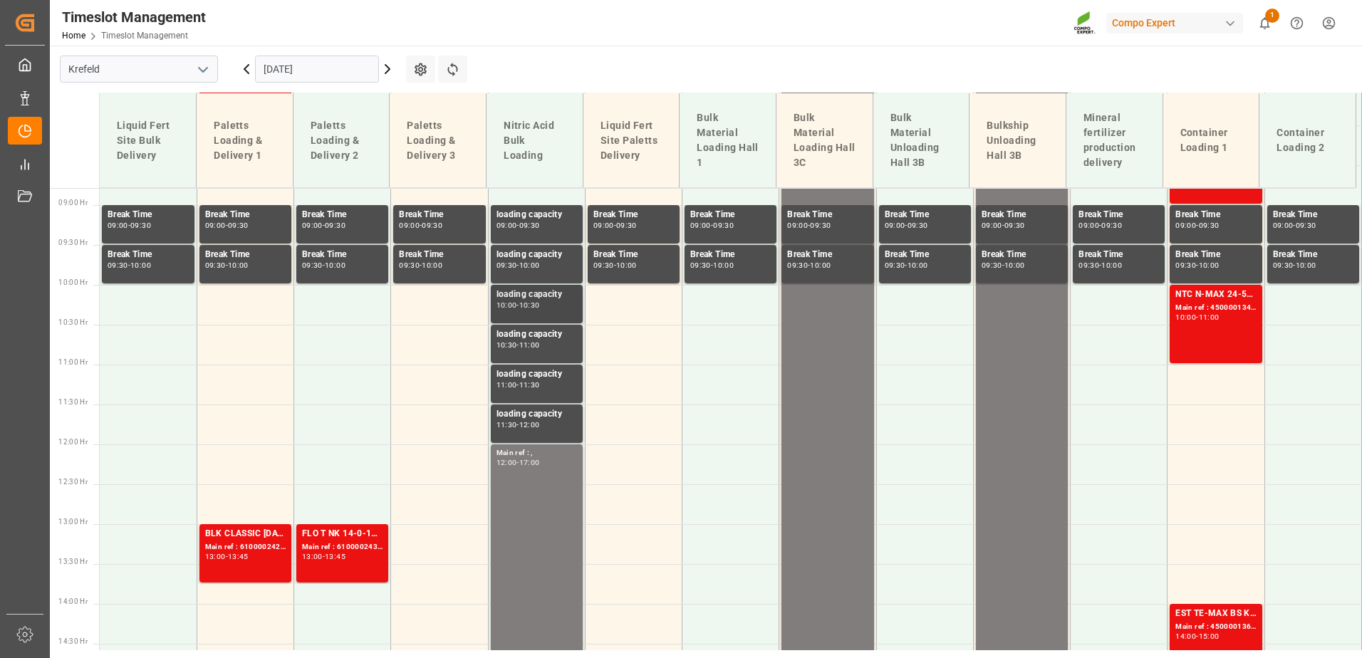
scroll to position [637, 0]
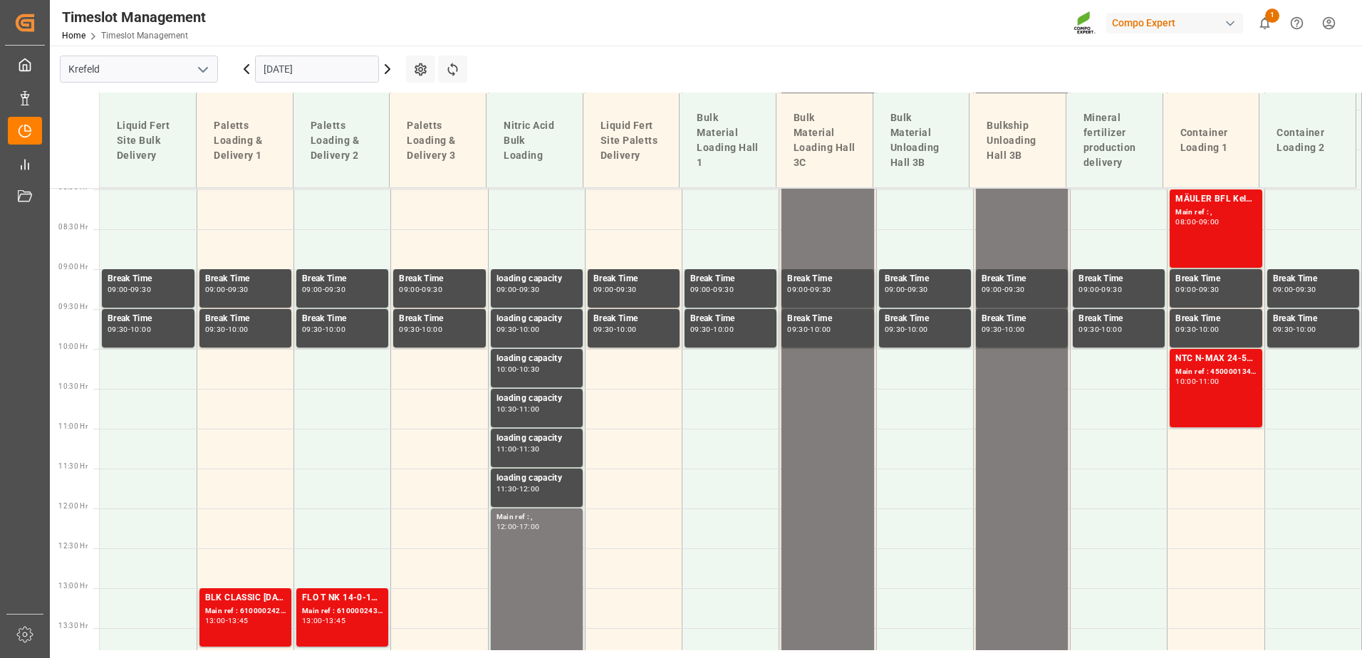
click at [390, 68] on icon at bounding box center [387, 69] width 17 height 17
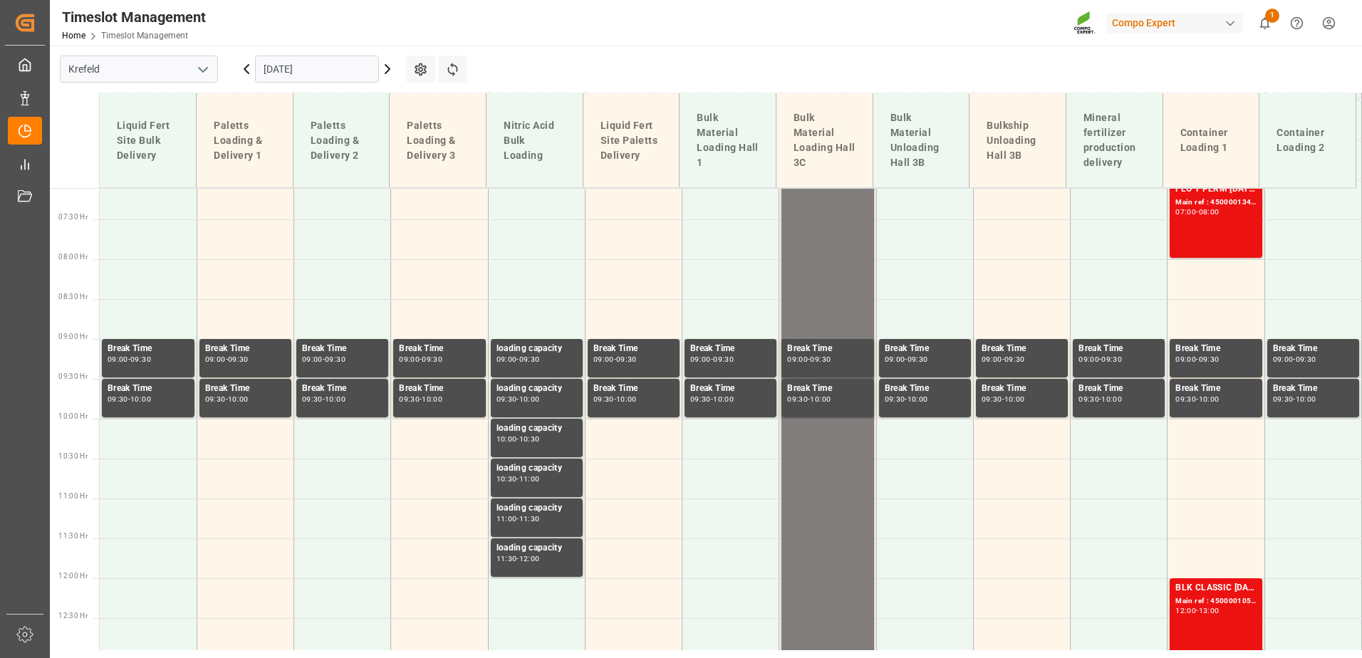
scroll to position [566, 0]
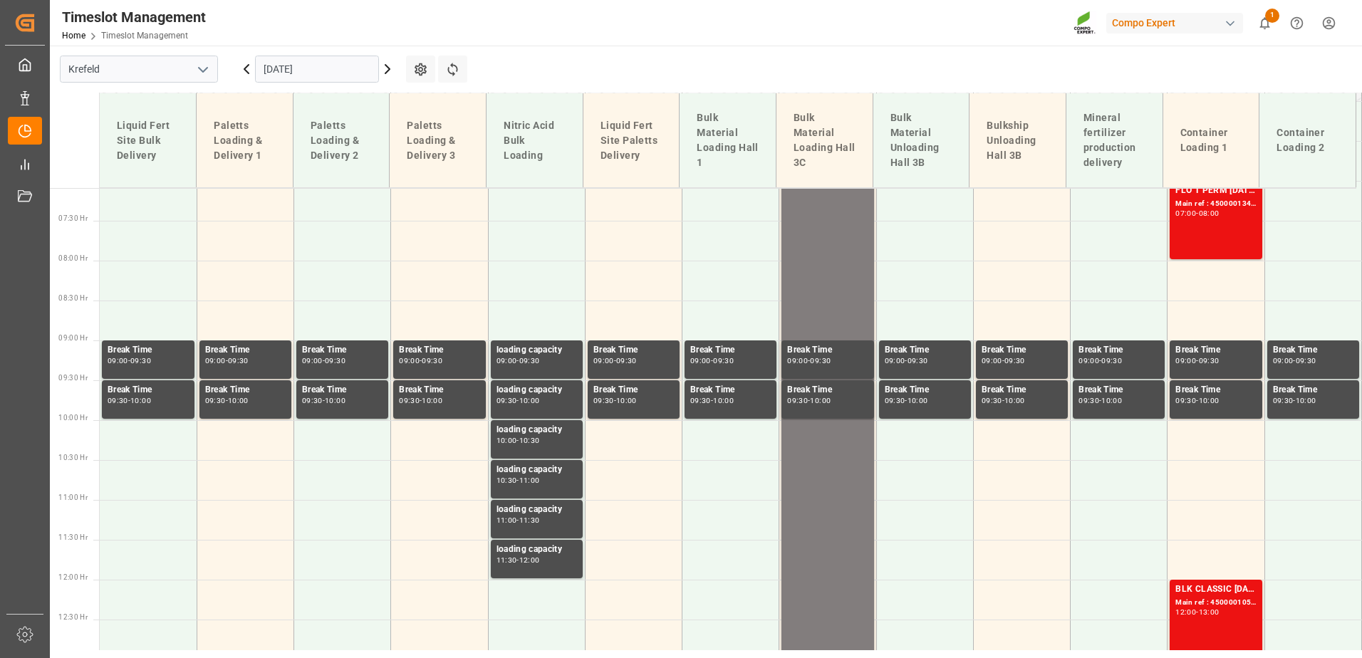
click at [241, 63] on icon at bounding box center [246, 69] width 17 height 17
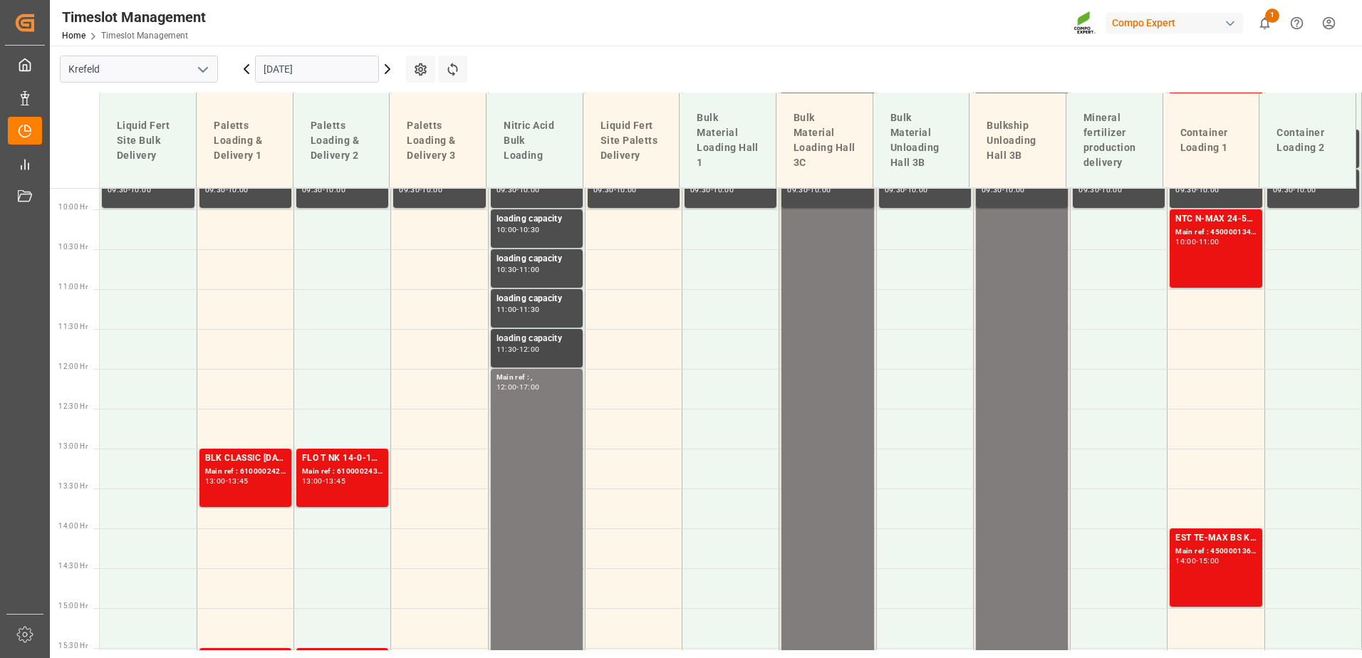
scroll to position [779, 0]
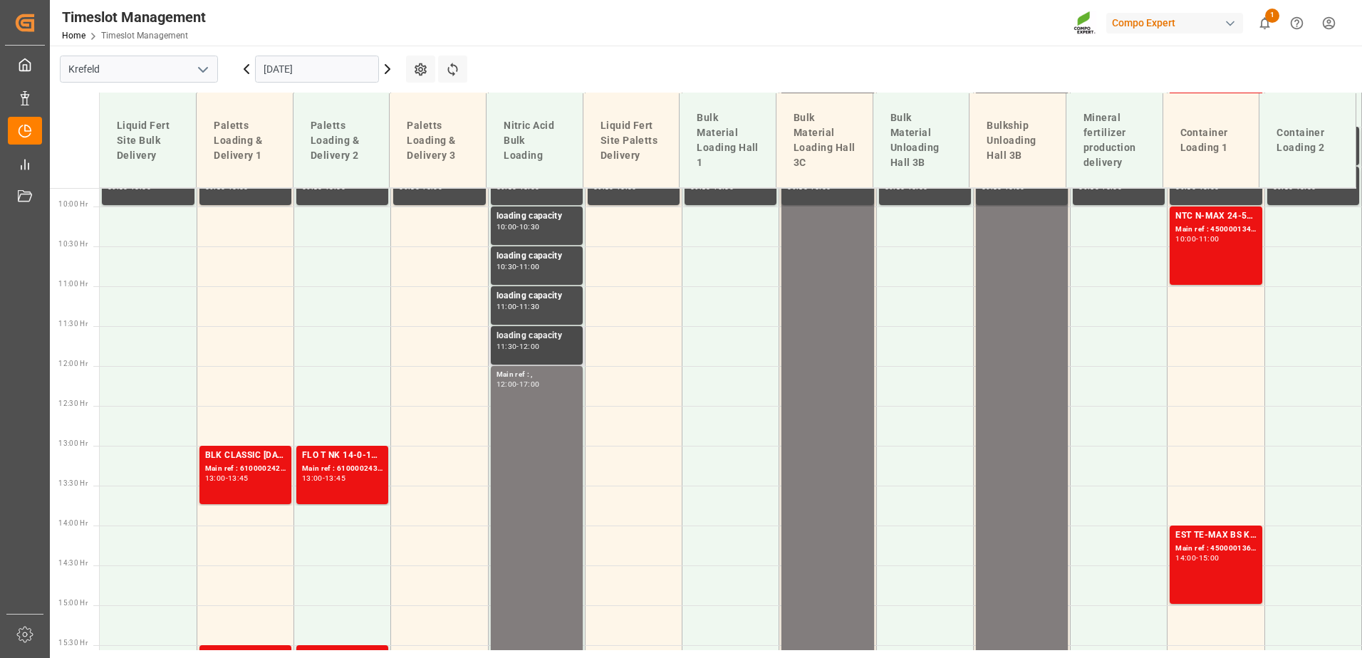
click at [545, 339] on div "loading capacity" at bounding box center [536, 336] width 80 height 14
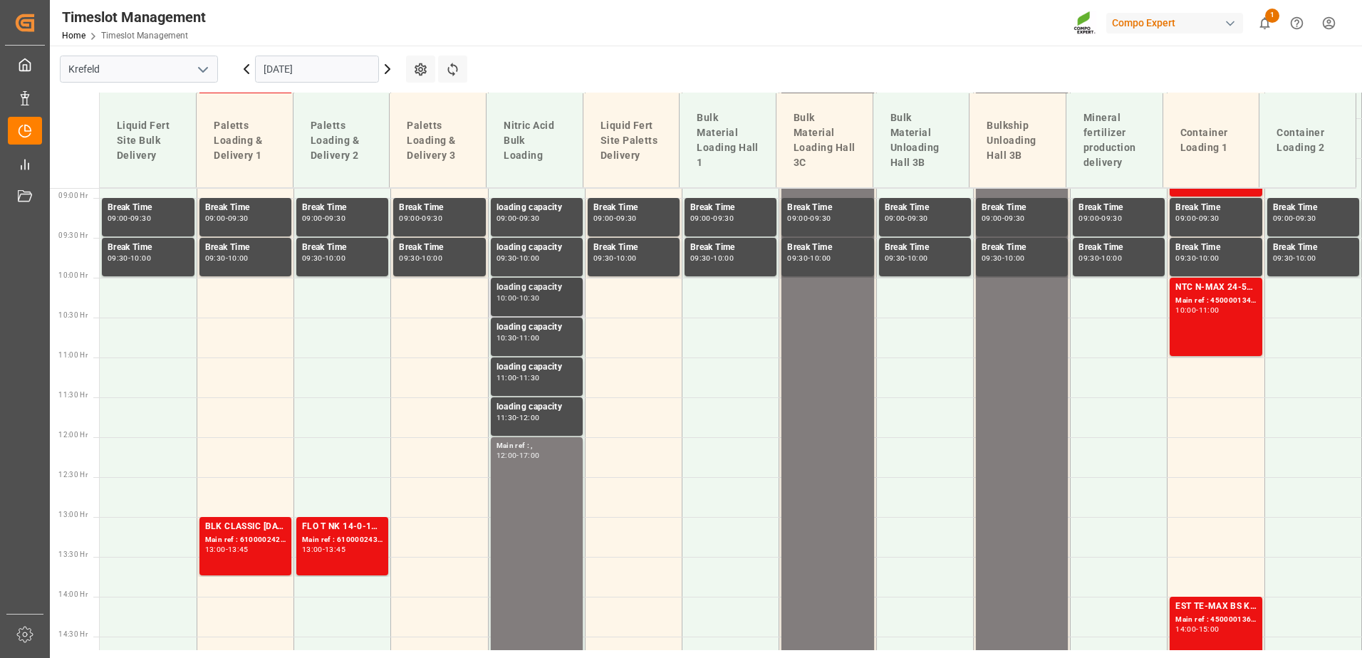
click at [531, 304] on div "loading capacity 10:00 - 10:30" at bounding box center [536, 297] width 80 height 33
click at [536, 452] on div "17:00" at bounding box center [529, 455] width 21 height 6
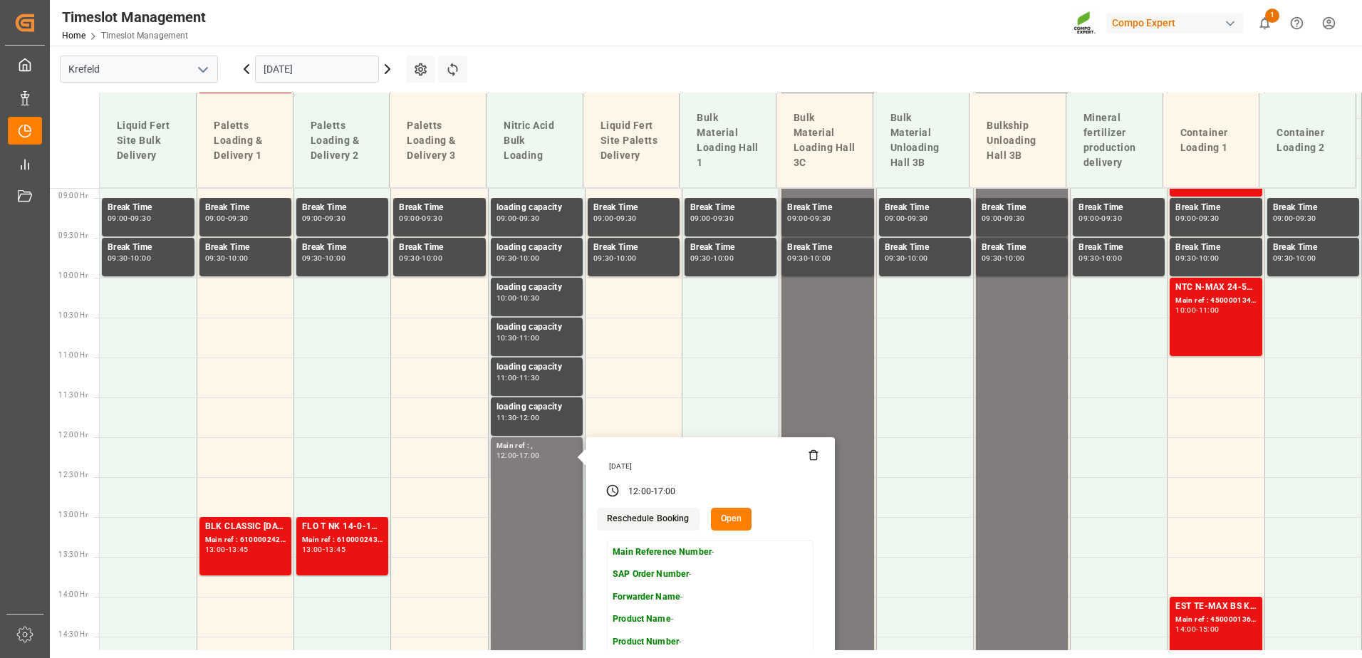
click at [722, 514] on button "Open" at bounding box center [731, 519] width 41 height 23
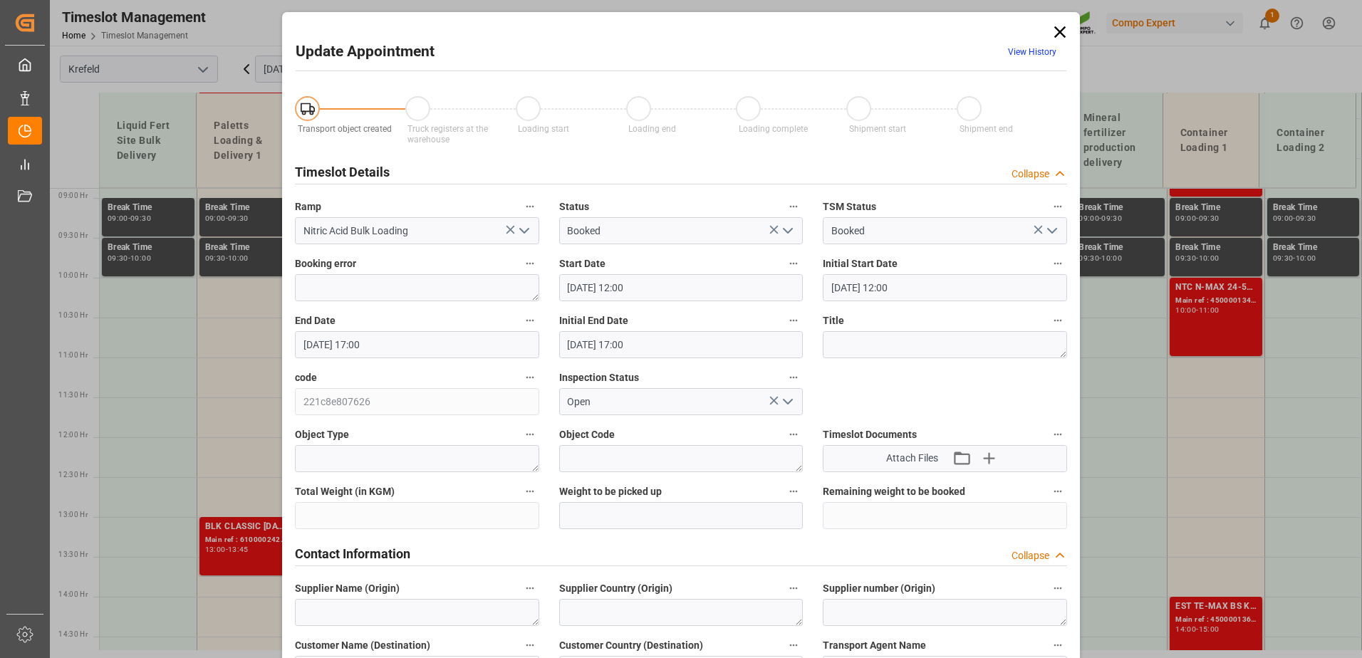
type input "[DATE] 12:00"
type input "[DATE] 17:00"
type input "[DATE] 08:57"
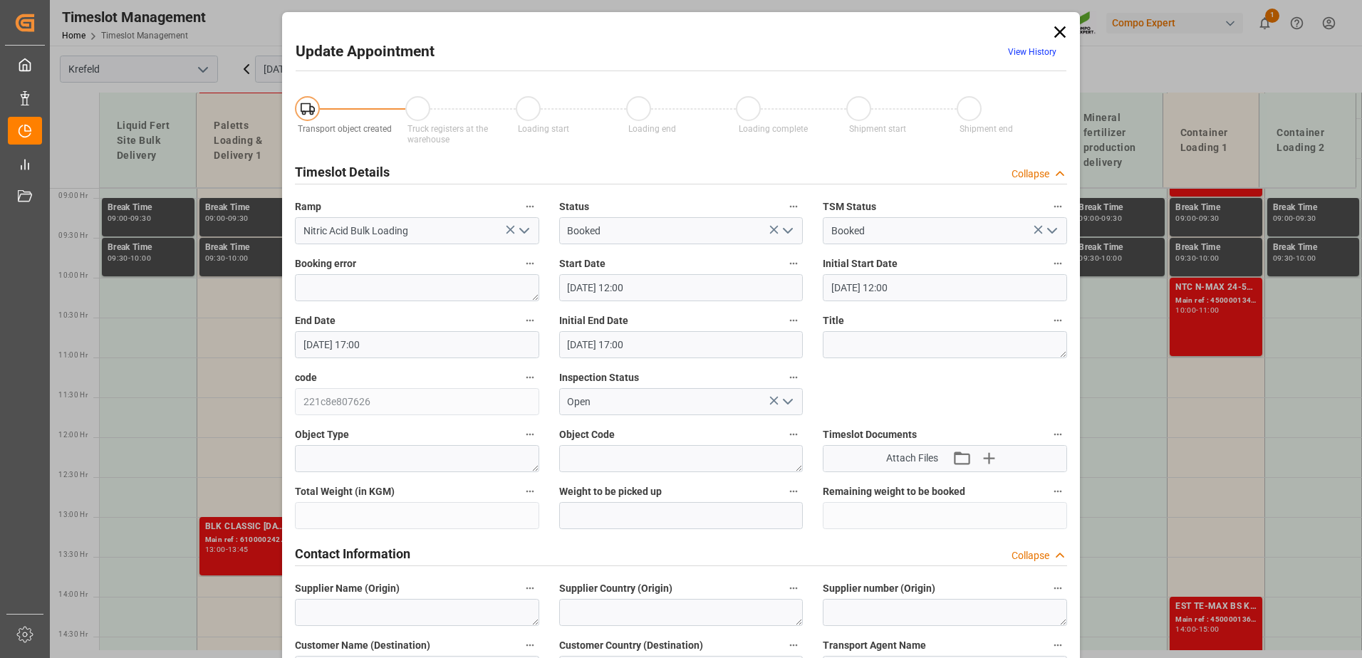
scroll to position [71, 0]
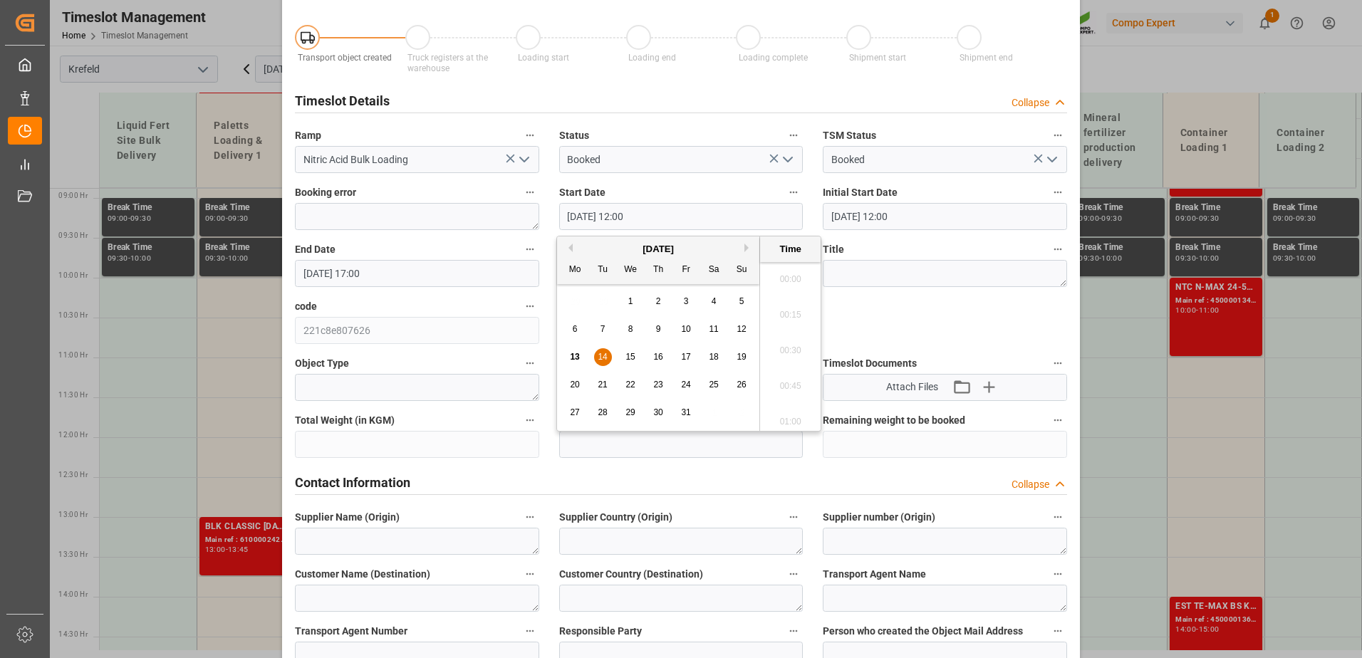
click at [640, 214] on input "[DATE] 12:00" at bounding box center [681, 216] width 244 height 27
click at [608, 355] on div "14" at bounding box center [603, 357] width 18 height 17
click at [789, 407] on li "13:00" at bounding box center [790, 418] width 61 height 36
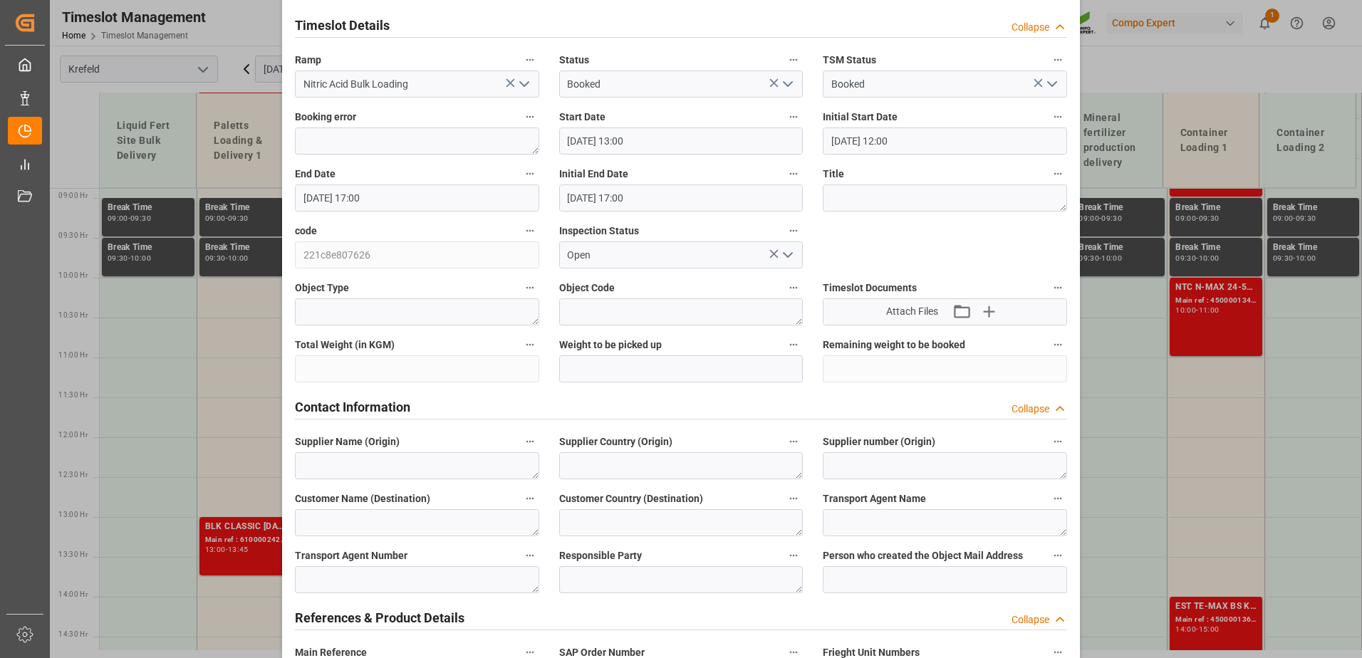
scroll to position [142, 0]
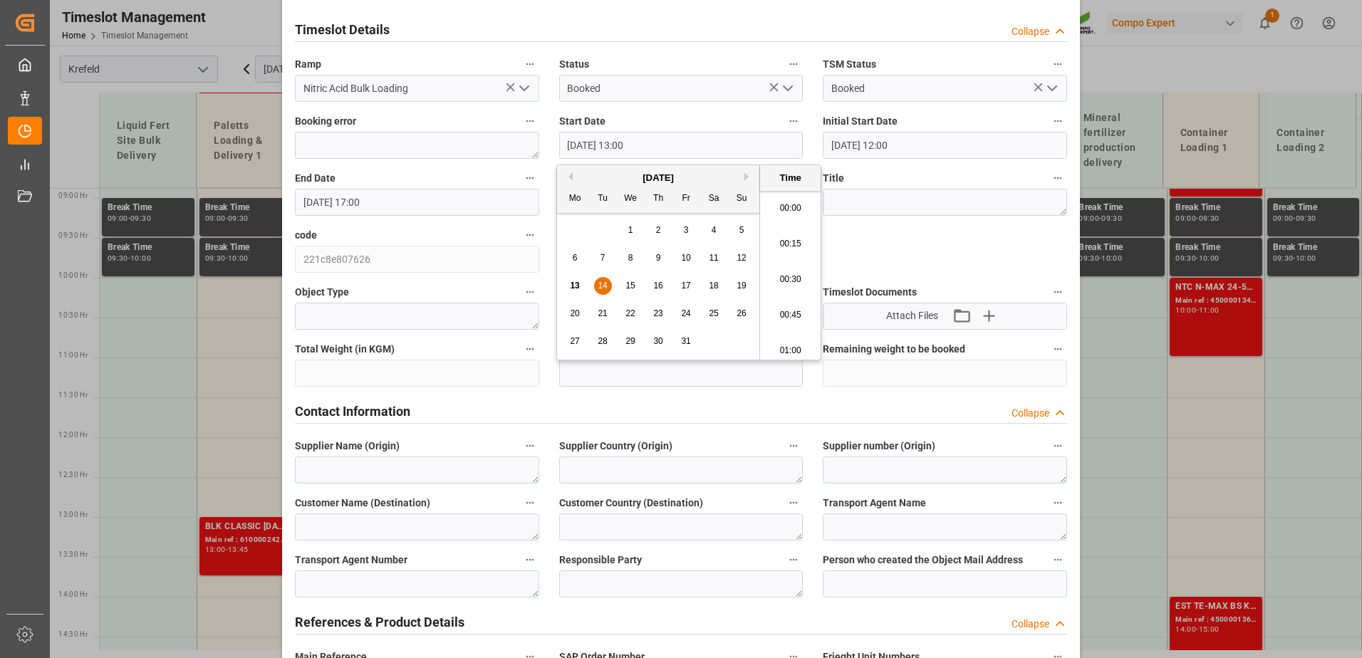
click at [639, 140] on input "[DATE] 13:00" at bounding box center [681, 145] width 244 height 27
click at [606, 287] on span "14" at bounding box center [602, 286] width 9 height 10
click at [788, 282] on li "14:00" at bounding box center [790, 275] width 61 height 36
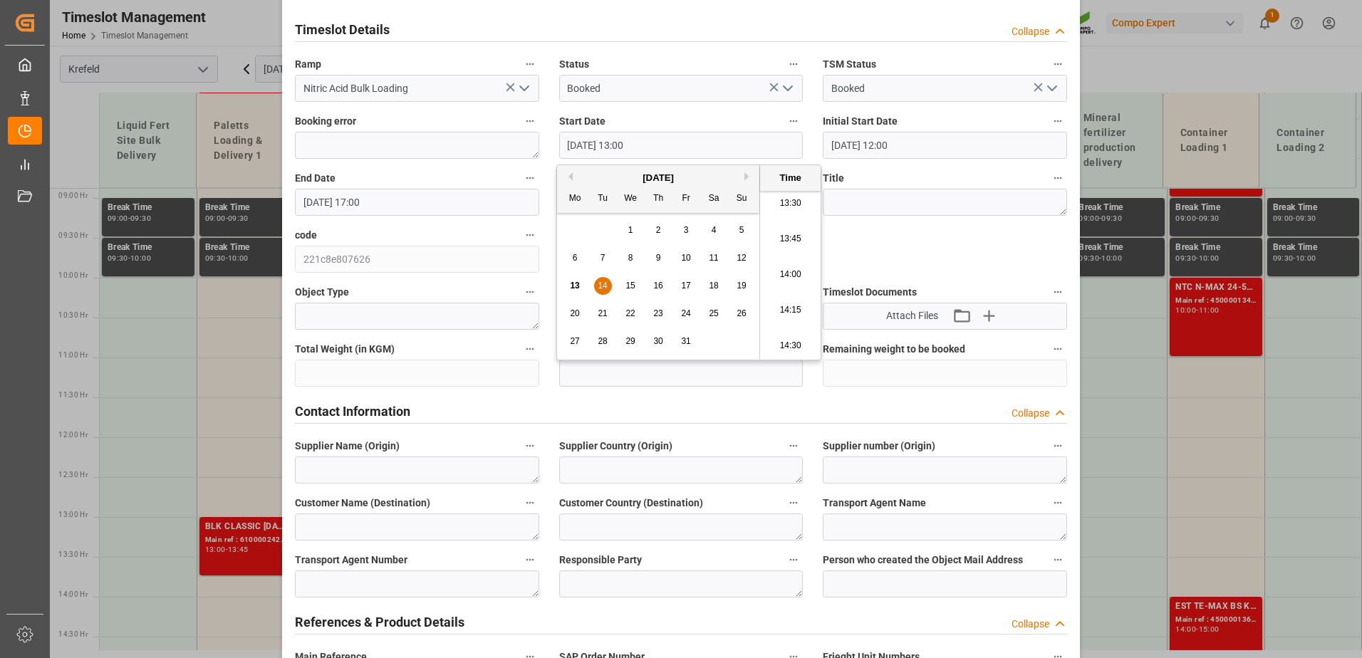
type input "[DATE] 14:00"
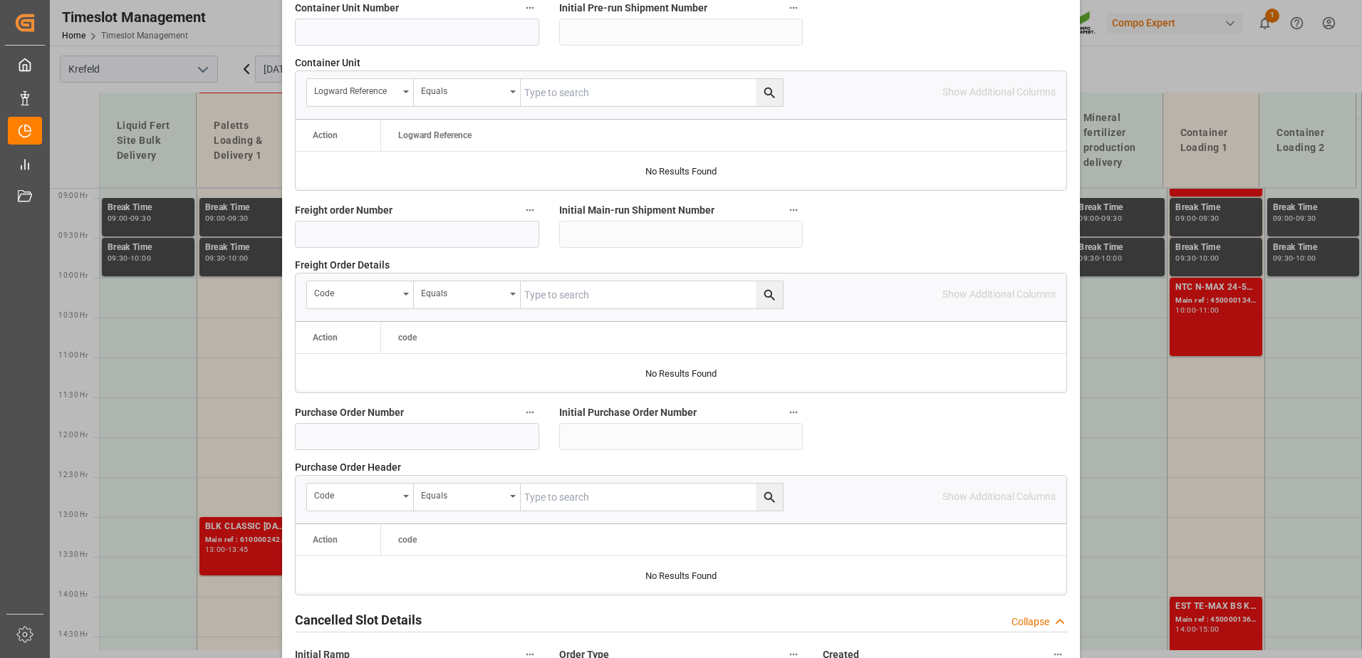
scroll to position [1318, 0]
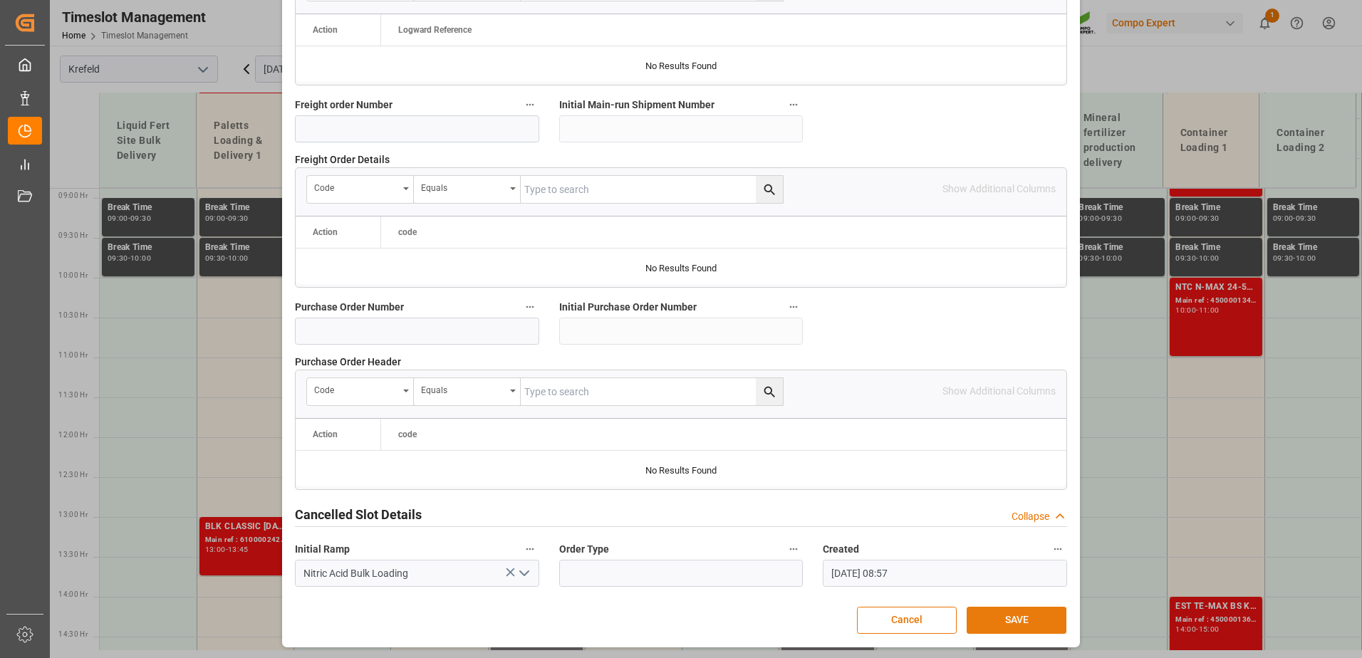
click at [1011, 622] on button "SAVE" at bounding box center [1017, 620] width 100 height 27
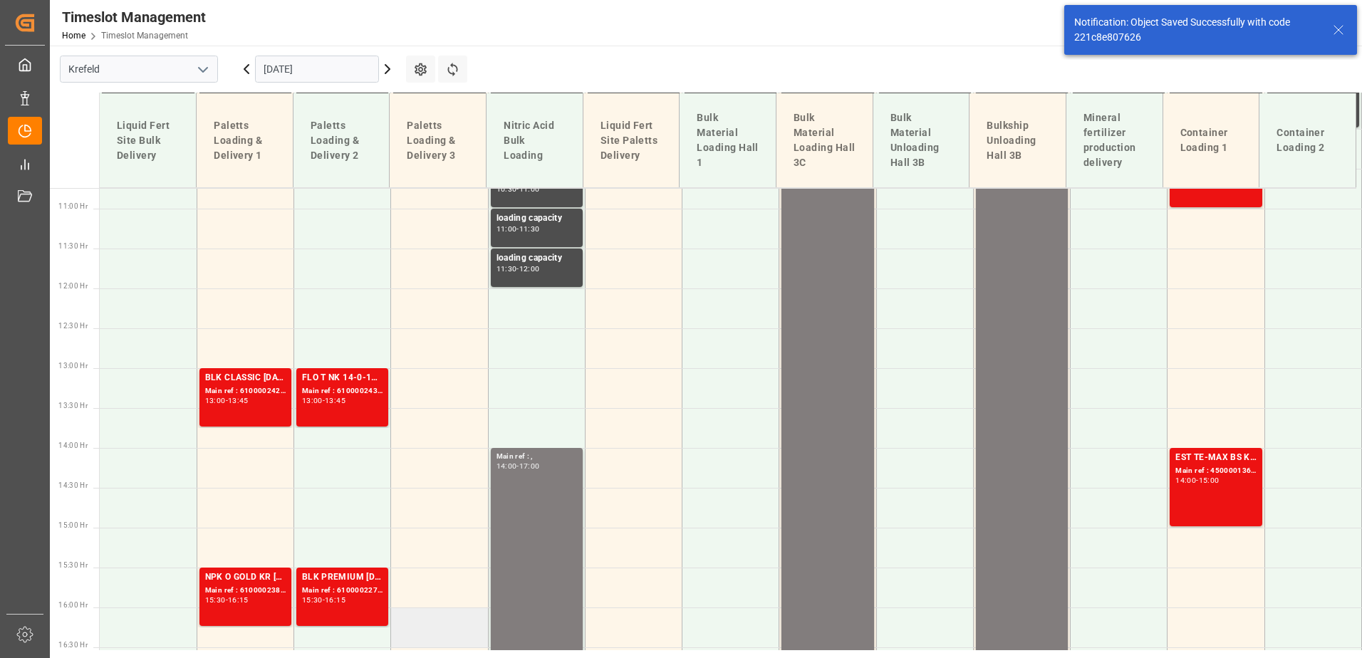
scroll to position [717, 0]
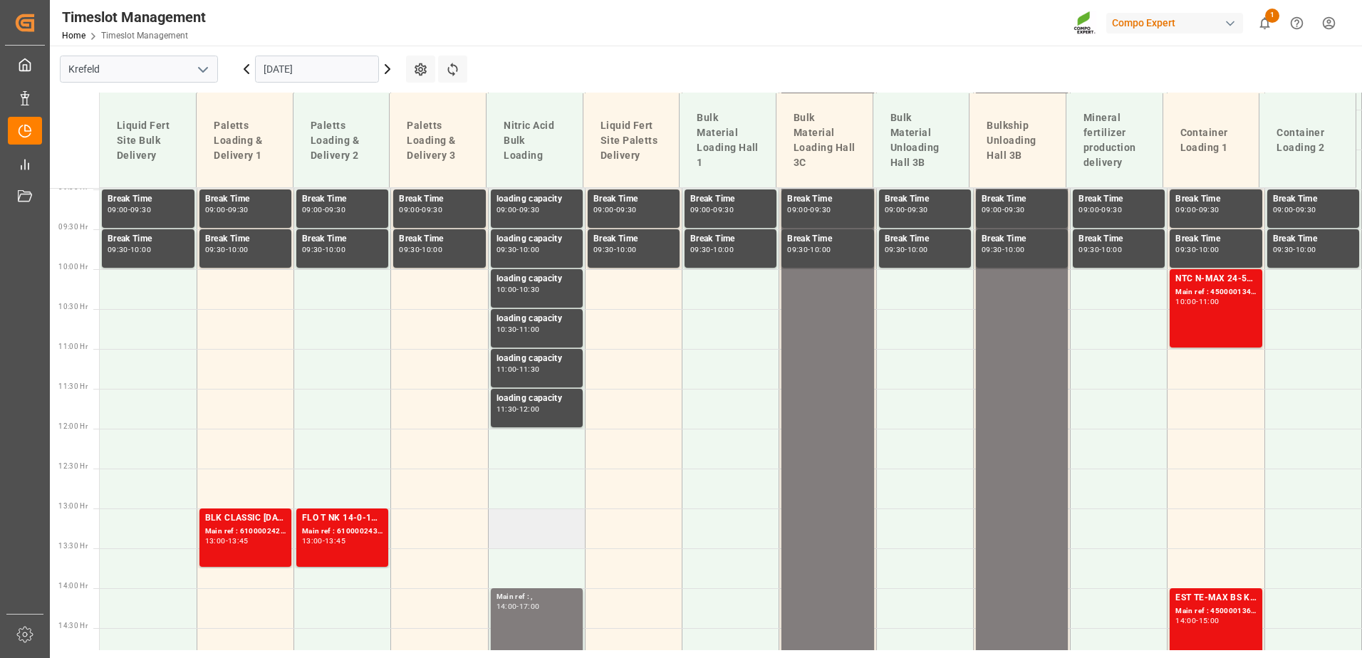
click at [543, 526] on td at bounding box center [536, 529] width 97 height 40
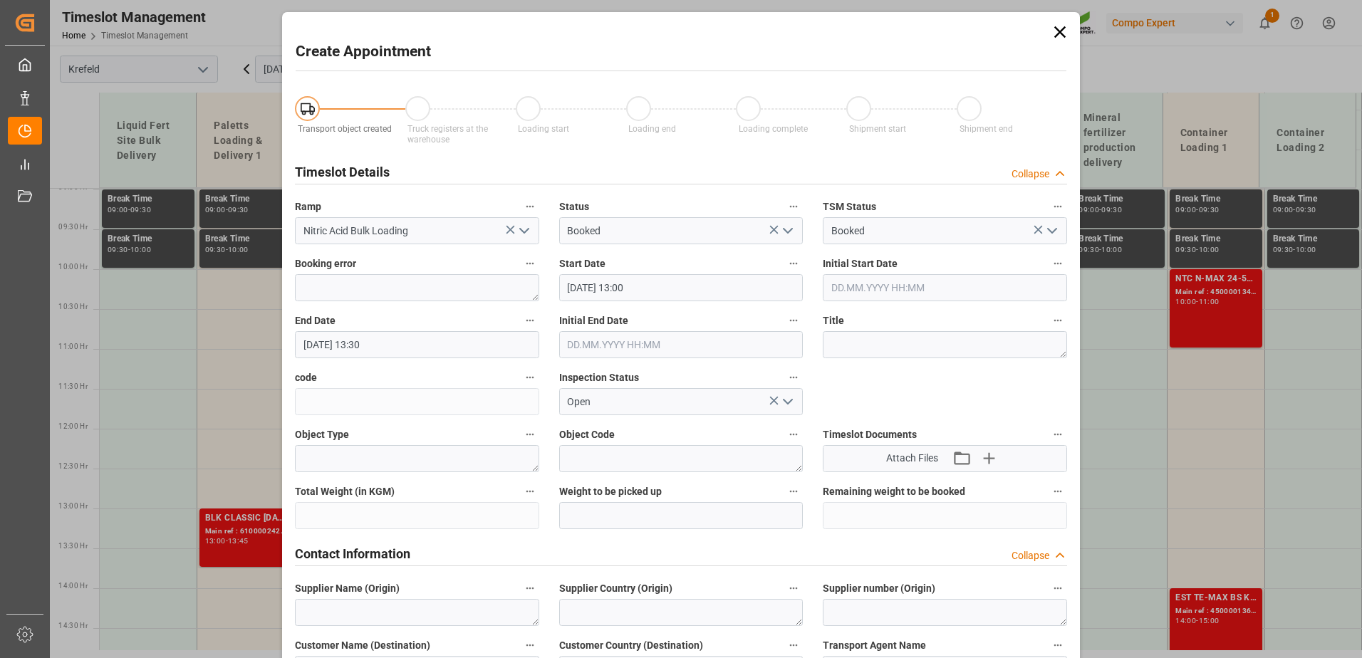
type input "[DATE] 13:00"
type input "[DATE] 13:30"
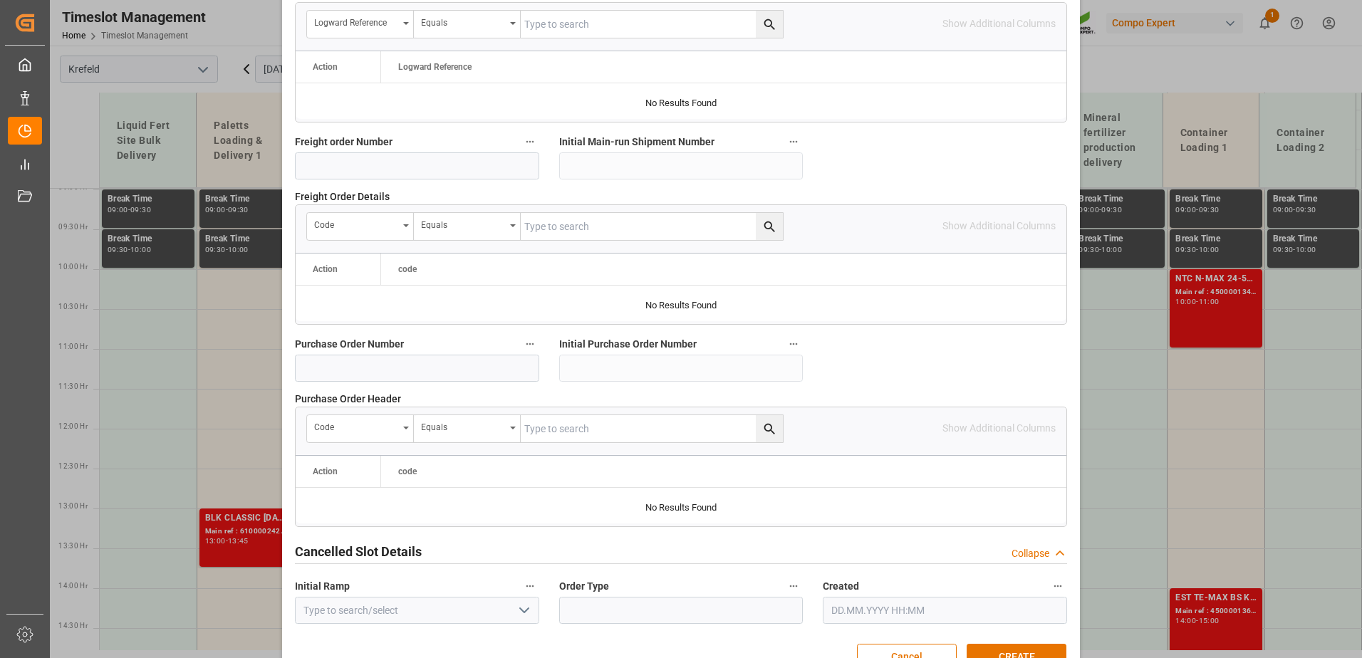
scroll to position [1282, 0]
click at [416, 145] on label "Freight order Number" at bounding box center [417, 142] width 244 height 20
click at [521, 145] on button "Freight order Number" at bounding box center [530, 141] width 19 height 19
click at [406, 156] on div at bounding box center [681, 329] width 1362 height 658
click at [402, 162] on input at bounding box center [417, 165] width 244 height 27
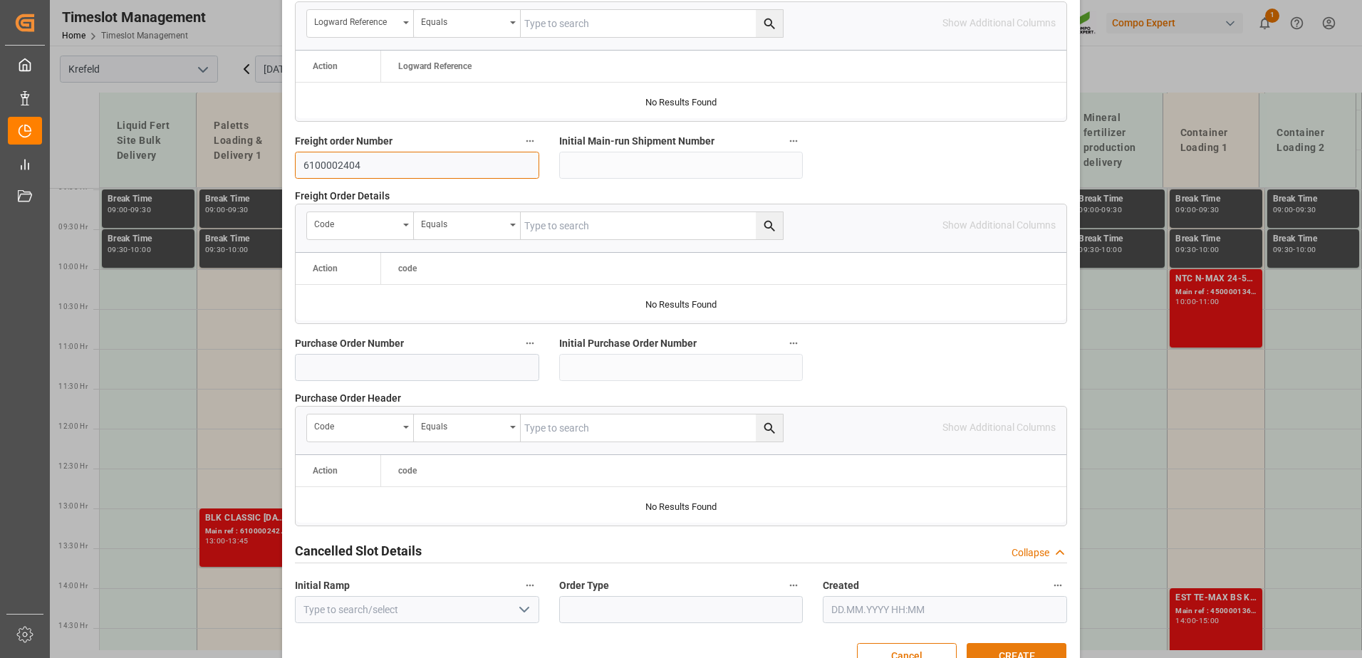
type input "6100002404"
click at [1015, 652] on button "CREATE" at bounding box center [1017, 656] width 100 height 27
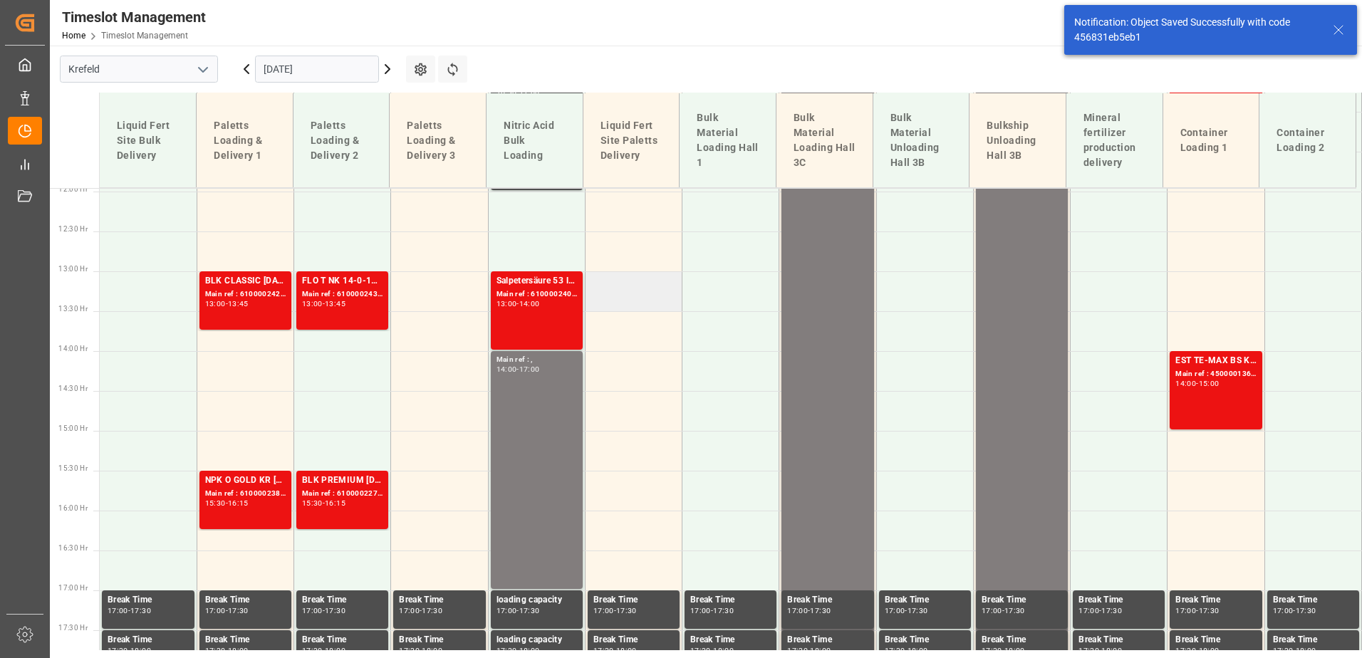
scroll to position [922, 0]
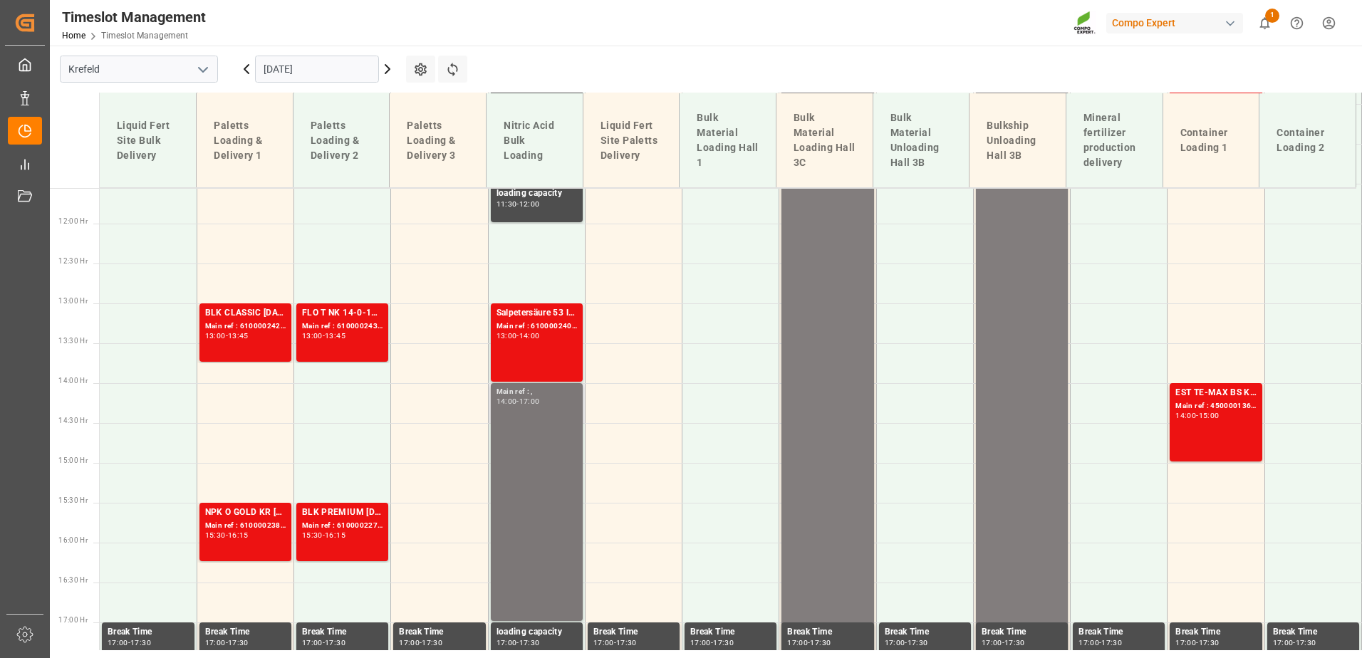
click at [526, 413] on div "Main ref : , 14:00 - 17:00" at bounding box center [536, 502] width 80 height 232
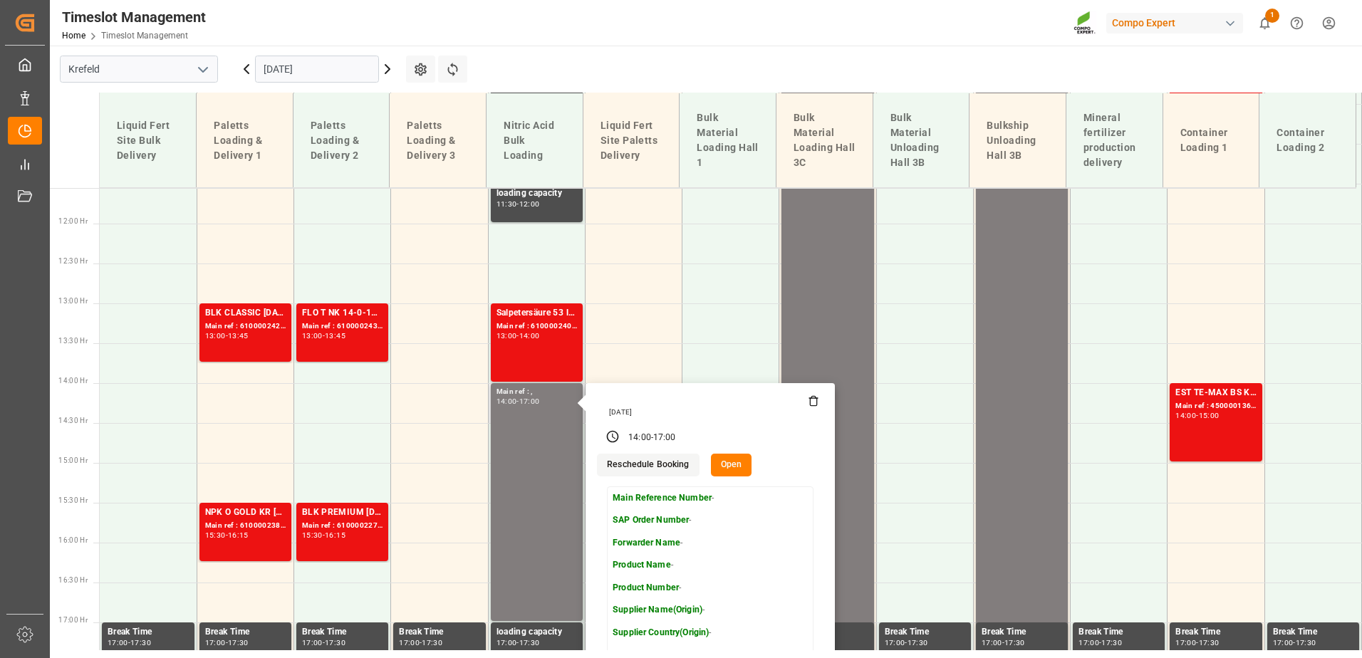
click at [729, 462] on button "Open" at bounding box center [731, 465] width 41 height 23
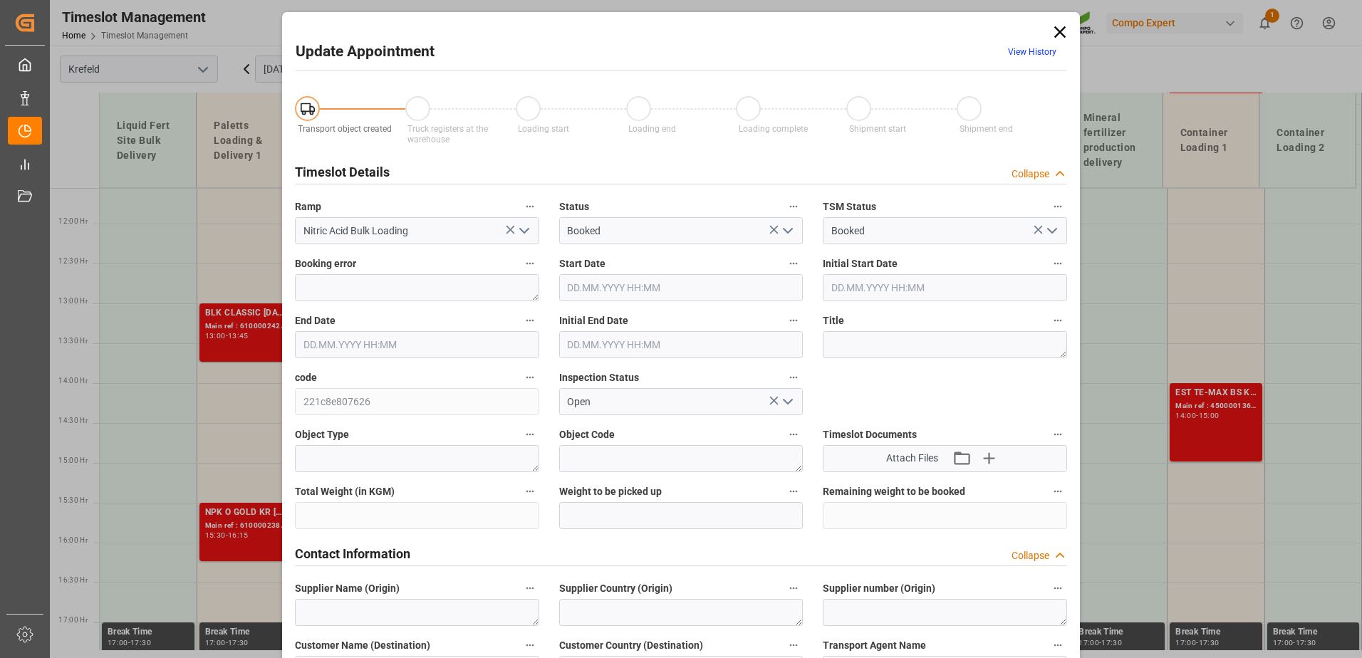
type input "[DATE] 14:00"
type input "[DATE] 12:00"
type input "[DATE] 17:00"
type input "[DATE] 08:57"
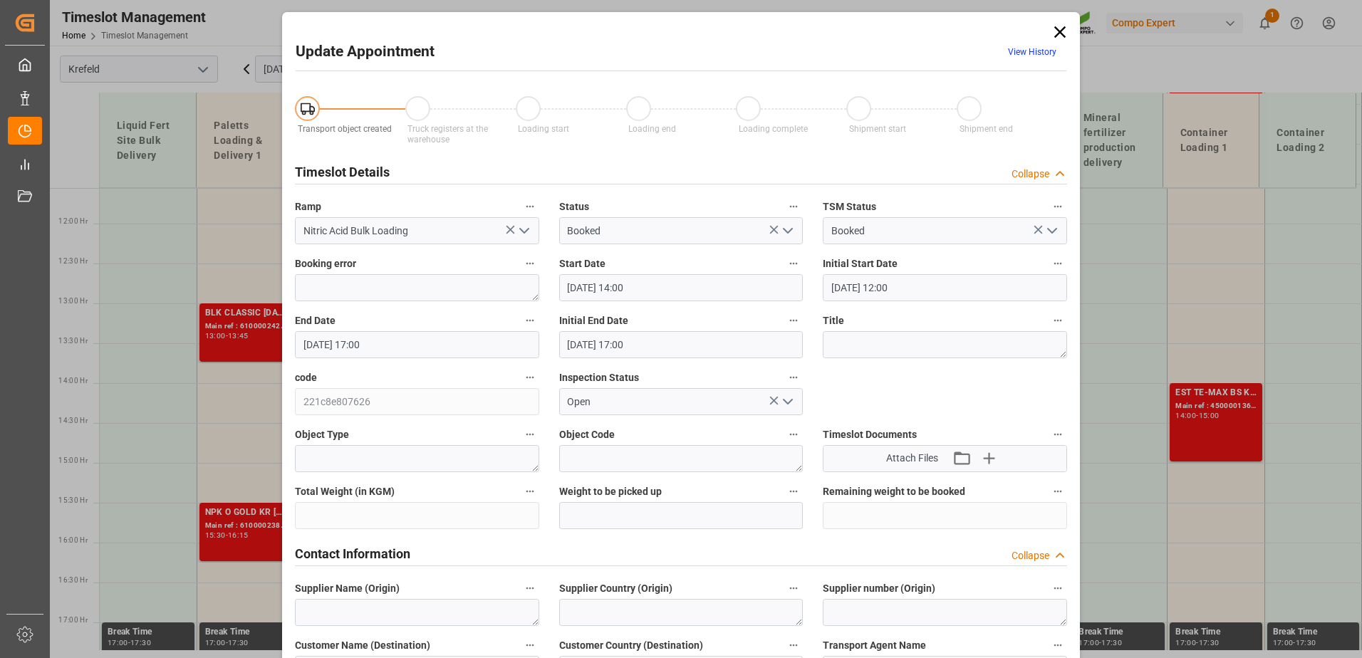
click at [636, 288] on input "[DATE] 14:00" at bounding box center [681, 287] width 244 height 27
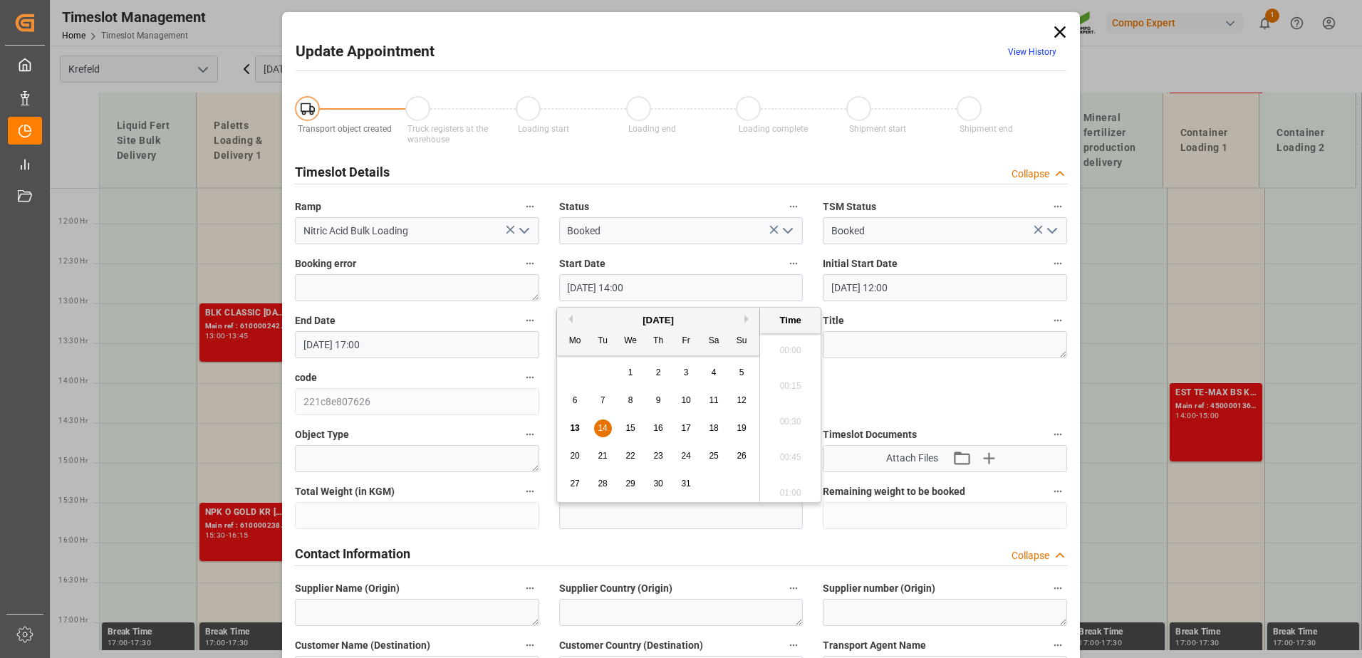
scroll to position [1928, 0]
click at [600, 425] on span "14" at bounding box center [602, 428] width 9 height 10
click at [787, 355] on li "12:00" at bounding box center [790, 346] width 61 height 36
type input "[DATE] 12:00"
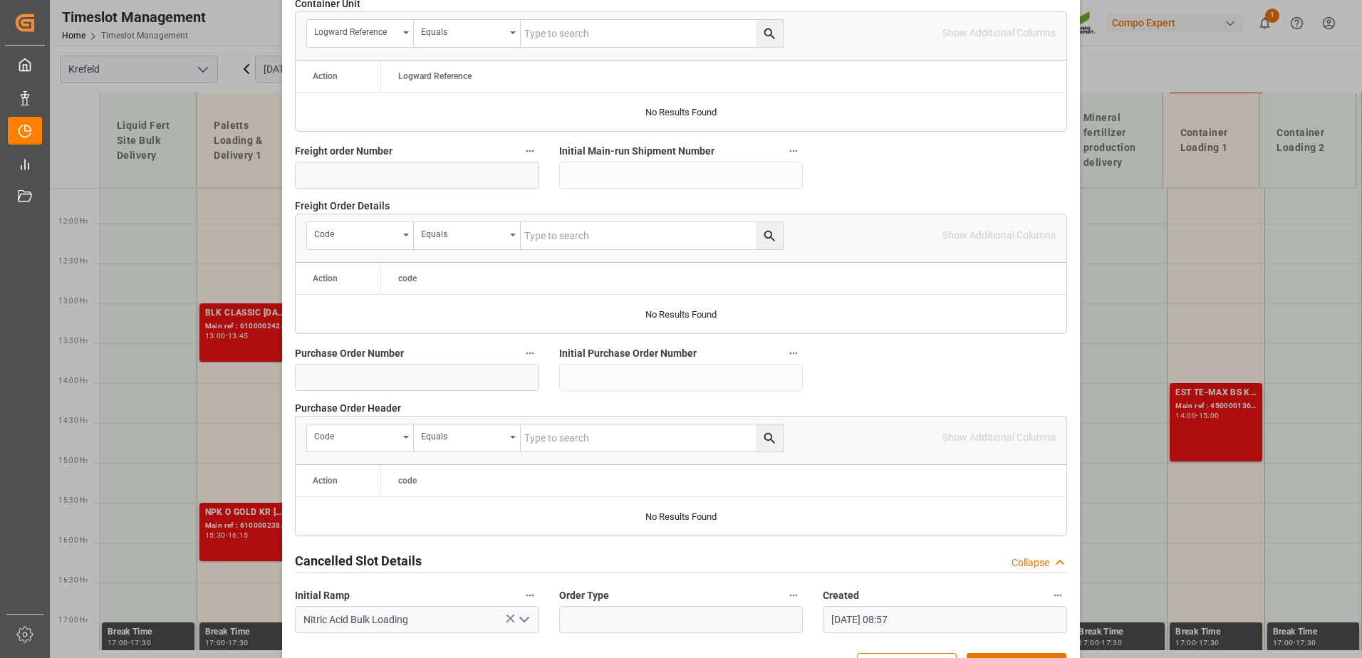
scroll to position [1247, 0]
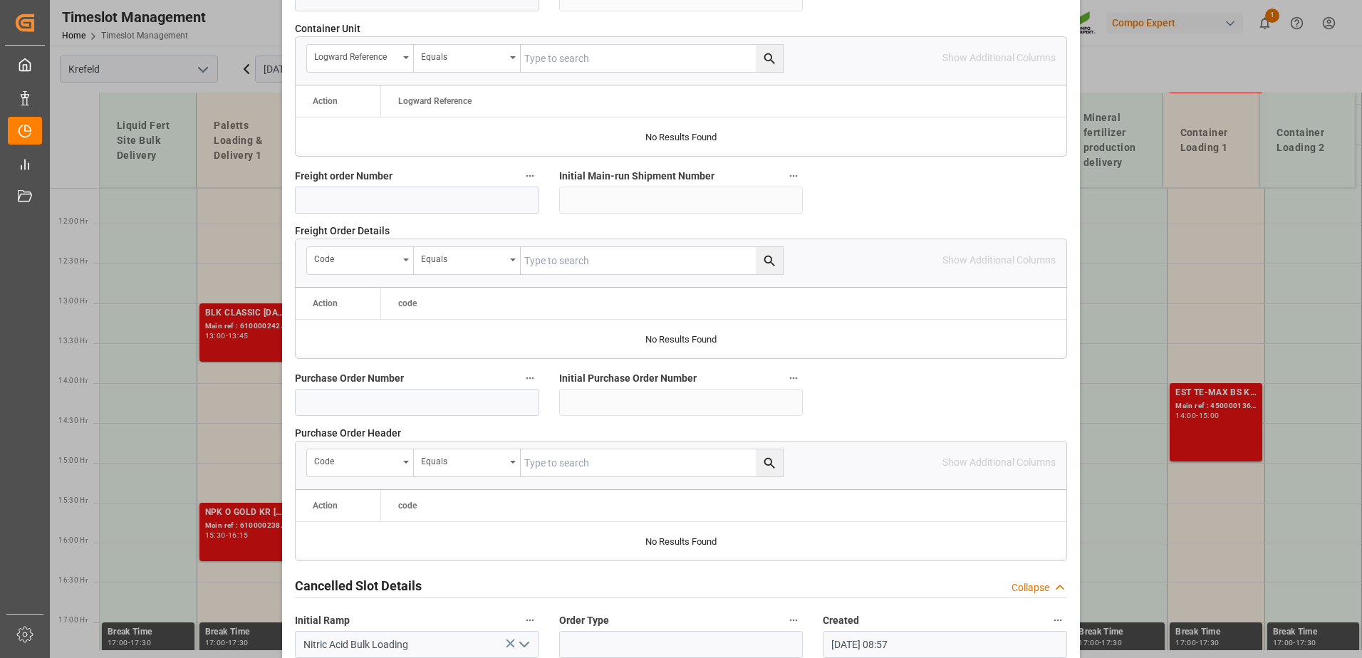
click at [1015, 613] on label "Created" at bounding box center [945, 621] width 244 height 20
click at [1048, 613] on button "Created" at bounding box center [1057, 620] width 19 height 19
click at [1015, 613] on div at bounding box center [681, 329] width 1362 height 658
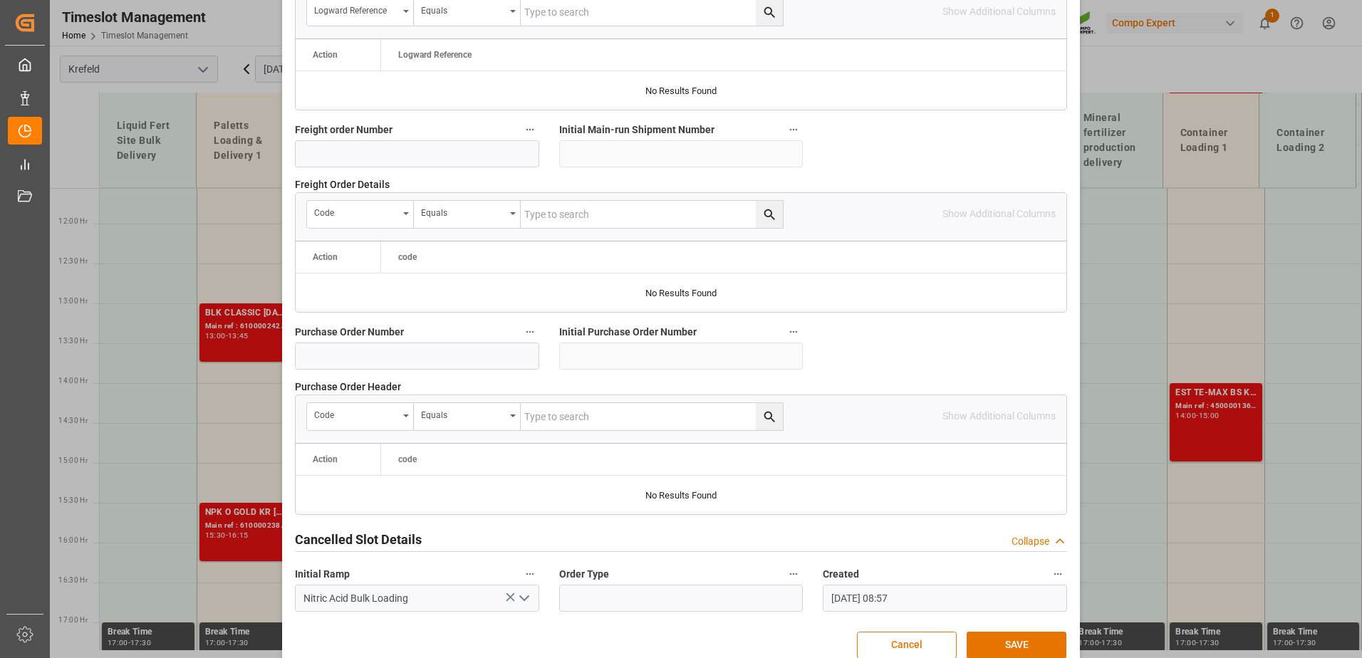
scroll to position [1318, 0]
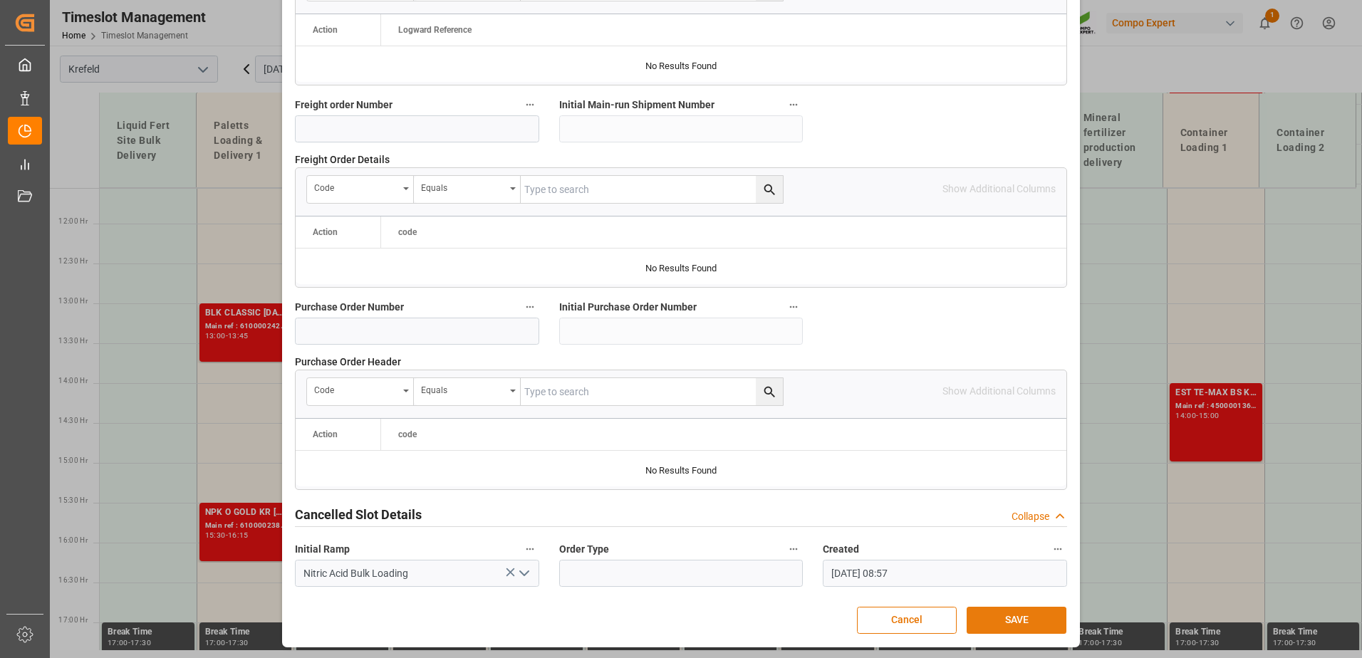
click at [1012, 616] on button "SAVE" at bounding box center [1017, 620] width 100 height 27
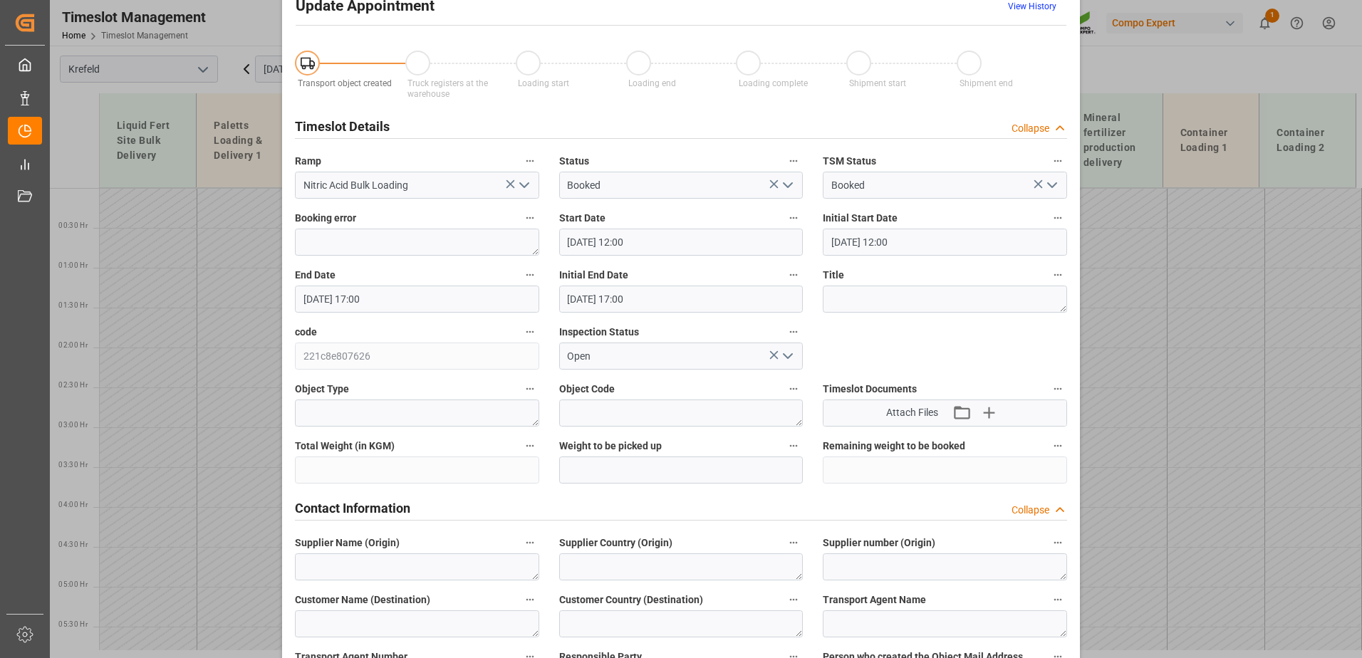
scroll to position [0, 0]
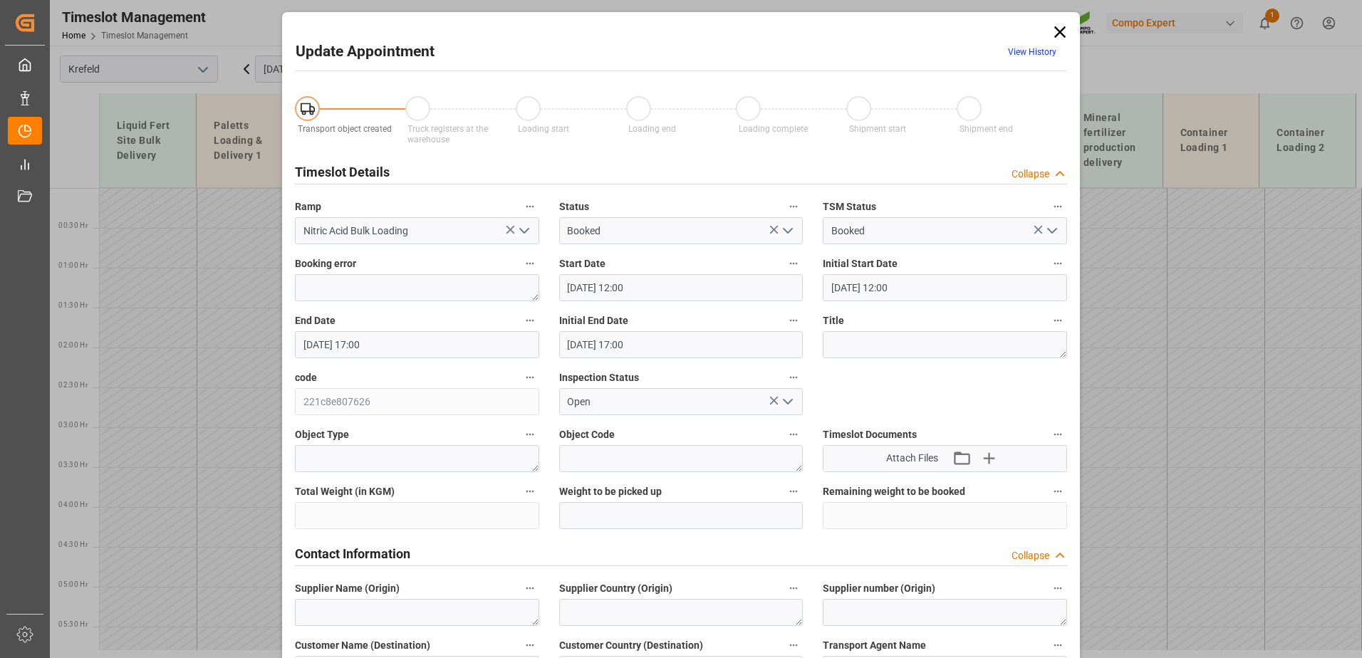
click at [1061, 35] on icon at bounding box center [1059, 31] width 11 height 11
